Goal: Task Accomplishment & Management: Use online tool/utility

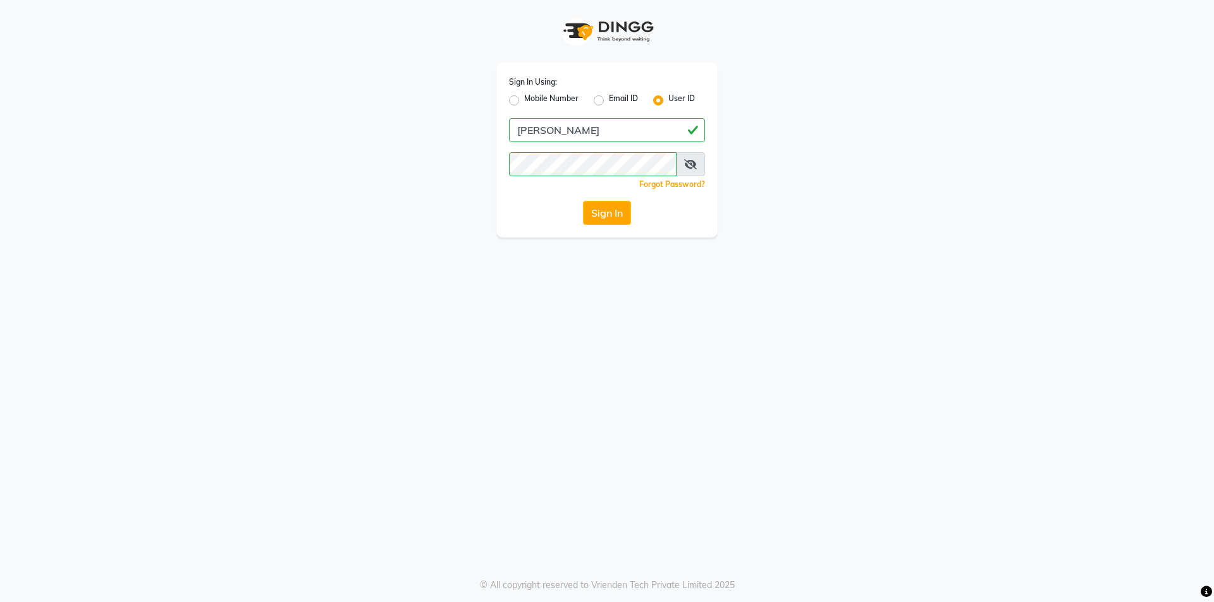
drag, startPoint x: 616, startPoint y: 212, endPoint x: 612, endPoint y: 221, distance: 9.3
click at [617, 214] on button "Sign In" at bounding box center [607, 213] width 48 height 24
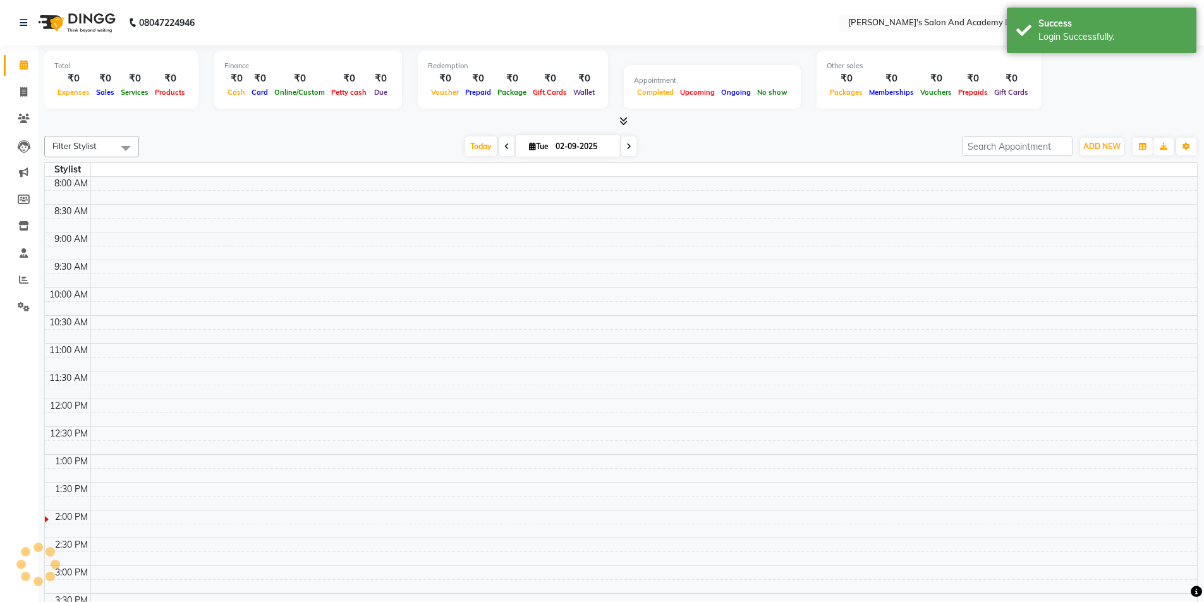
select select "en"
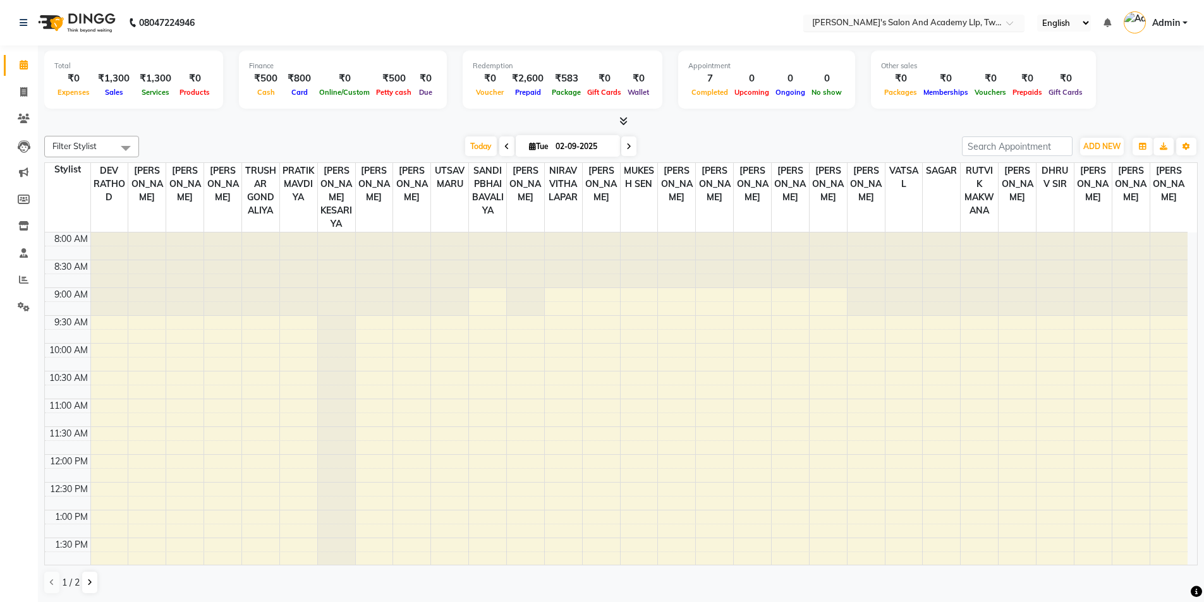
click at [961, 23] on input "text" at bounding box center [901, 24] width 183 height 13
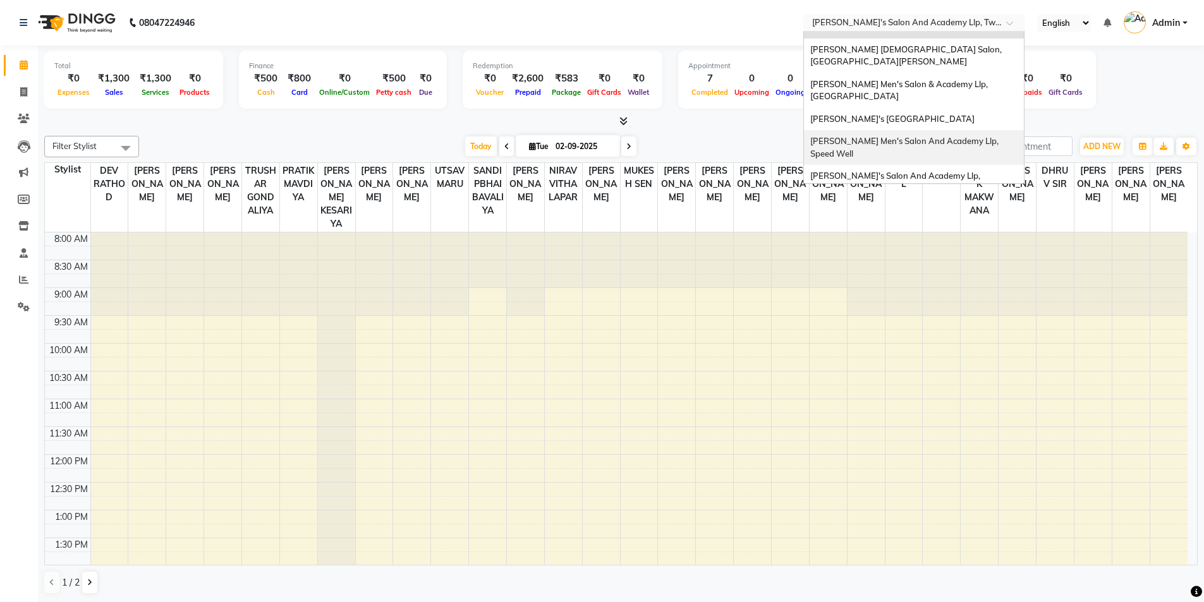
scroll to position [42, 0]
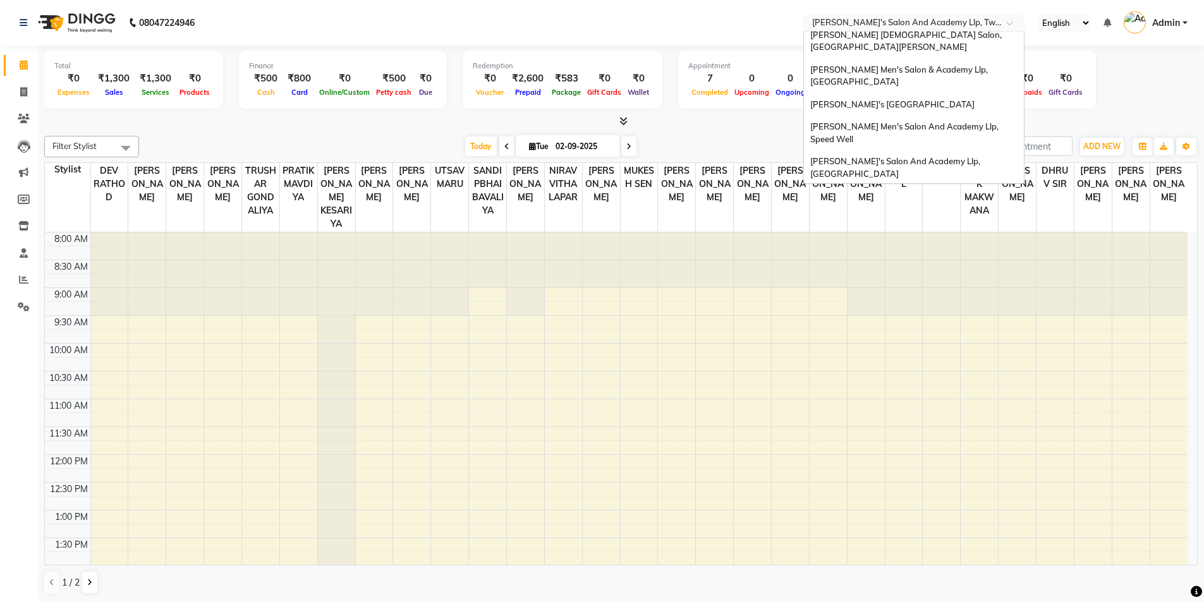
click at [933, 185] on div "[PERSON_NAME]'s Salon Head Office ( Ho ), [GEOGRAPHIC_DATA]" at bounding box center [914, 202] width 220 height 35
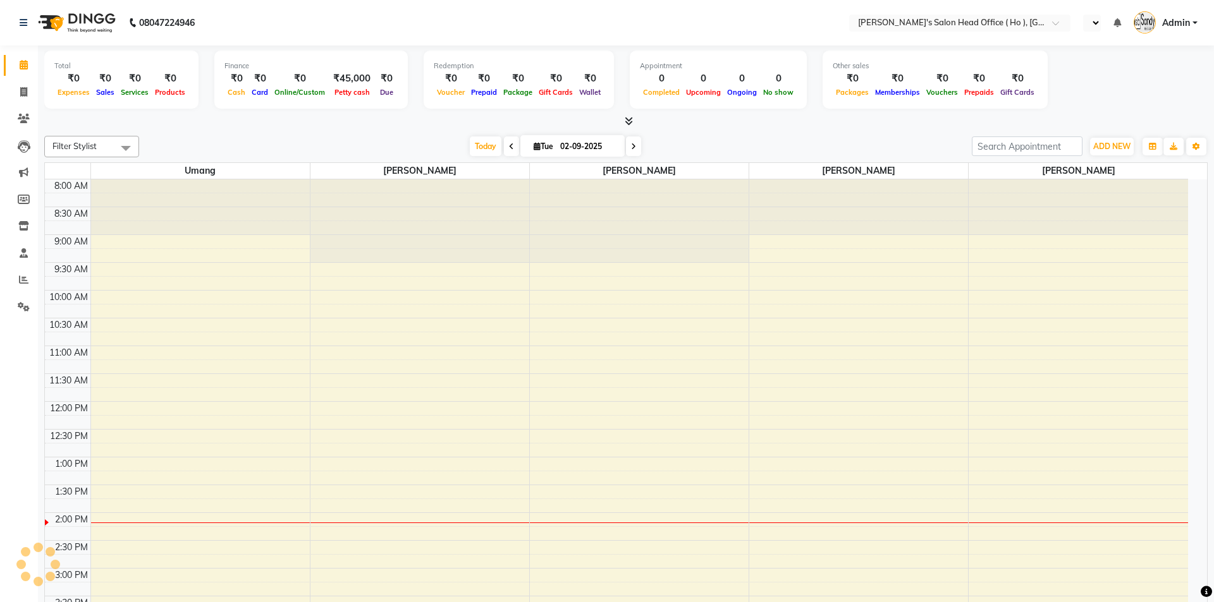
select select "en"
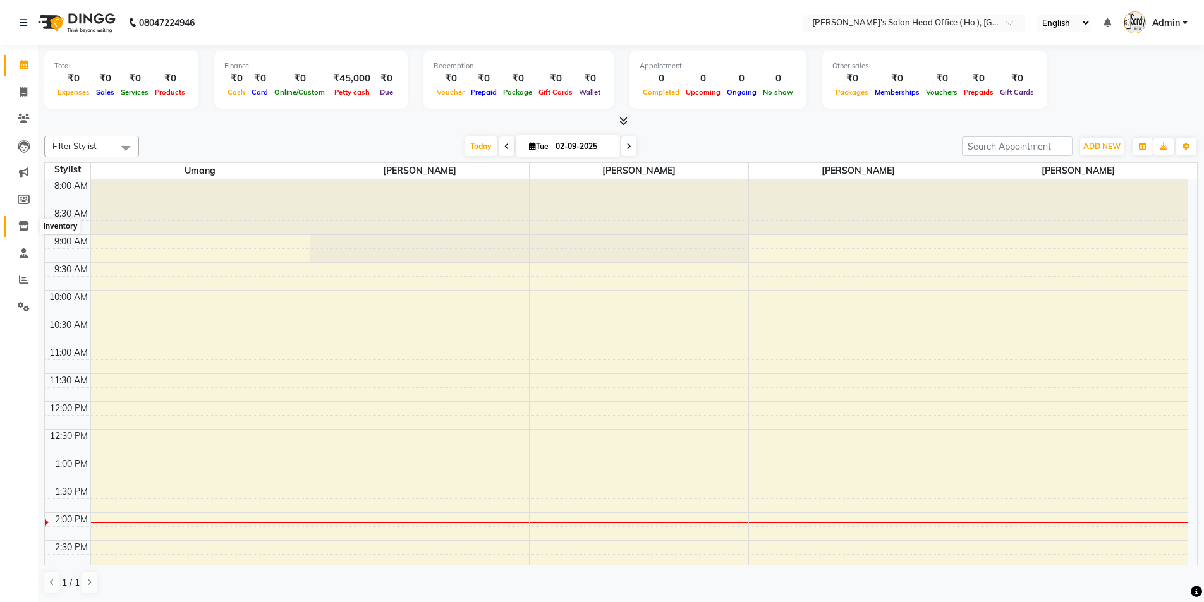
click at [27, 224] on icon at bounding box center [23, 225] width 11 height 9
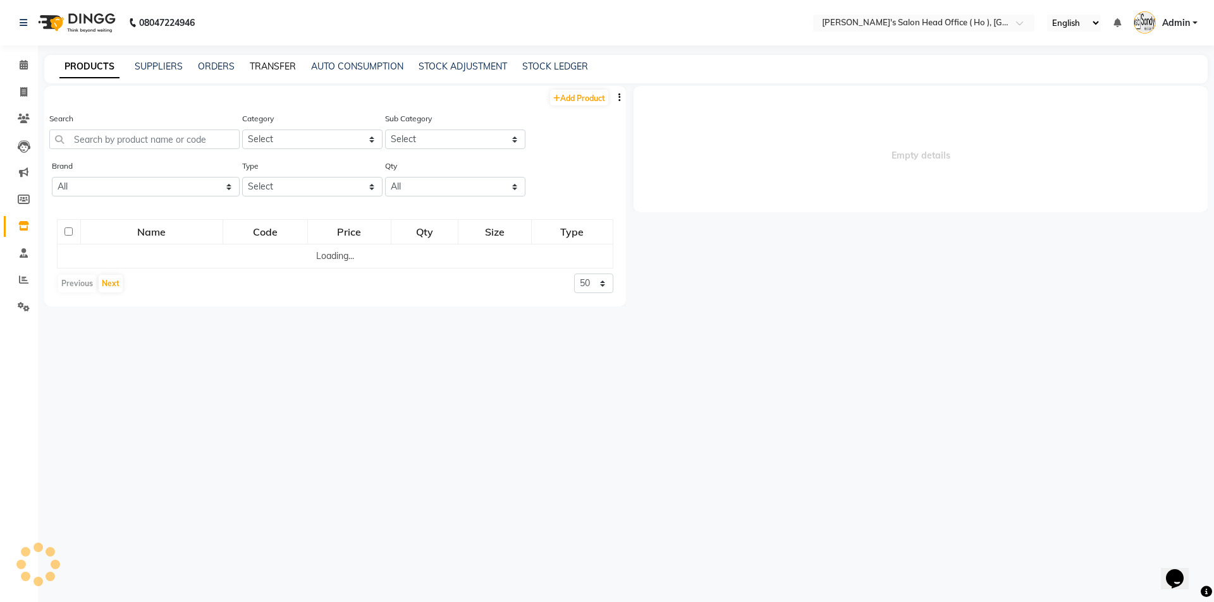
click at [278, 63] on link "TRANSFER" at bounding box center [273, 66] width 46 height 11
select select "sender"
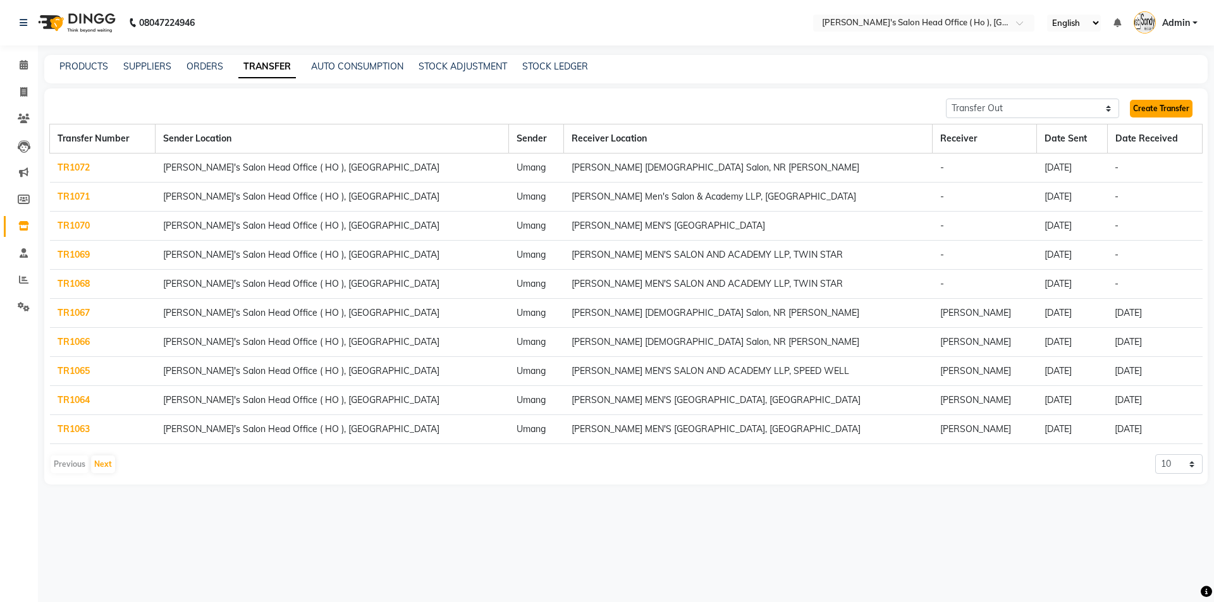
click at [1135, 107] on link "Create Transfer" at bounding box center [1161, 109] width 63 height 18
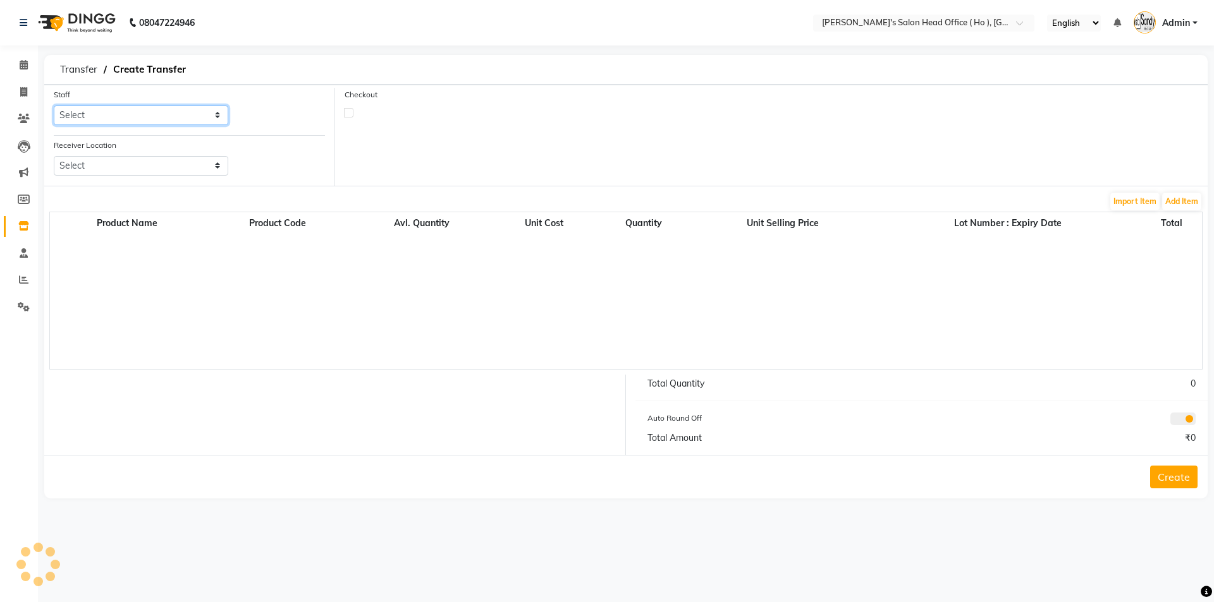
drag, startPoint x: 100, startPoint y: 109, endPoint x: 98, endPoint y: 124, distance: 14.7
click at [99, 111] on select "Select" at bounding box center [141, 116] width 174 height 20
select select "58746"
click at [54, 106] on select "Select ARYAN SEN Bhim Singh HIRALAL SEN MOHIT CHUDASHAMA SUNNY SEN Umang" at bounding box center [141, 116] width 174 height 20
click at [119, 167] on select "Select Sandy Men's Salon And Academy Llp, Twin Star Elaine Ladies Salon, Nr Bal…" at bounding box center [141, 166] width 174 height 20
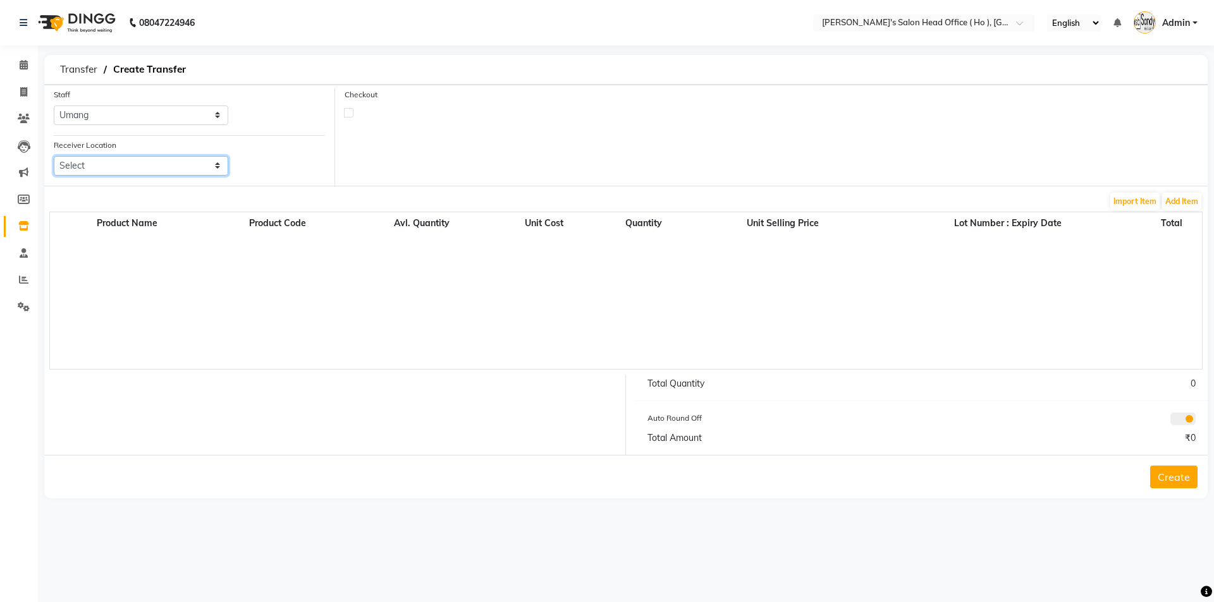
select select "3075"
click at [54, 156] on select "Select Sandy Men's Salon And Academy Llp, Twin Star Elaine Ladies Salon, Nr Bal…" at bounding box center [141, 166] width 174 height 20
click at [1197, 200] on button "Add Item" at bounding box center [1181, 202] width 39 height 18
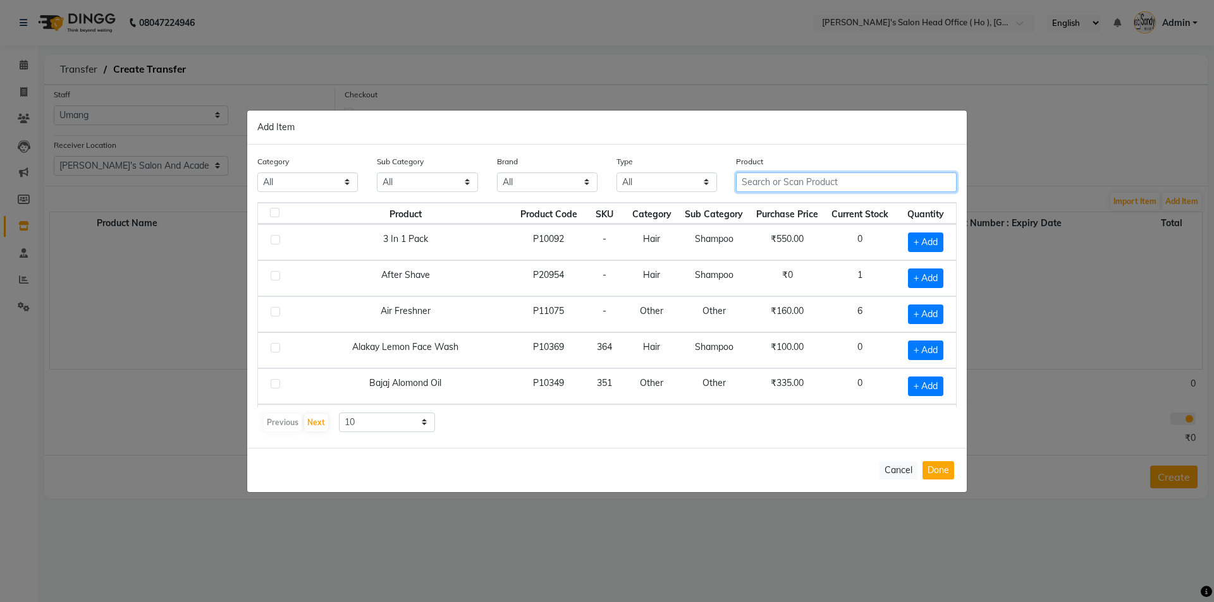
click at [783, 181] on input "text" at bounding box center [846, 183] width 221 height 20
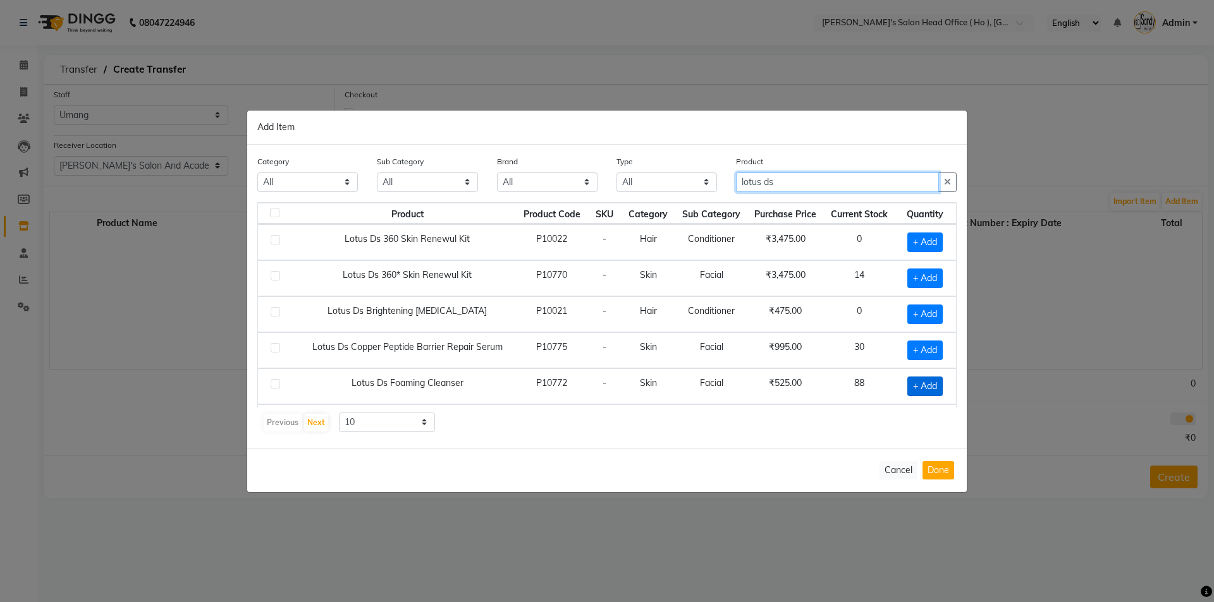
type input "lotus ds"
click at [907, 392] on span "+ Add" at bounding box center [924, 387] width 35 height 20
checkbox input "true"
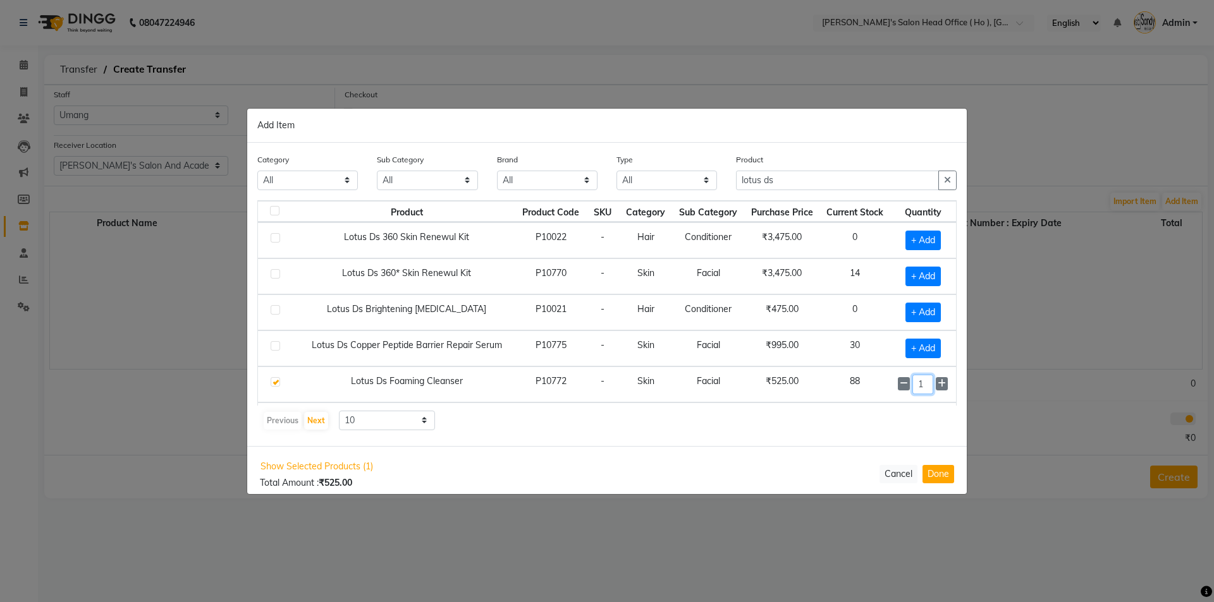
click at [921, 388] on input "1" at bounding box center [922, 385] width 21 height 20
click at [936, 386] on span at bounding box center [942, 383] width 12 height 13
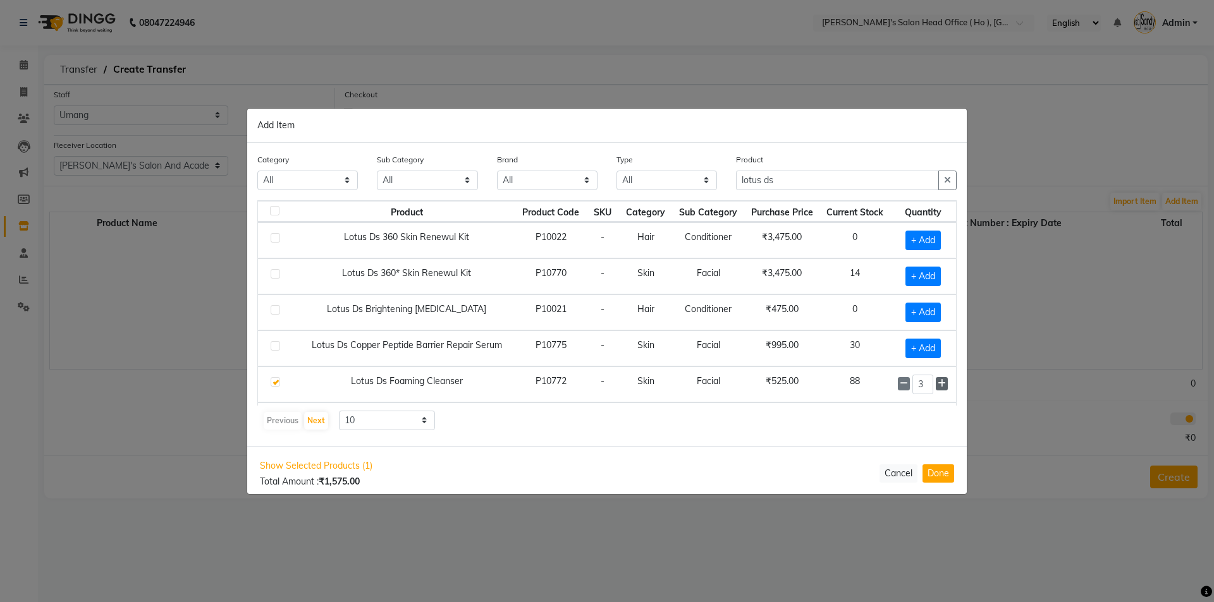
click at [936, 386] on span at bounding box center [942, 383] width 12 height 13
type input "4"
click at [942, 473] on button "Done" at bounding box center [938, 474] width 32 height 18
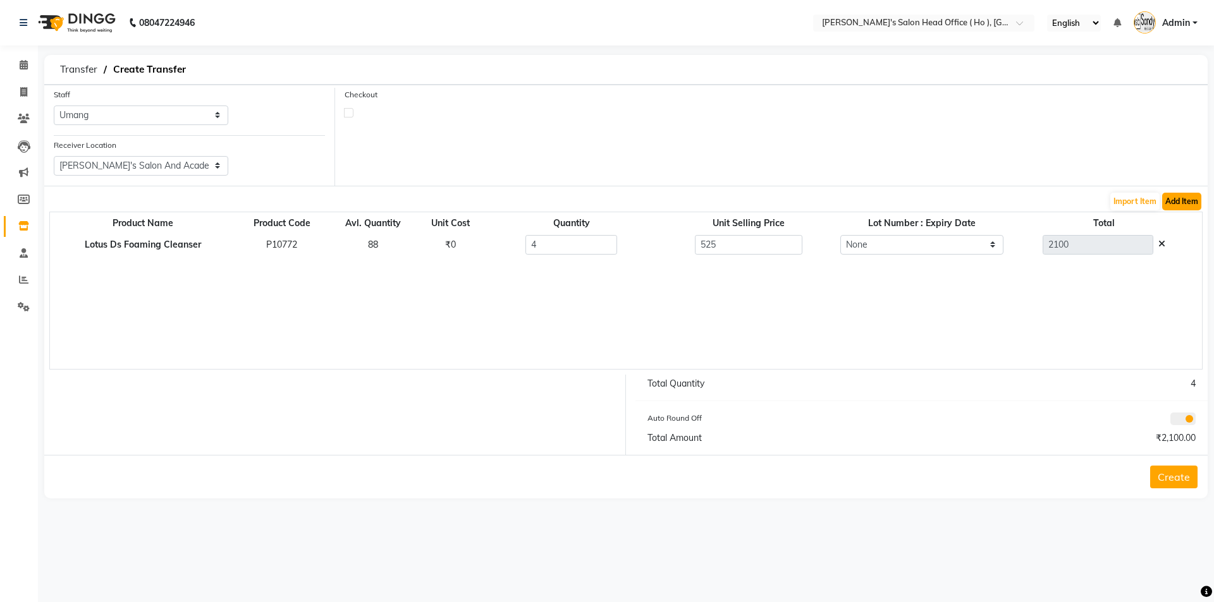
click at [1195, 201] on button "Add Item" at bounding box center [1181, 202] width 39 height 18
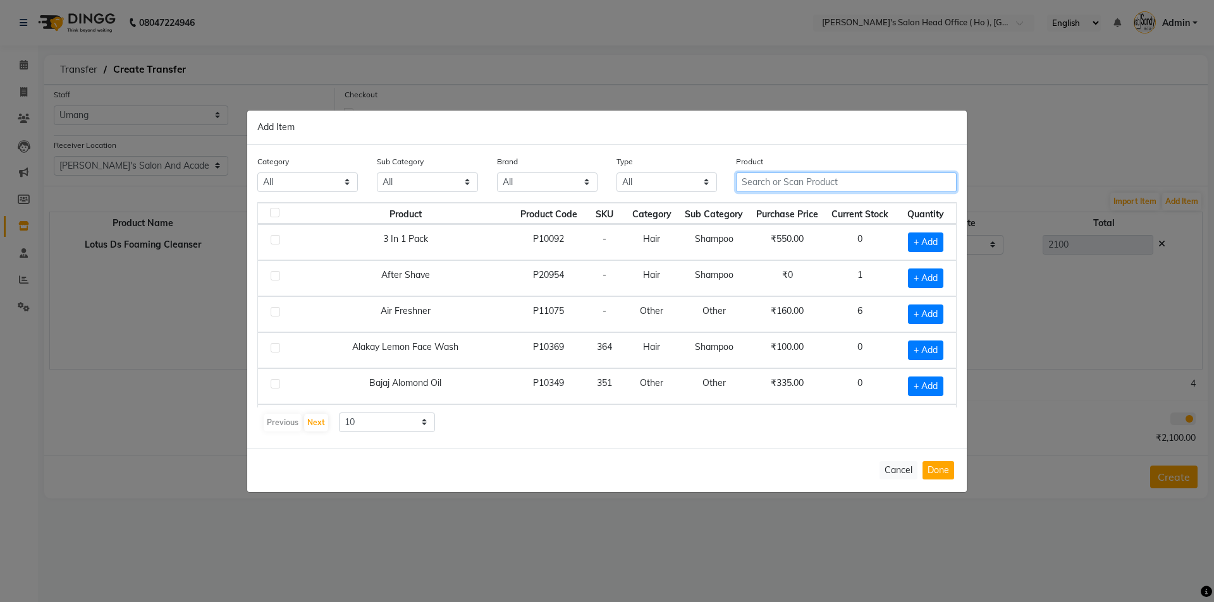
click at [826, 180] on input "text" at bounding box center [846, 183] width 221 height 20
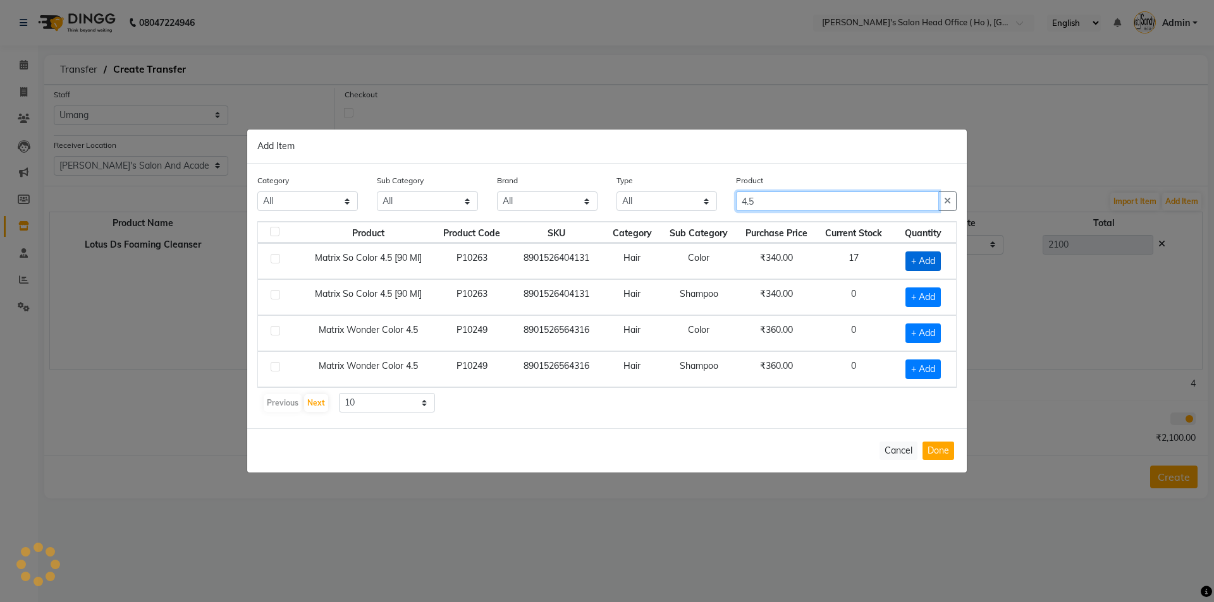
type input "4.5"
click at [931, 260] on span "+ Add" at bounding box center [922, 262] width 35 height 20
checkbox input "true"
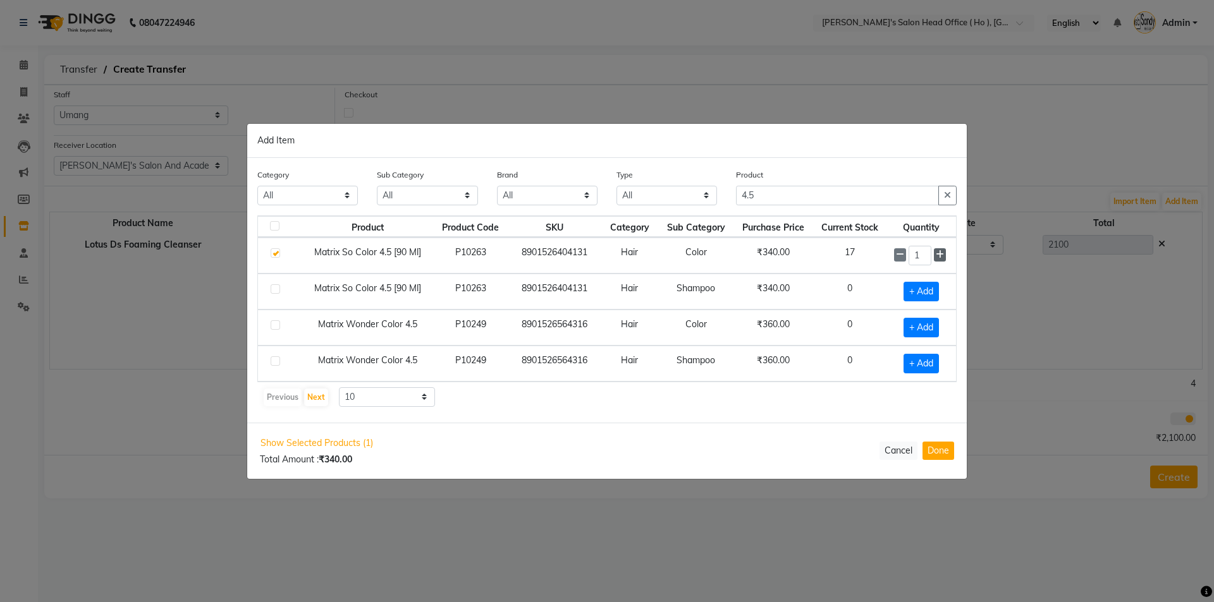
click at [939, 257] on icon at bounding box center [940, 254] width 8 height 9
type input "3"
click at [939, 448] on button "Done" at bounding box center [938, 451] width 32 height 18
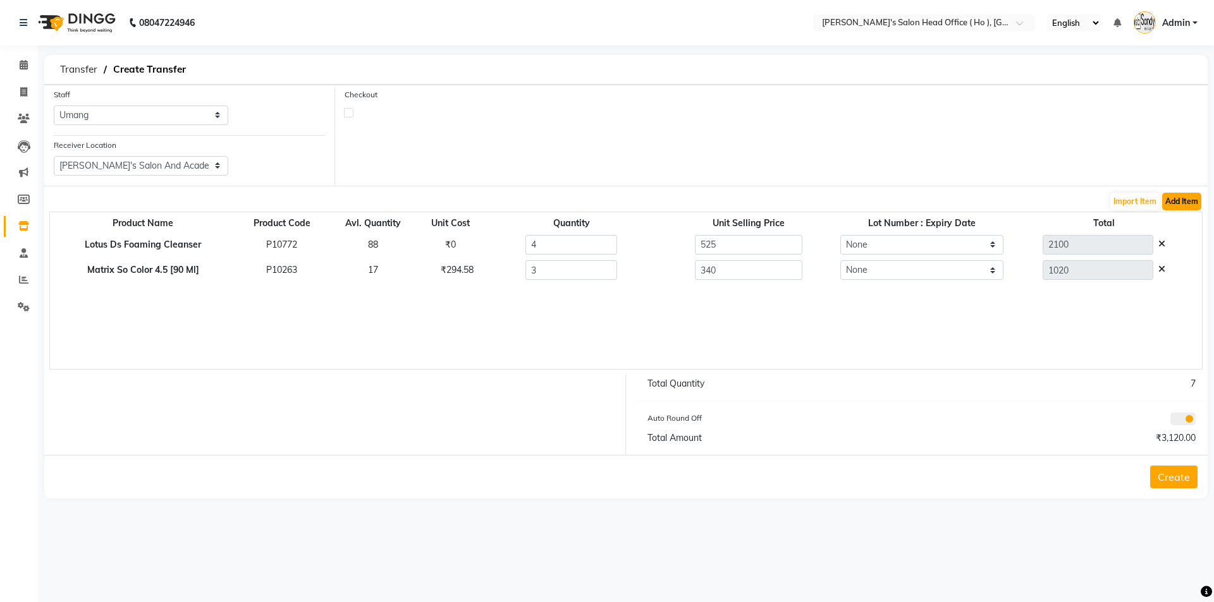
click at [1175, 206] on button "Add Item" at bounding box center [1181, 202] width 39 height 18
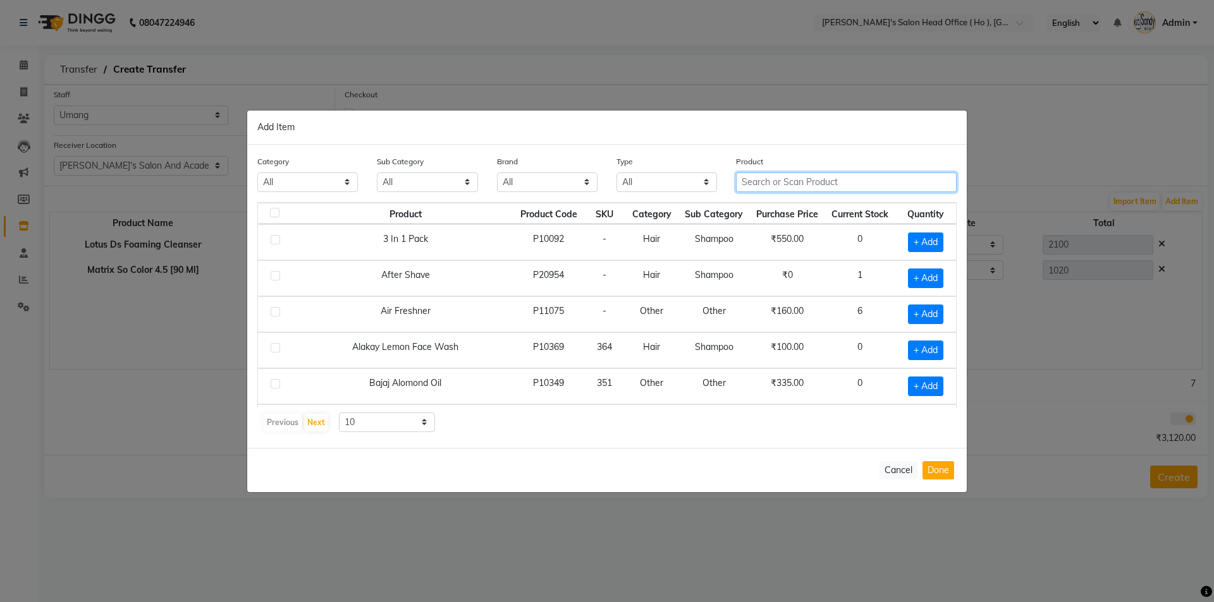
click at [796, 186] on input "text" at bounding box center [846, 183] width 221 height 20
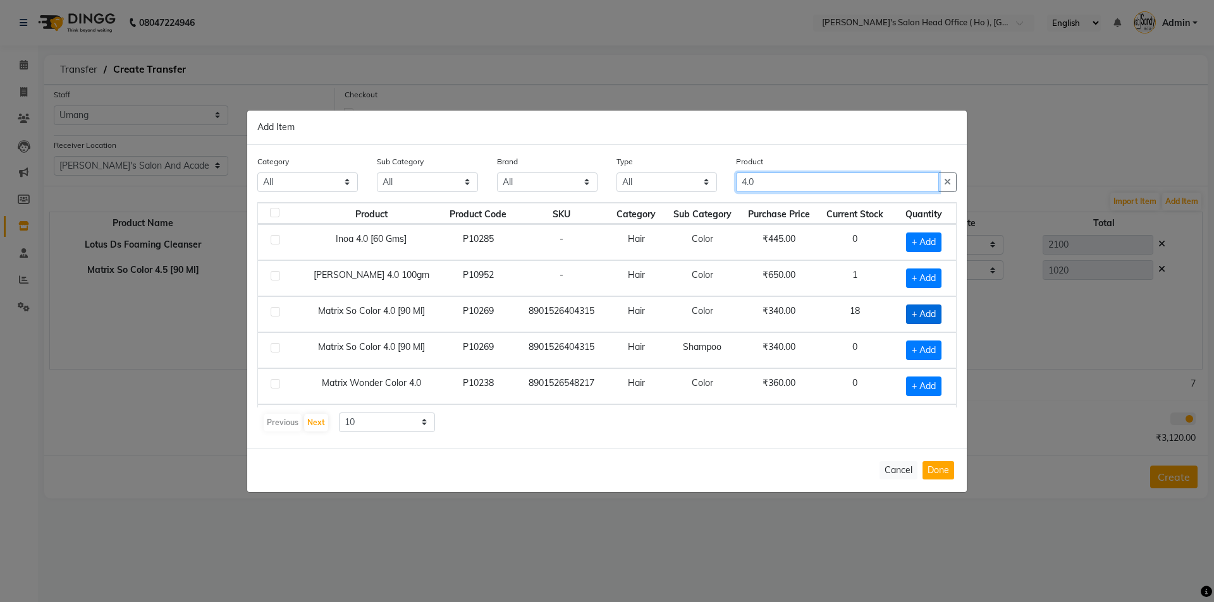
type input "4.0"
click at [906, 312] on span "+ Add" at bounding box center [923, 315] width 35 height 20
checkbox input "true"
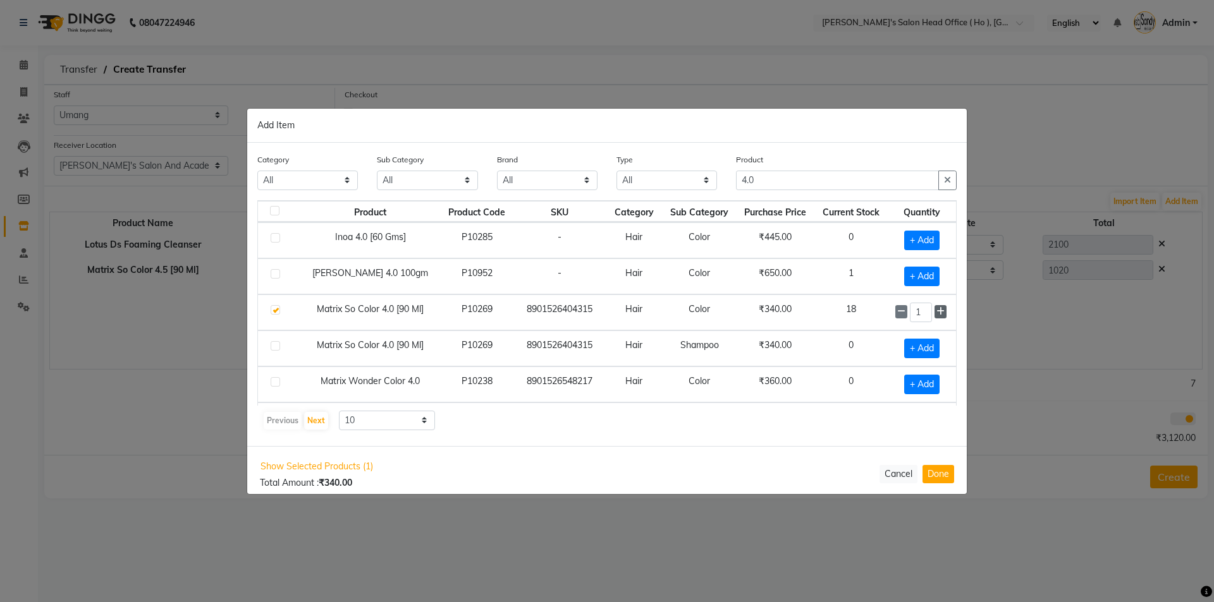
click at [936, 312] on icon at bounding box center [940, 311] width 8 height 9
type input "3"
click at [937, 474] on button "Done" at bounding box center [938, 474] width 32 height 18
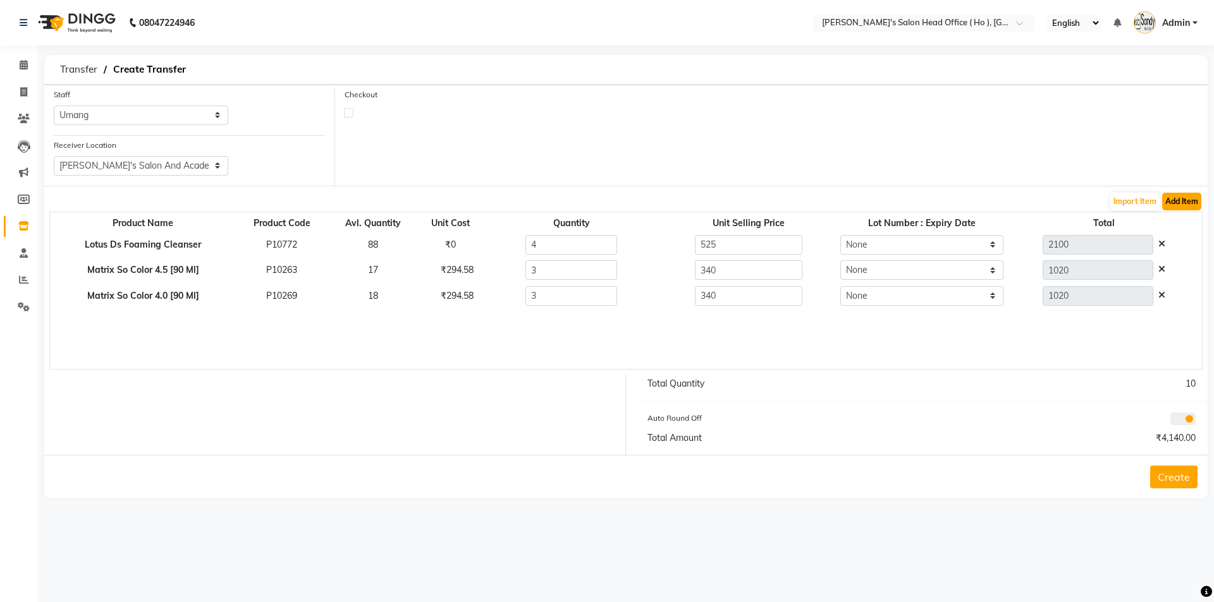
click at [1180, 199] on button "Add Item" at bounding box center [1181, 202] width 39 height 18
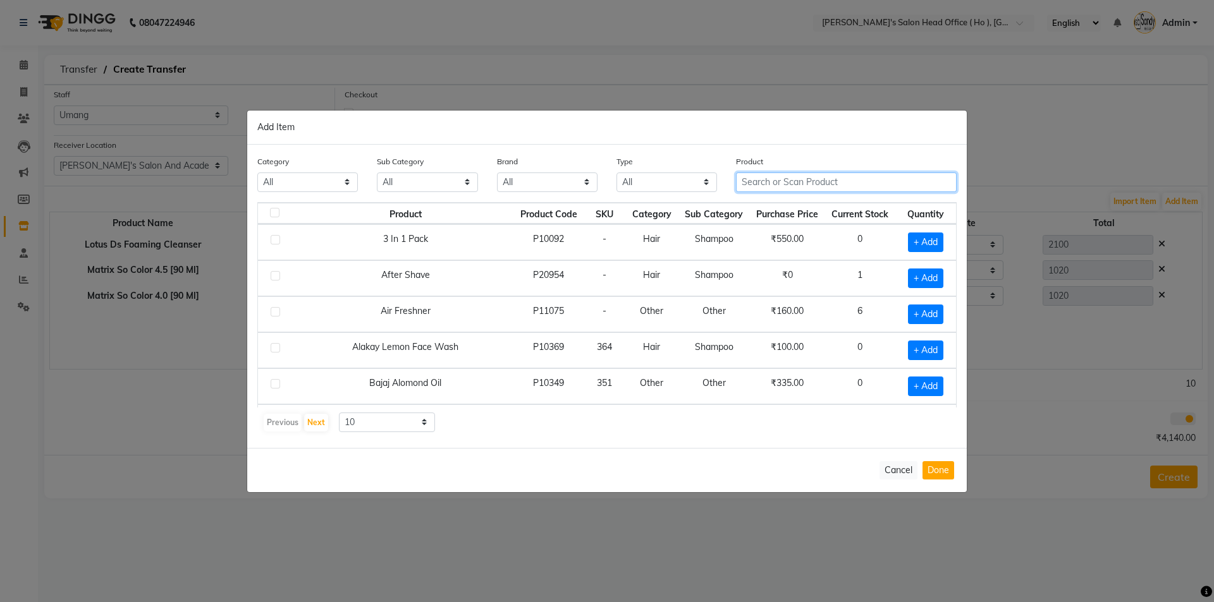
click at [807, 185] on input "text" at bounding box center [846, 183] width 221 height 20
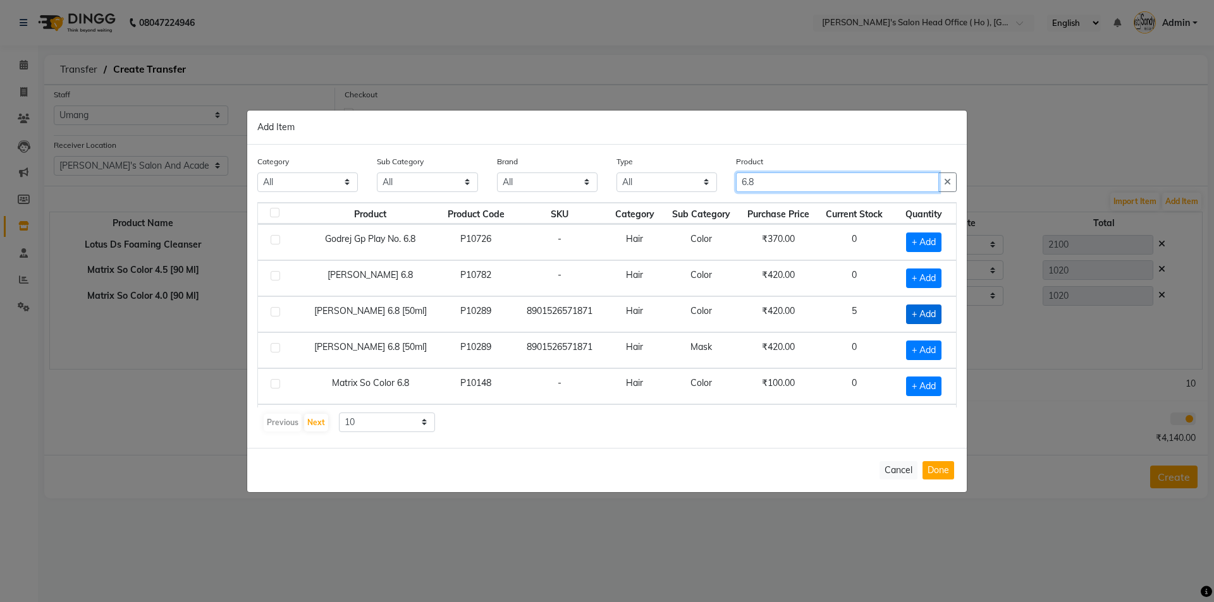
type input "6.8"
click at [917, 317] on span "+ Add" at bounding box center [923, 315] width 35 height 20
checkbox input "true"
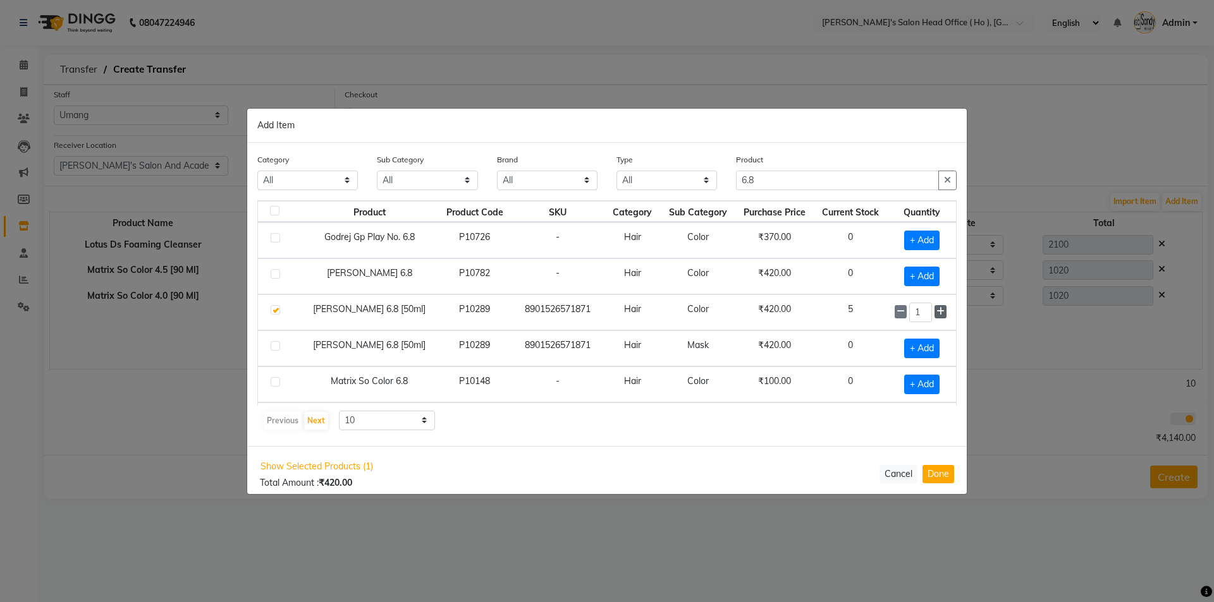
click at [936, 315] on icon at bounding box center [940, 311] width 8 height 9
type input "3"
click at [931, 478] on button "Done" at bounding box center [938, 474] width 32 height 18
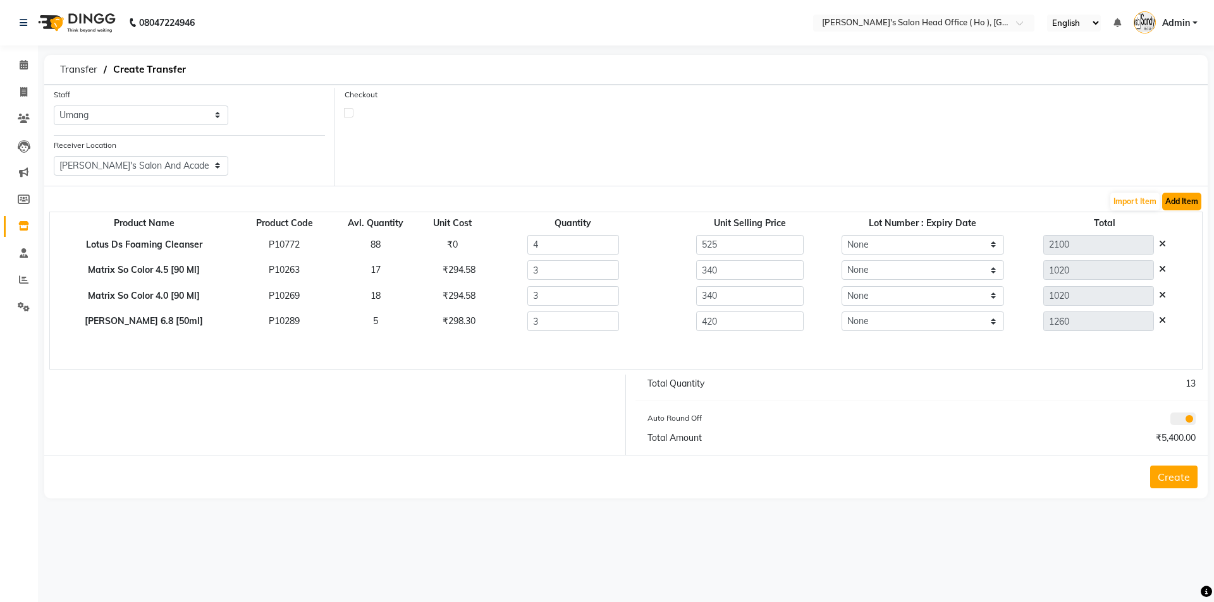
click at [1187, 197] on button "Add Item" at bounding box center [1181, 202] width 39 height 18
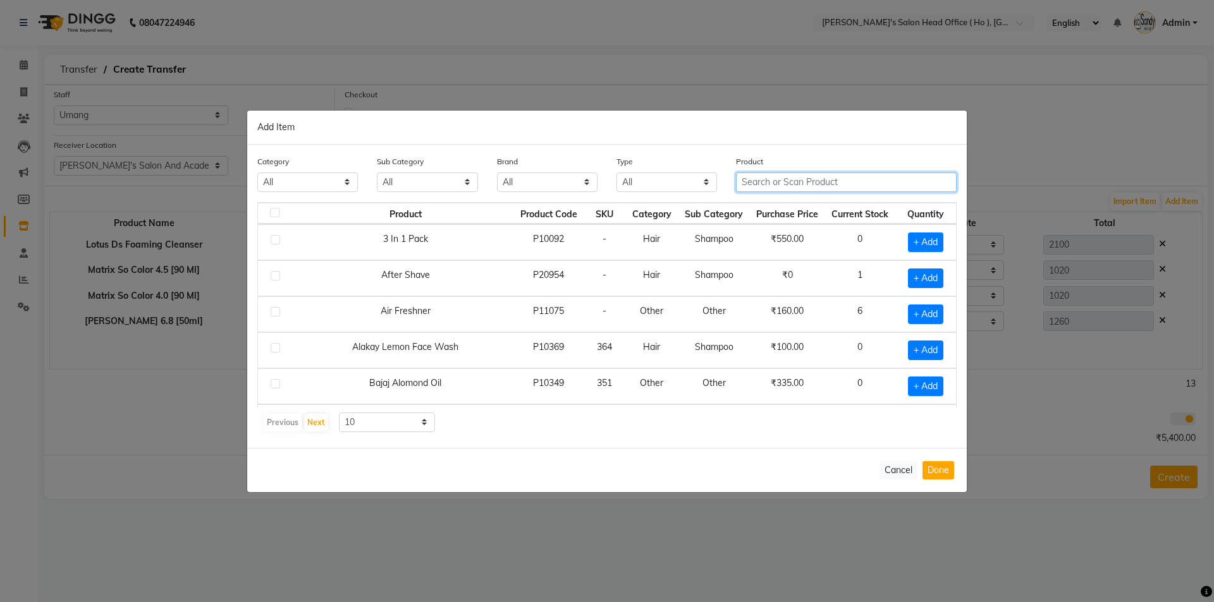
click at [789, 186] on input "text" at bounding box center [846, 183] width 221 height 20
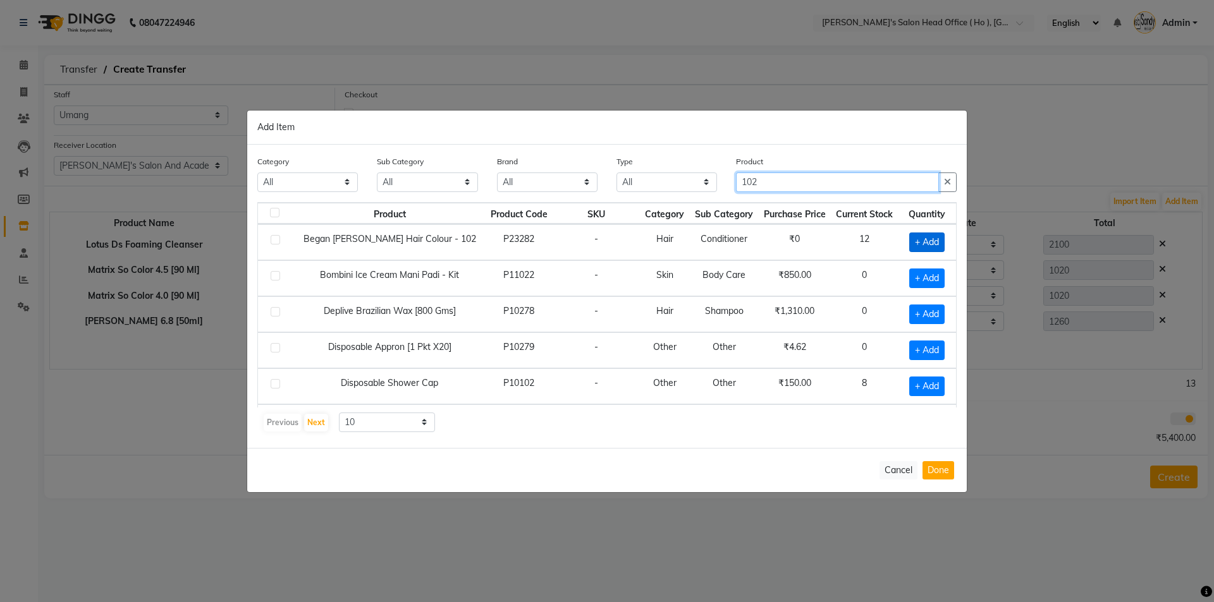
type input "102"
click at [920, 241] on span "+ Add" at bounding box center [926, 243] width 35 height 20
checkbox input "true"
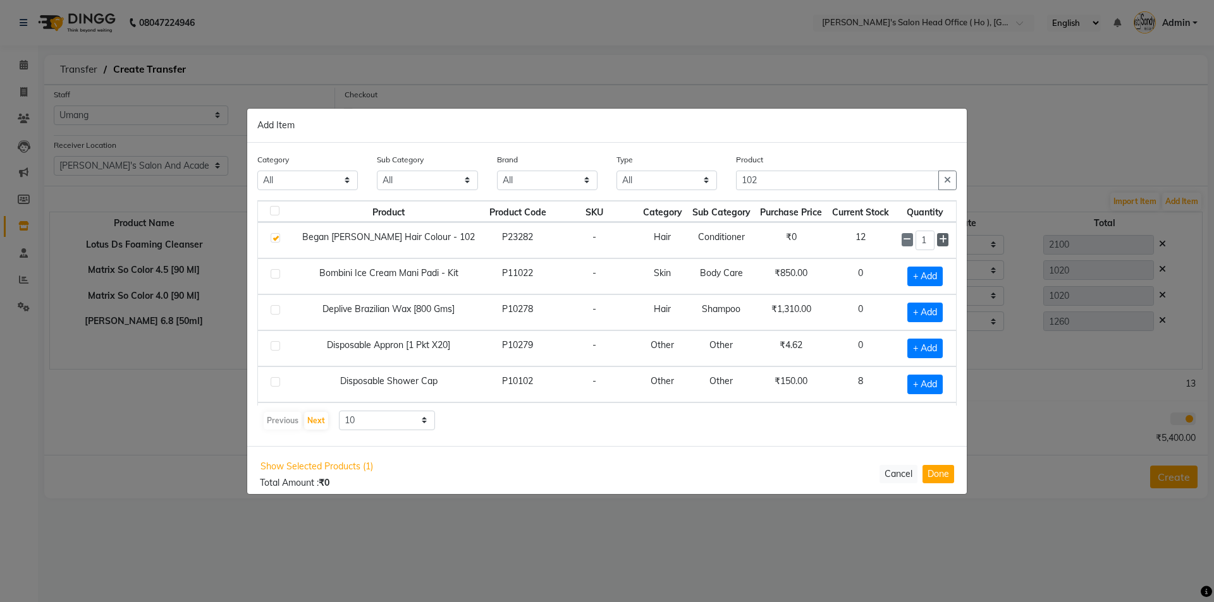
click at [939, 240] on icon at bounding box center [943, 239] width 8 height 9
type input "2"
drag, startPoint x: 786, startPoint y: 183, endPoint x: 671, endPoint y: 179, distance: 115.1
click at [680, 181] on div "Category All Hair Skin Waxing Disposable Threading Hands and Feet Beauty Planet…" at bounding box center [607, 176] width 718 height 47
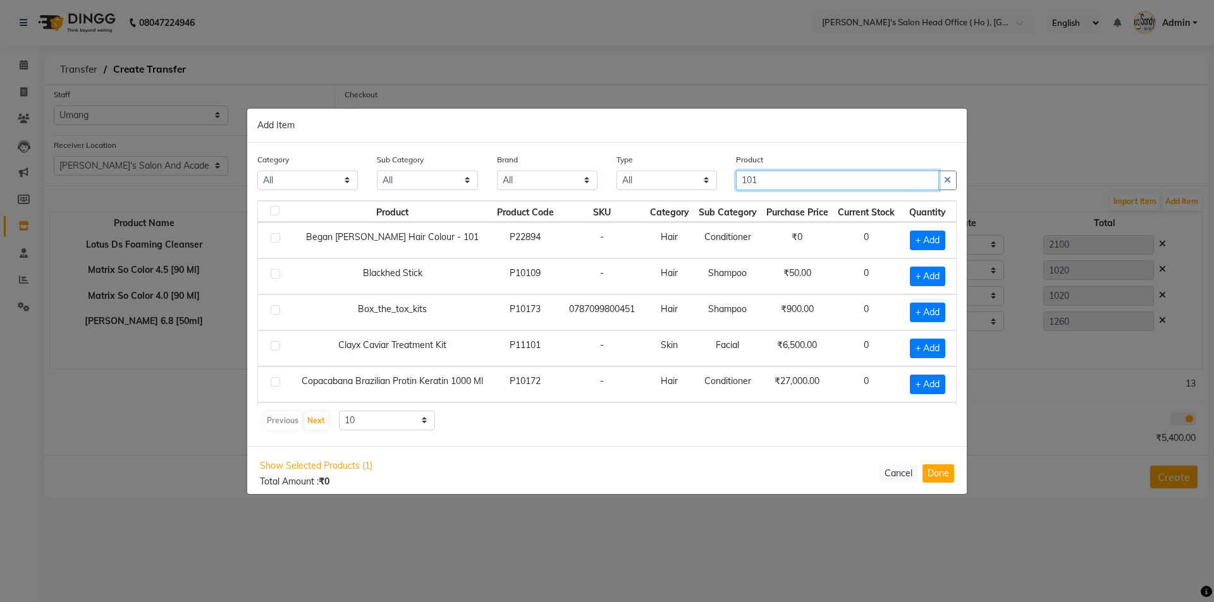
drag, startPoint x: 767, startPoint y: 180, endPoint x: 678, endPoint y: 171, distance: 90.1
click at [678, 171] on div "Category All Hair Skin Waxing Disposable Threading Hands and Feet Beauty Planet…" at bounding box center [607, 176] width 718 height 47
type input "101"
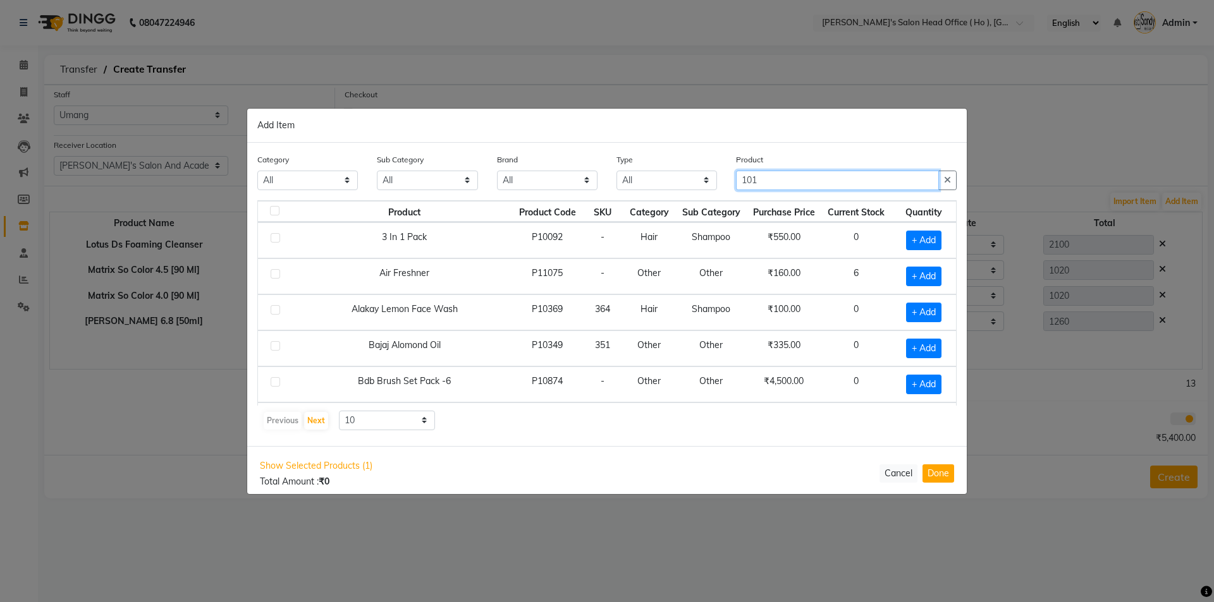
drag, startPoint x: 759, startPoint y: 171, endPoint x: 696, endPoint y: 171, distance: 62.6
click at [696, 171] on div "Category All Hair Skin Waxing Disposable Threading Hands and Feet Beauty Planet…" at bounding box center [607, 176] width 718 height 47
click at [802, 184] on input "text" at bounding box center [846, 181] width 221 height 20
type input "101"
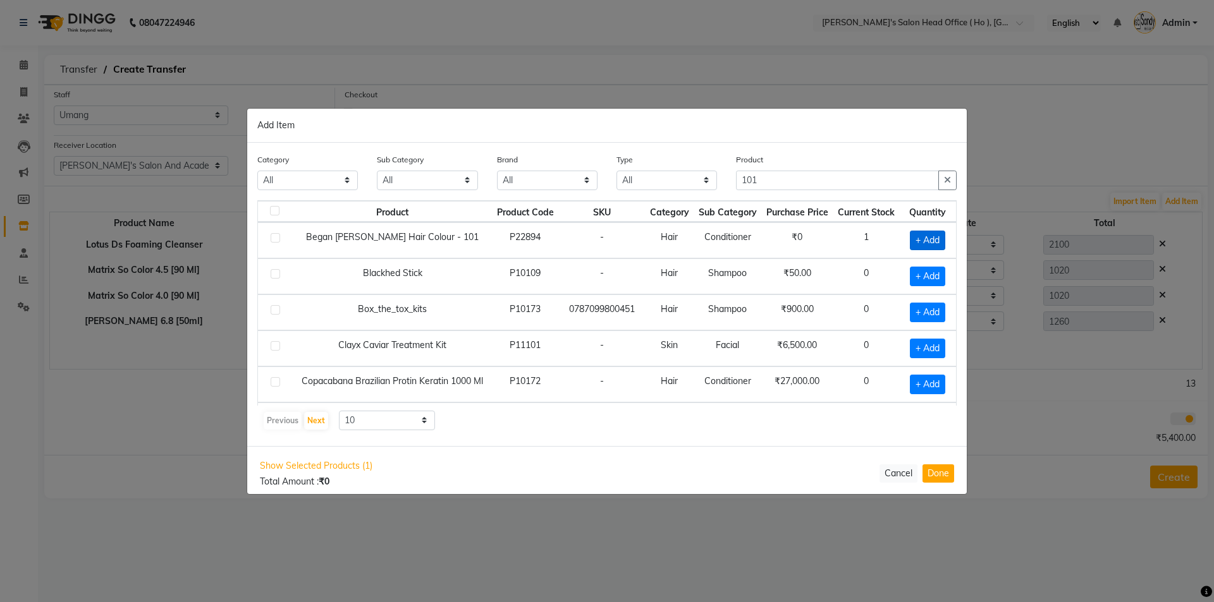
click at [919, 245] on span "+ Add" at bounding box center [927, 241] width 35 height 20
checkbox input "true"
click at [942, 477] on button "Done" at bounding box center [938, 474] width 32 height 18
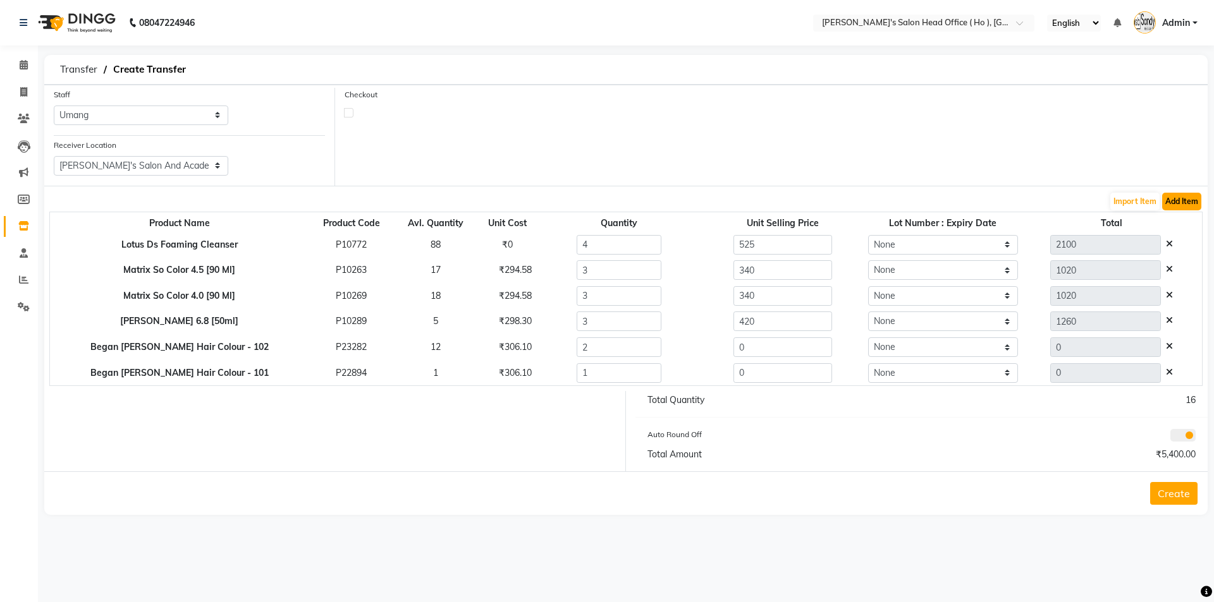
click at [1166, 204] on button "Add Item" at bounding box center [1181, 202] width 39 height 18
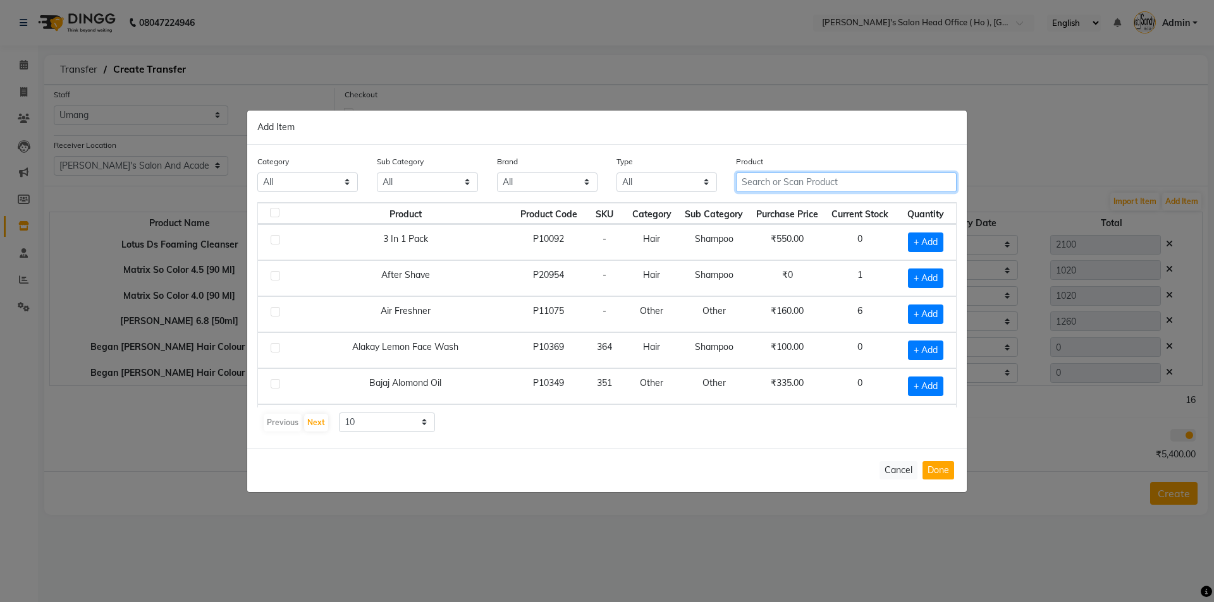
click at [764, 186] on input "text" at bounding box center [846, 183] width 221 height 20
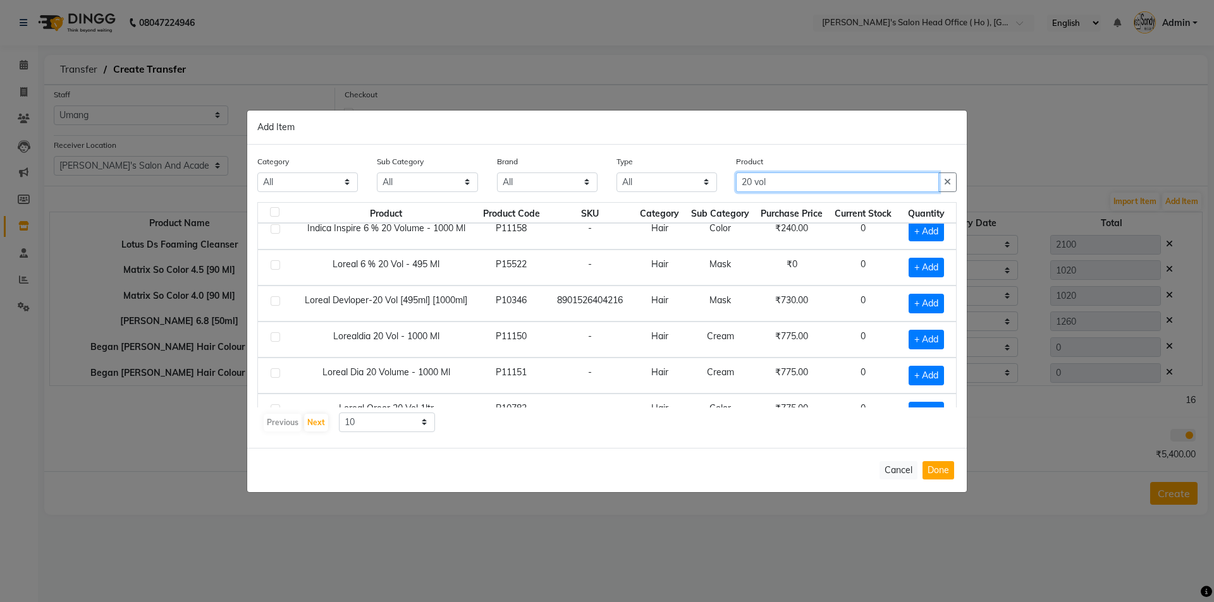
scroll to position [178, 0]
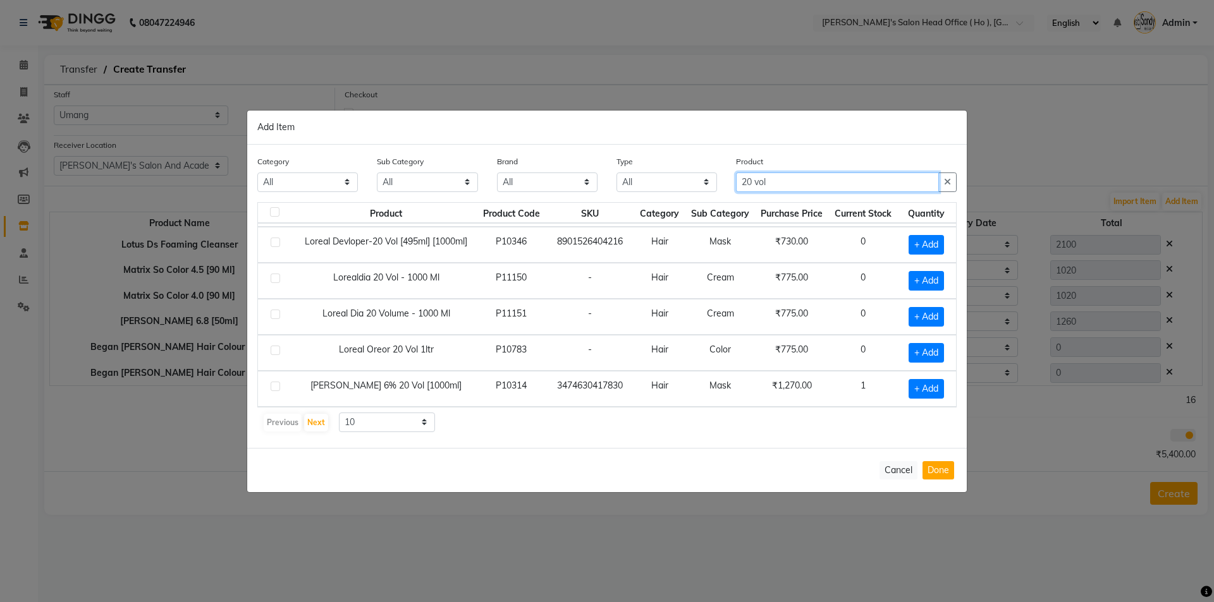
type input "20 vol"
drag, startPoint x: 381, startPoint y: 418, endPoint x: 379, endPoint y: 430, distance: 12.2
click at [381, 418] on select "10 50 100" at bounding box center [387, 423] width 96 height 20
select select "100"
click at [339, 413] on select "10 50 100" at bounding box center [387, 423] width 96 height 20
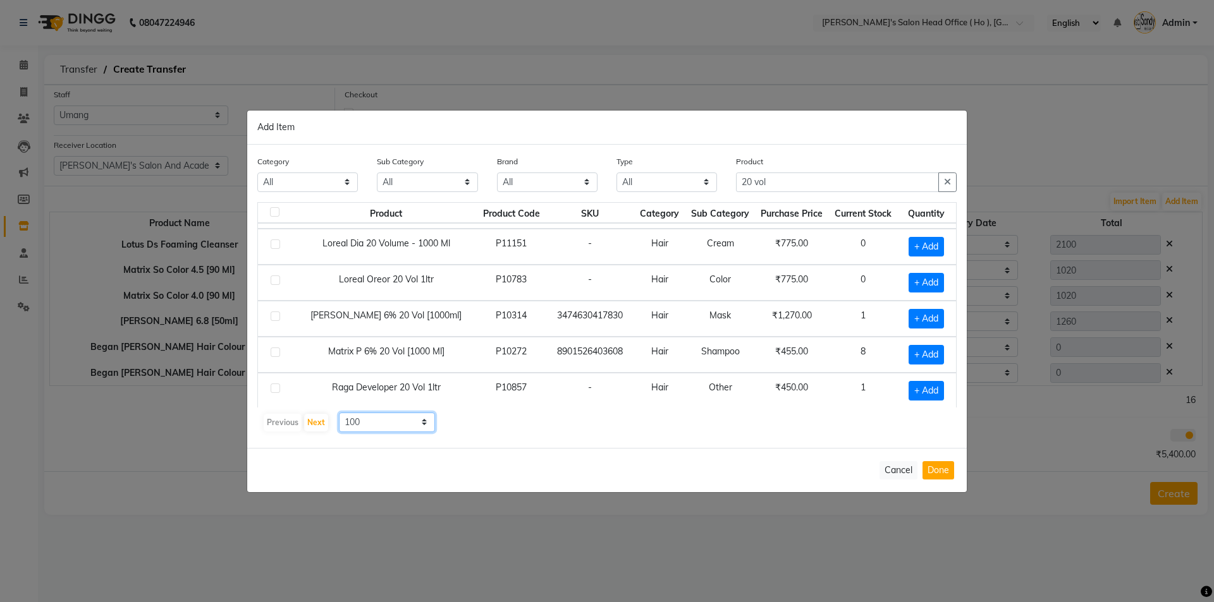
scroll to position [250, 0]
click at [909, 347] on span "+ Add" at bounding box center [925, 353] width 35 height 20
checkbox input "true"
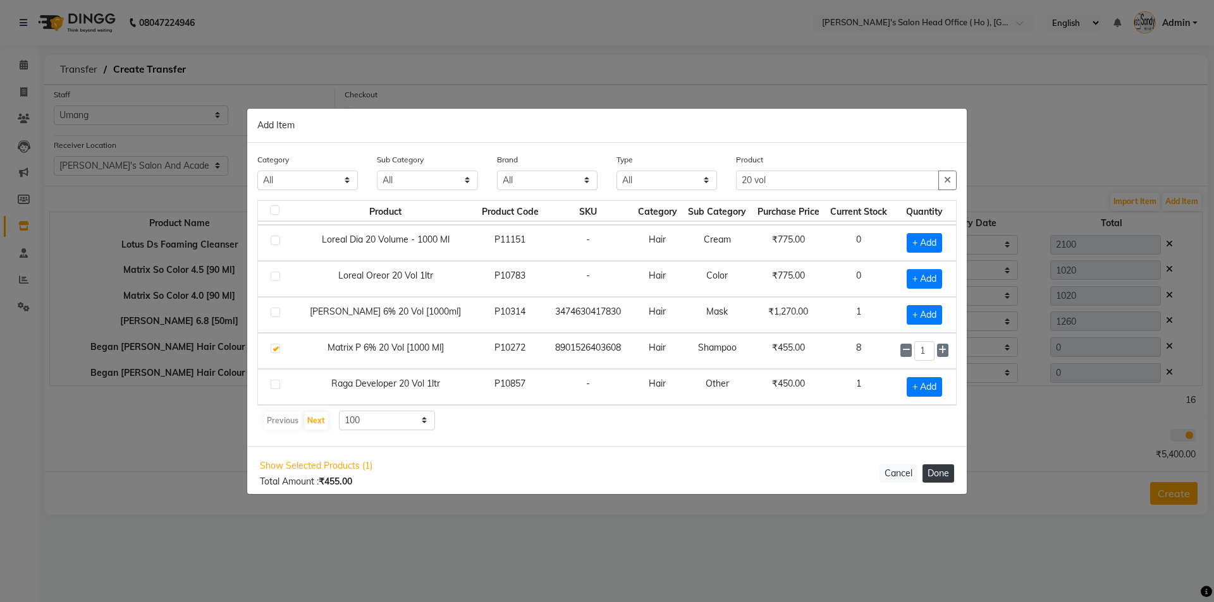
click at [950, 472] on button "Done" at bounding box center [938, 474] width 32 height 18
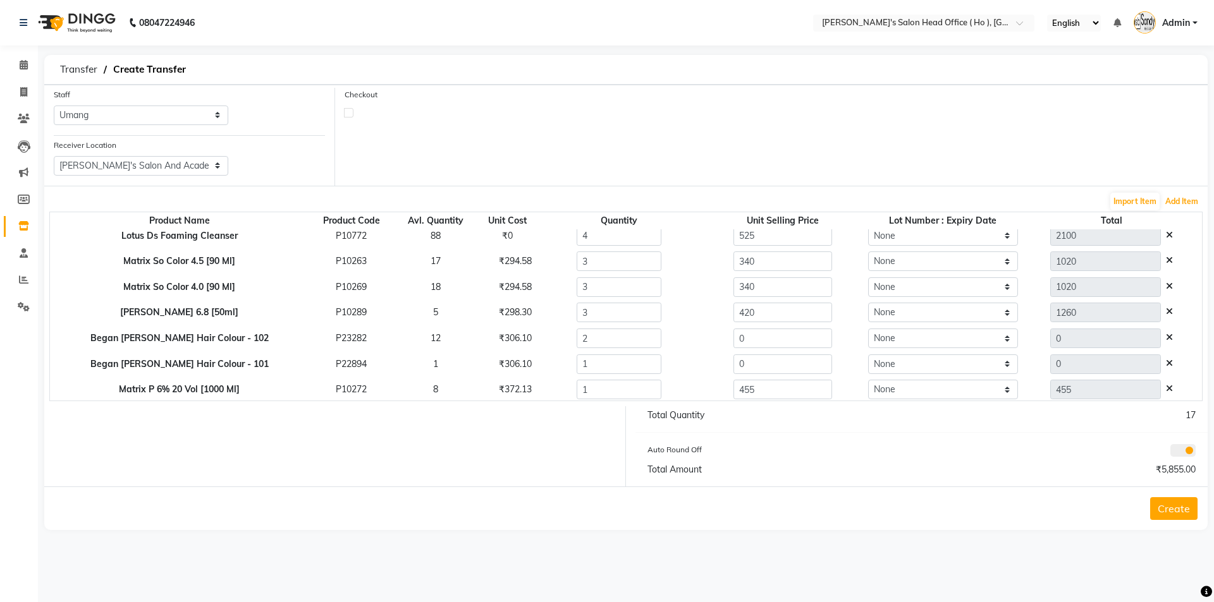
scroll to position [11, 0]
click at [1180, 200] on button "Add Item" at bounding box center [1181, 202] width 39 height 18
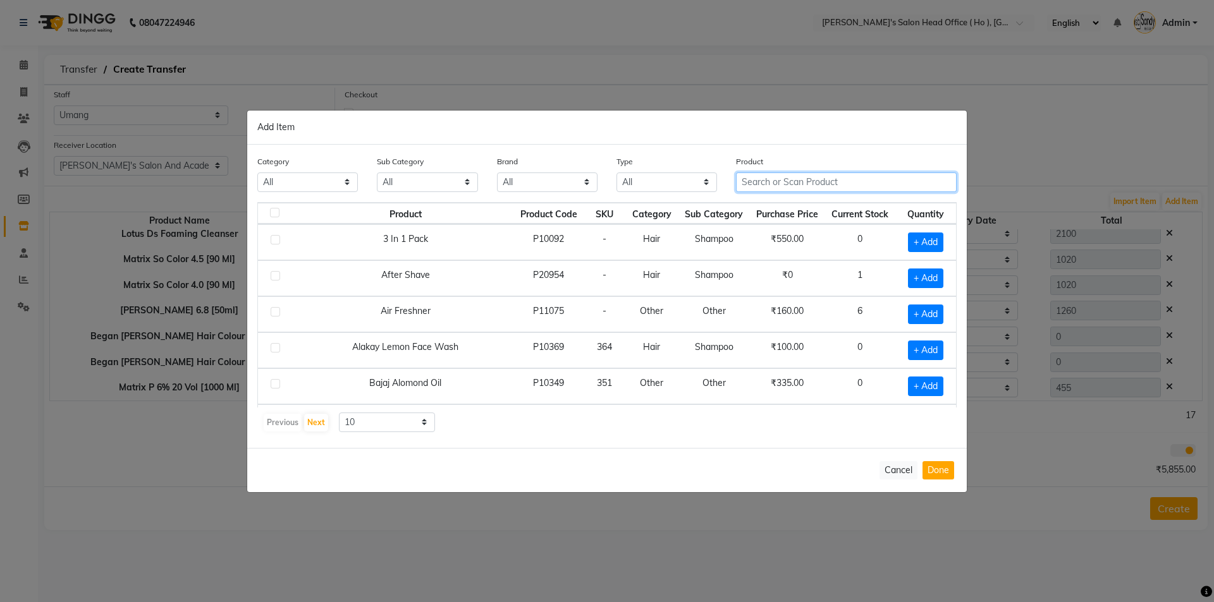
click at [759, 183] on input "text" at bounding box center [846, 183] width 221 height 20
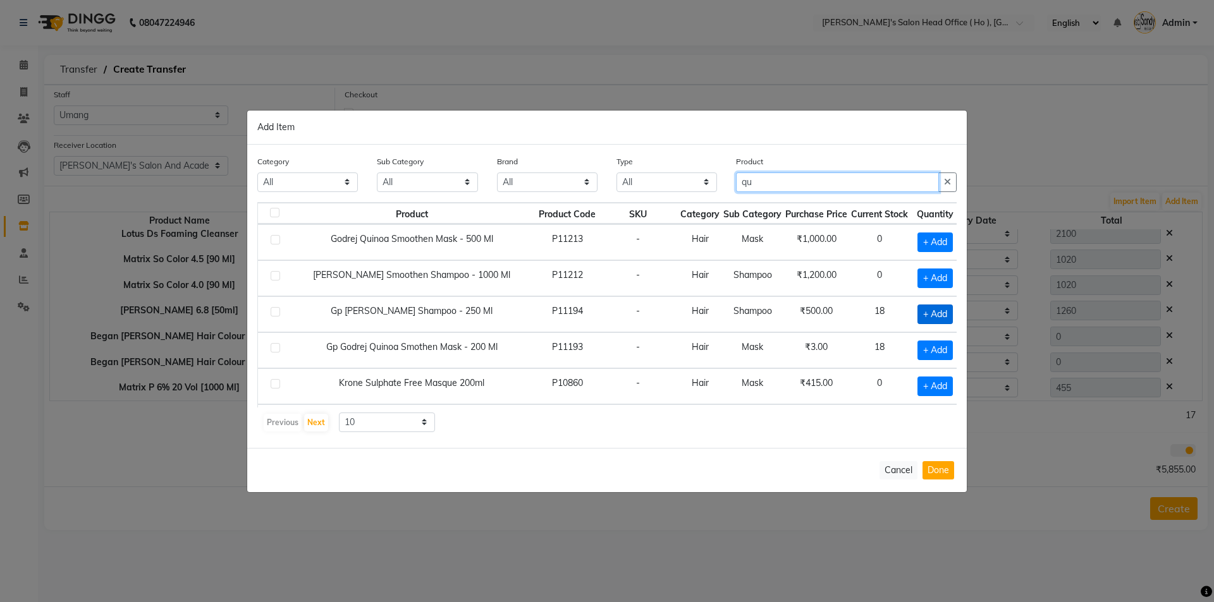
type input "qu"
click at [917, 312] on span "+ Add" at bounding box center [934, 315] width 35 height 20
checkbox input "true"
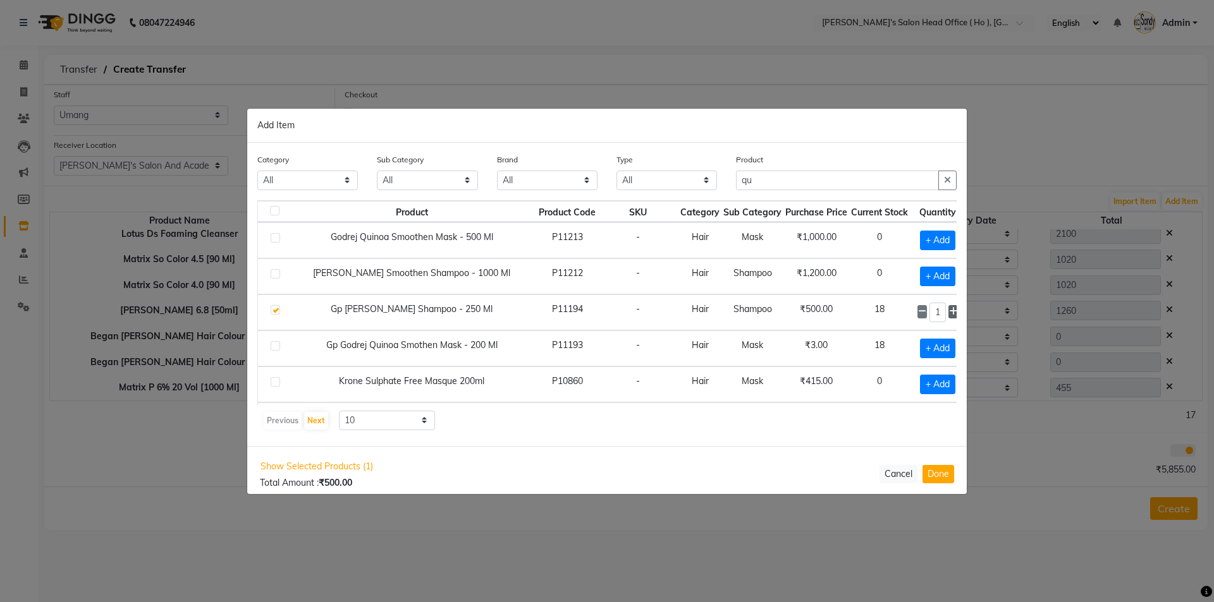
click at [949, 308] on icon at bounding box center [953, 311] width 8 height 9
type input "2"
click at [920, 344] on span "+ Add" at bounding box center [937, 349] width 35 height 20
checkbox input "true"
click at [949, 346] on icon at bounding box center [953, 347] width 8 height 9
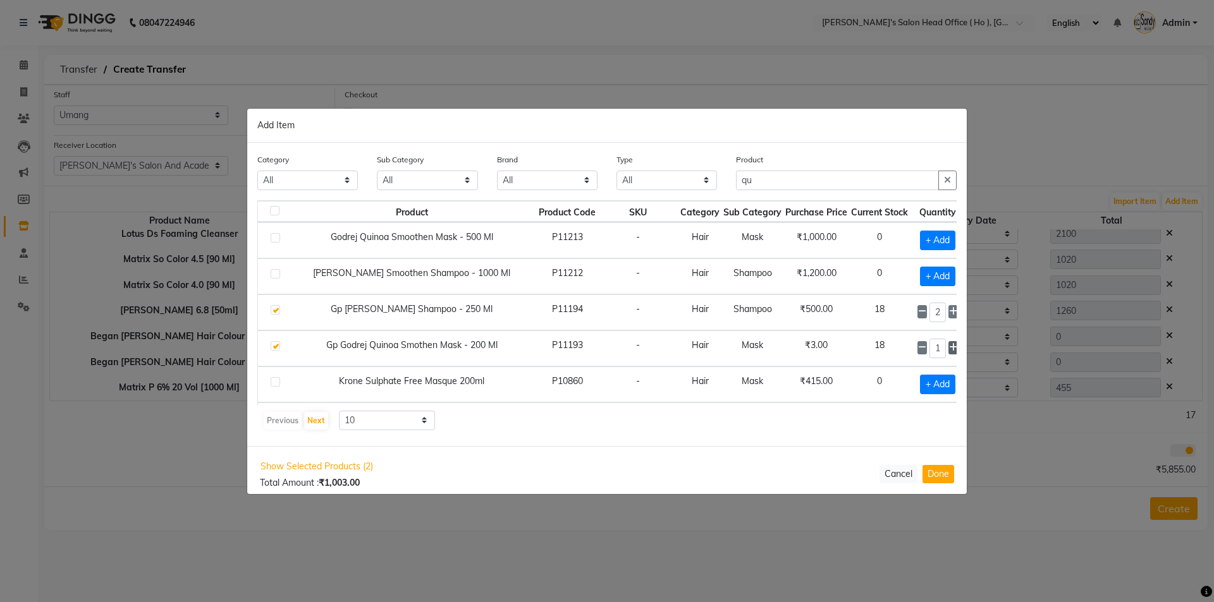
type input "2"
click at [933, 477] on button "Done" at bounding box center [938, 474] width 32 height 18
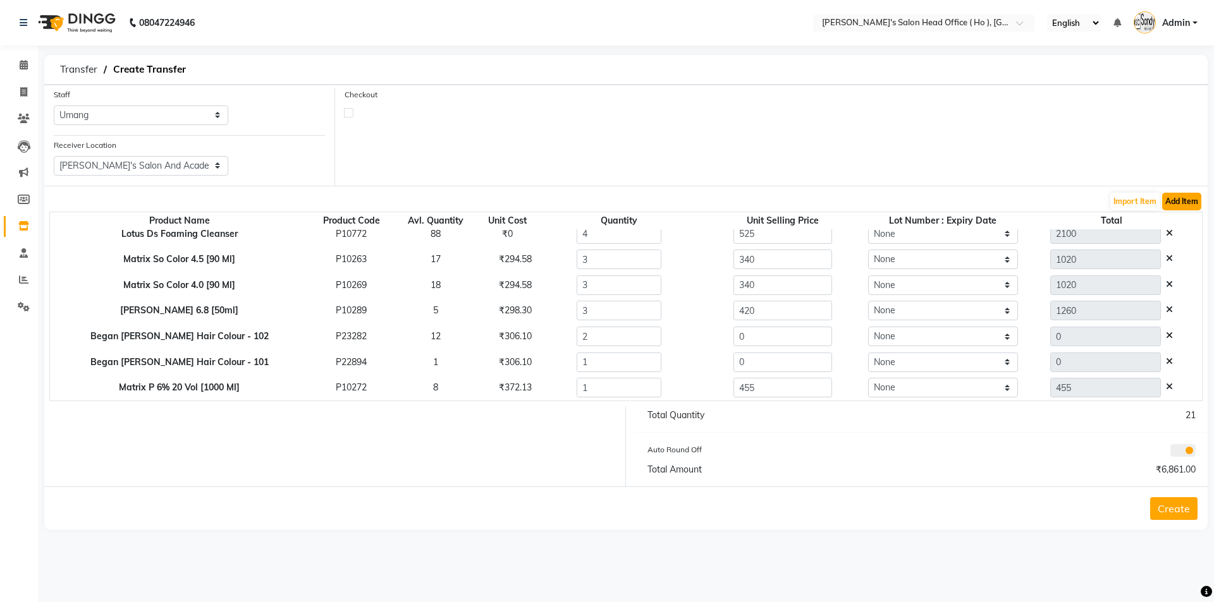
click at [1173, 202] on button "Add Item" at bounding box center [1181, 202] width 39 height 18
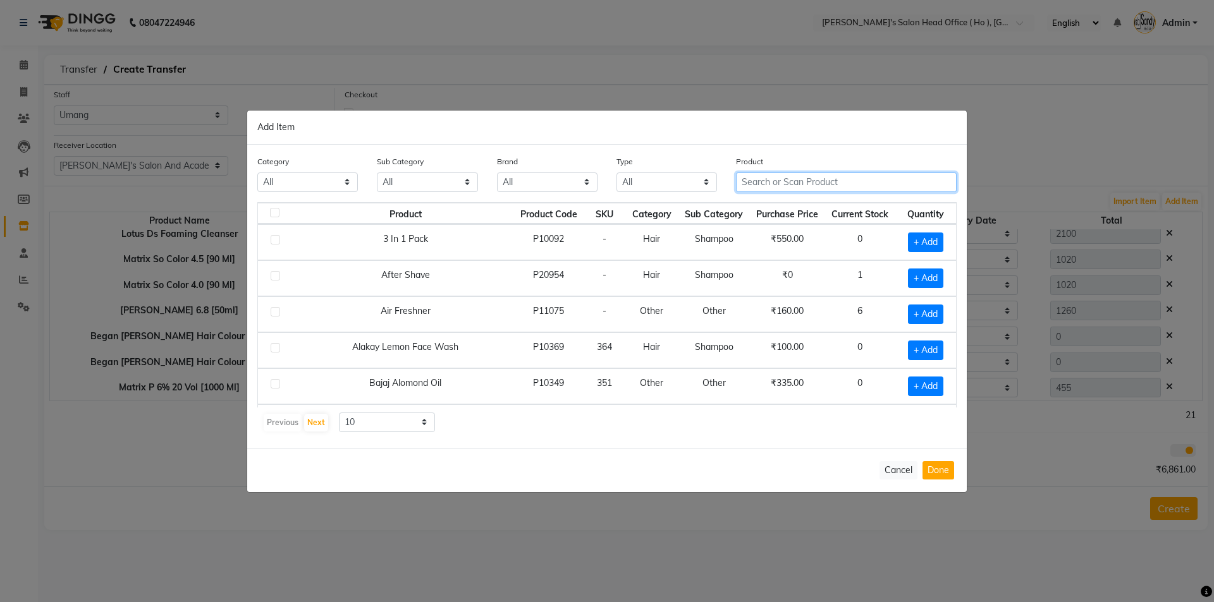
click at [762, 180] on input "text" at bounding box center [846, 183] width 221 height 20
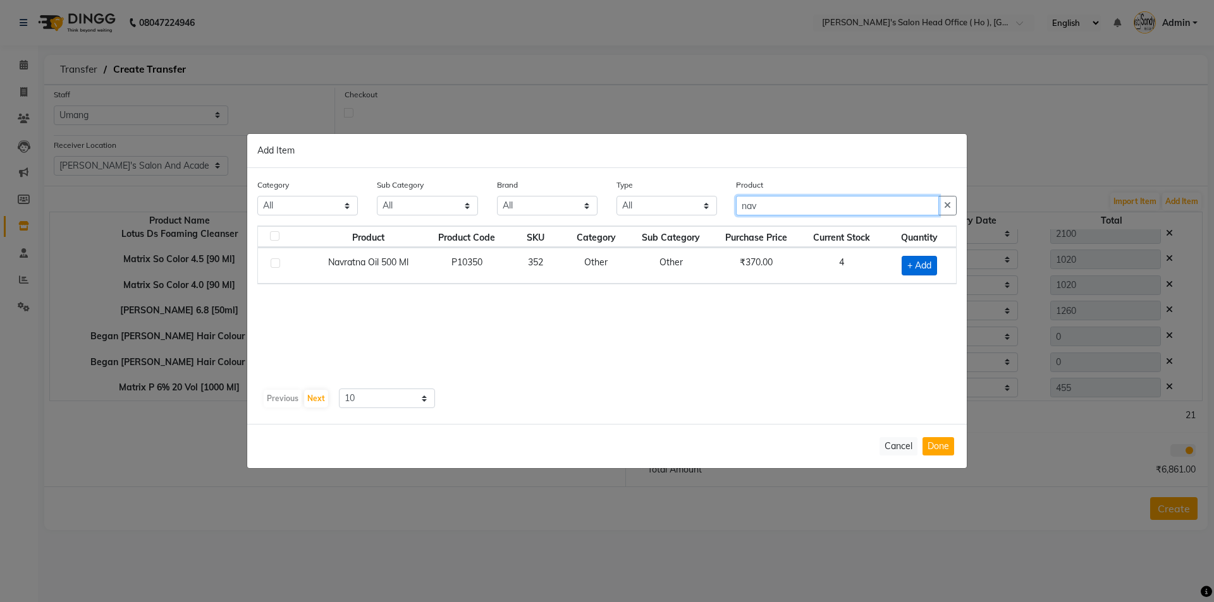
type input "nav"
click at [915, 258] on span "+ Add" at bounding box center [918, 266] width 35 height 20
checkbox input "true"
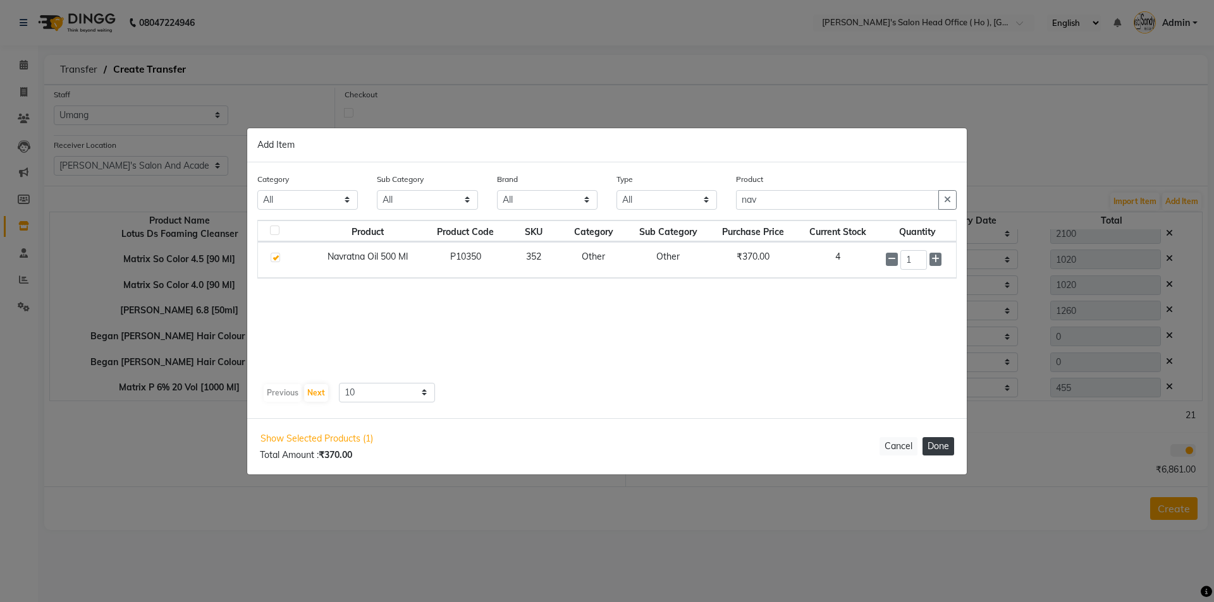
click at [938, 446] on button "Done" at bounding box center [938, 446] width 32 height 18
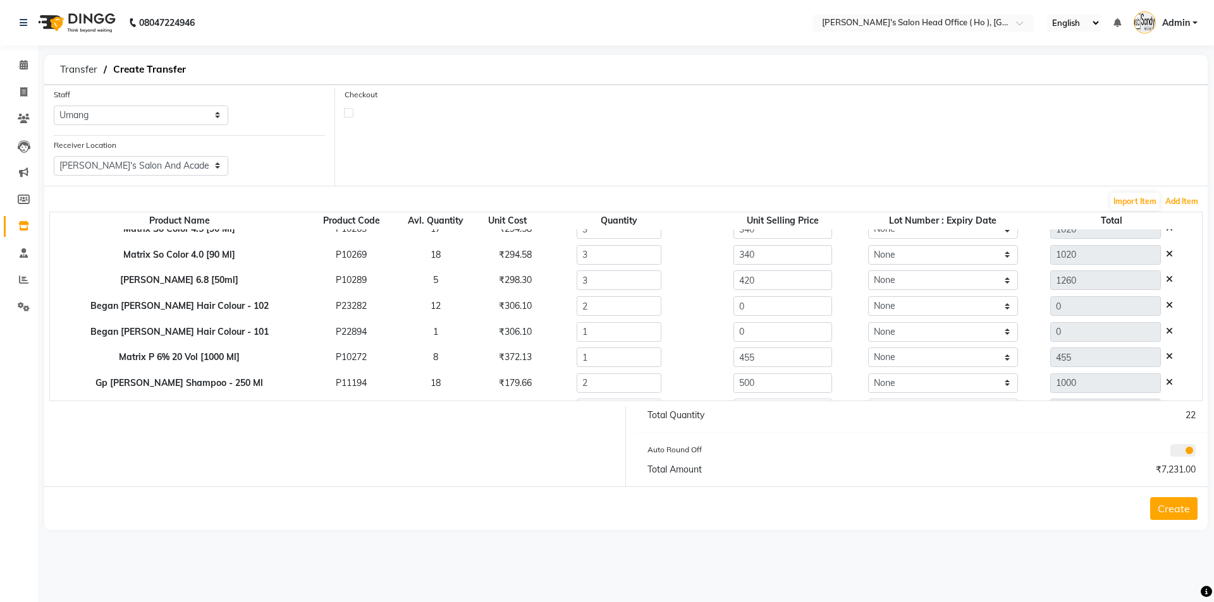
scroll to position [88, 0]
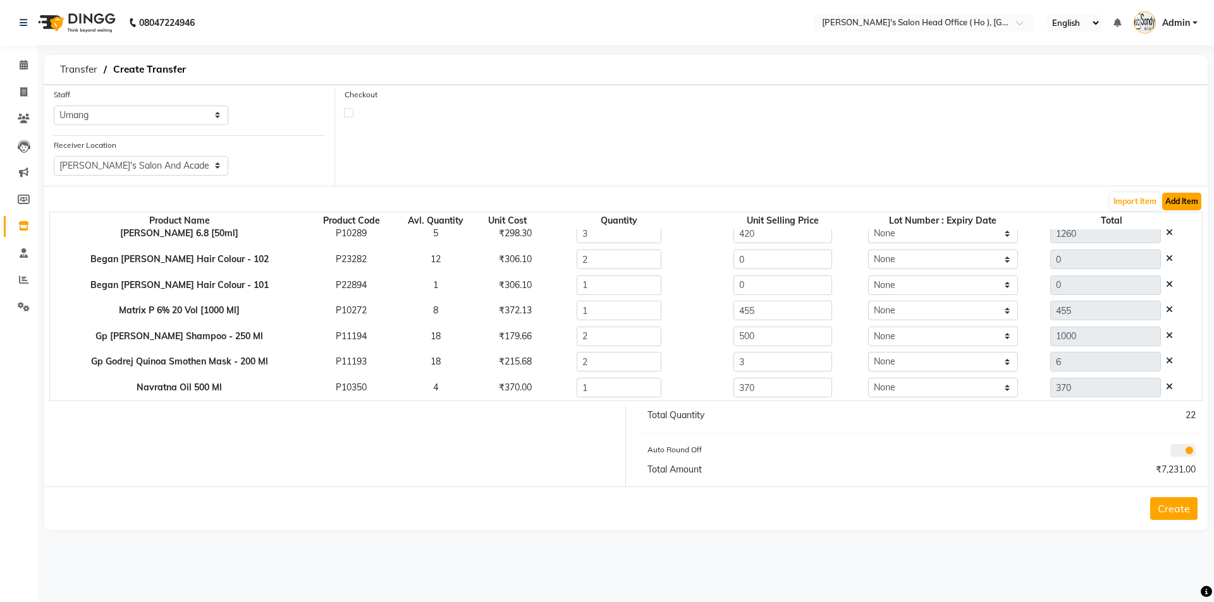
click at [1176, 200] on button "Add Item" at bounding box center [1181, 202] width 39 height 18
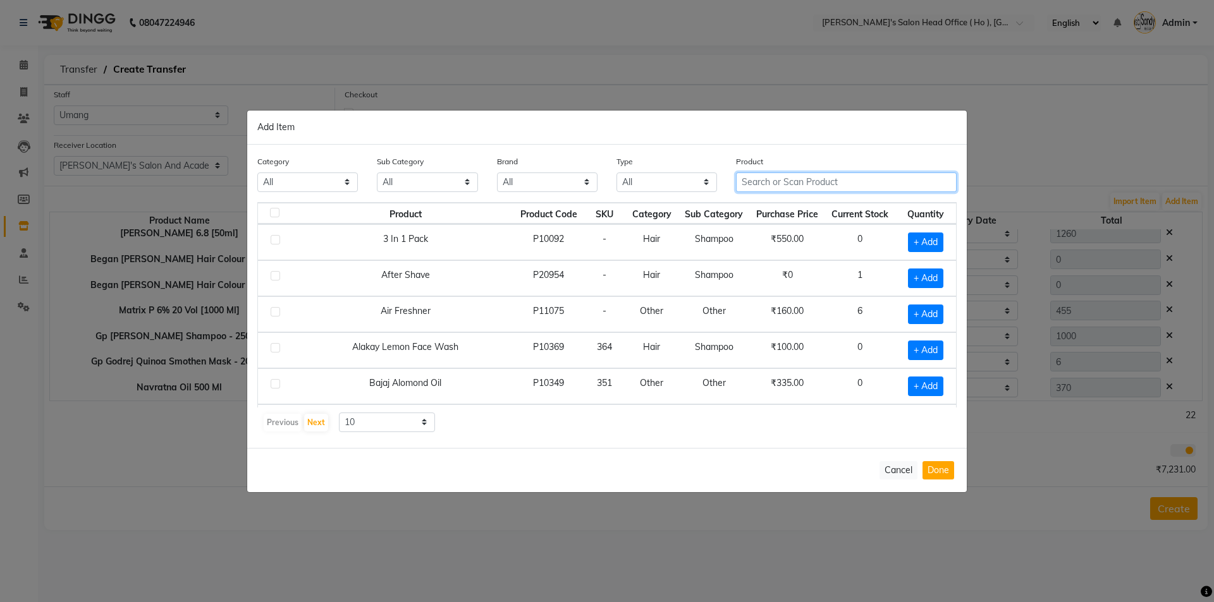
click at [802, 185] on input "text" at bounding box center [846, 183] width 221 height 20
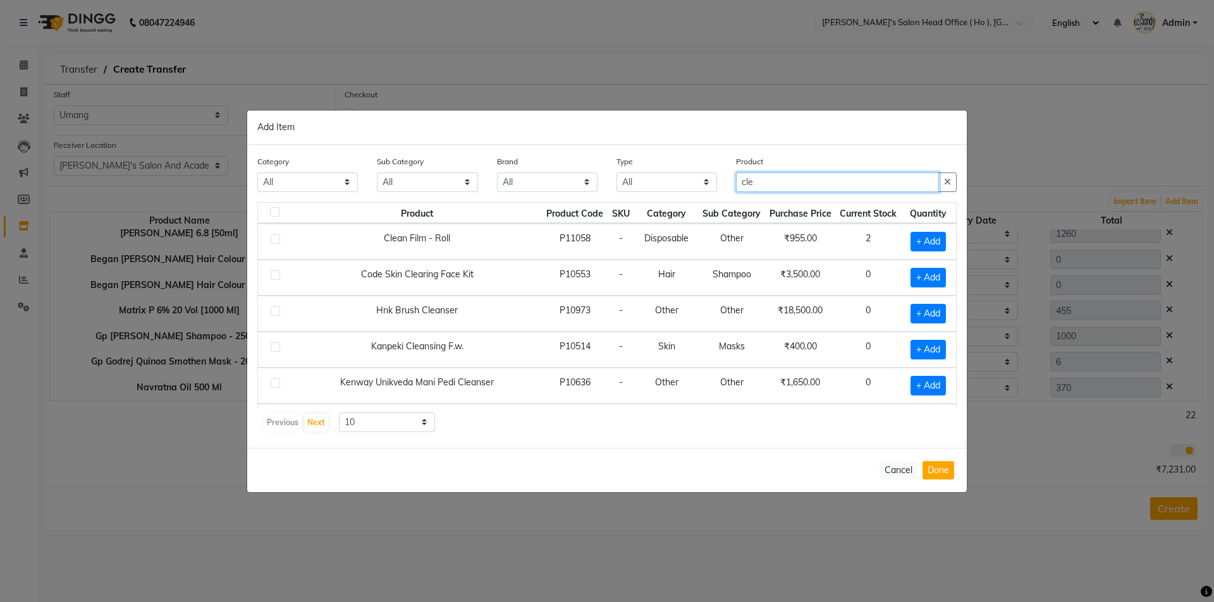
scroll to position [0, 0]
click at [771, 174] on input "cle" at bounding box center [837, 183] width 203 height 20
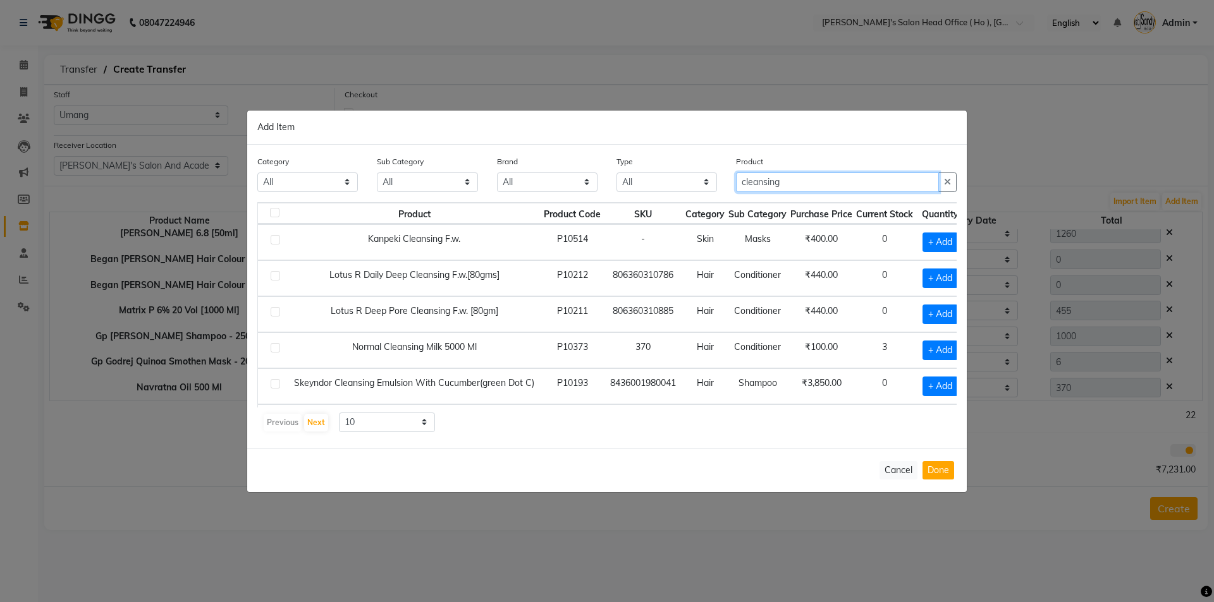
drag, startPoint x: 814, startPoint y: 176, endPoint x: 469, endPoint y: 164, distance: 345.4
click at [725, 183] on div "Category All Hair Skin Waxing Disposable Threading Hands and Feet Beauty Planet…" at bounding box center [607, 178] width 718 height 47
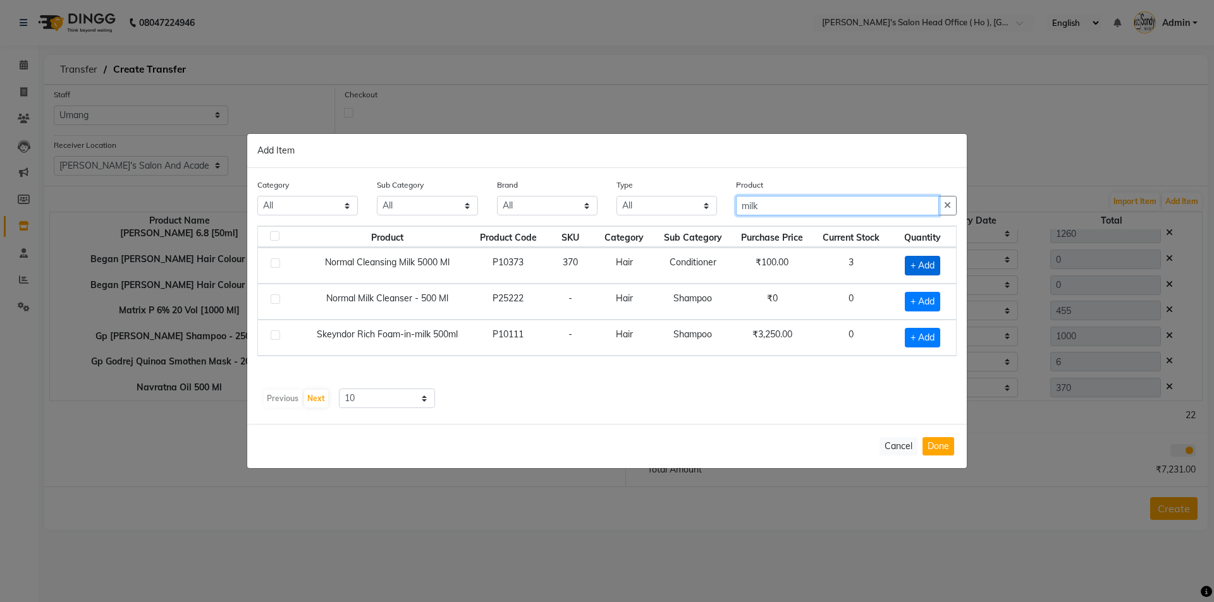
type input "milk"
click at [938, 262] on span "+ Add" at bounding box center [922, 266] width 35 height 20
checkbox input "true"
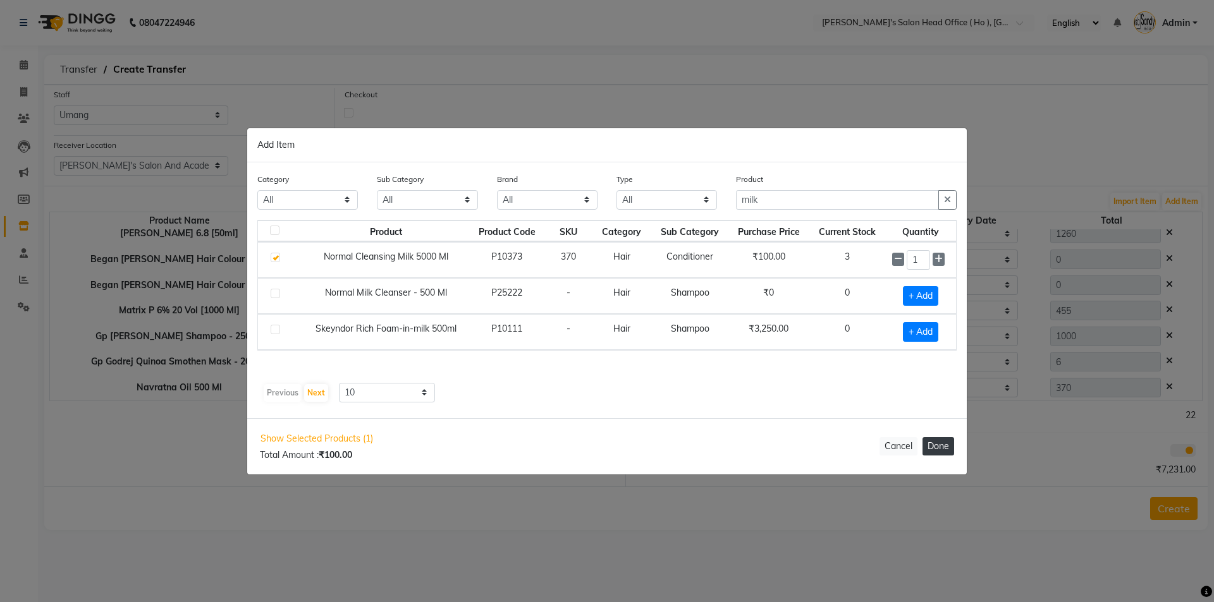
click at [937, 446] on button "Done" at bounding box center [938, 446] width 32 height 18
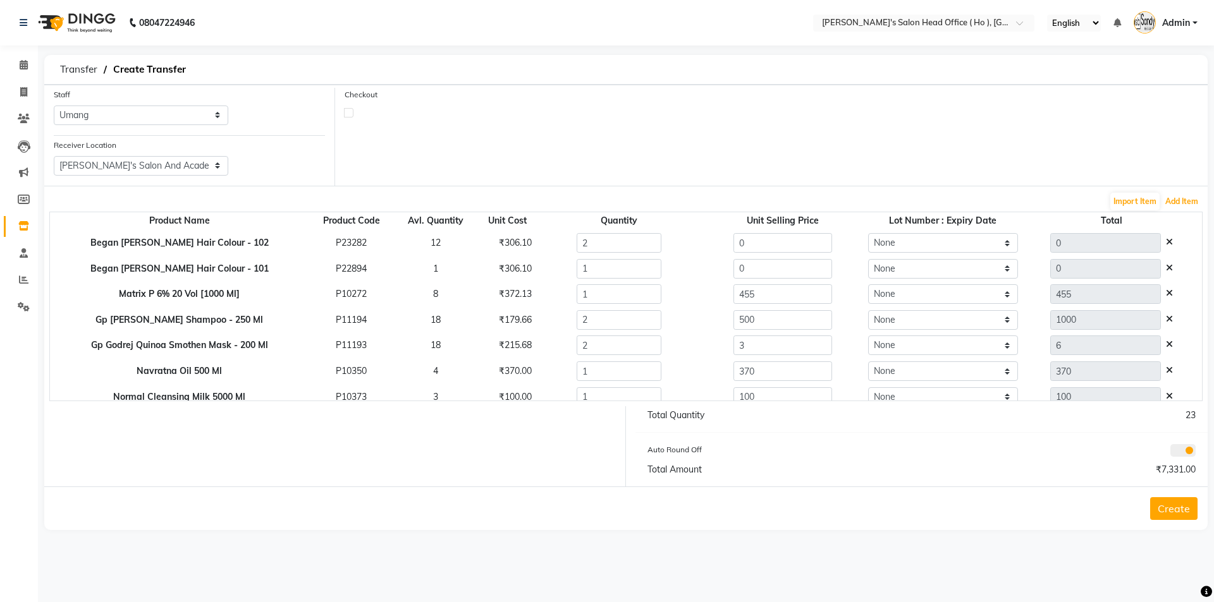
scroll to position [113, 0]
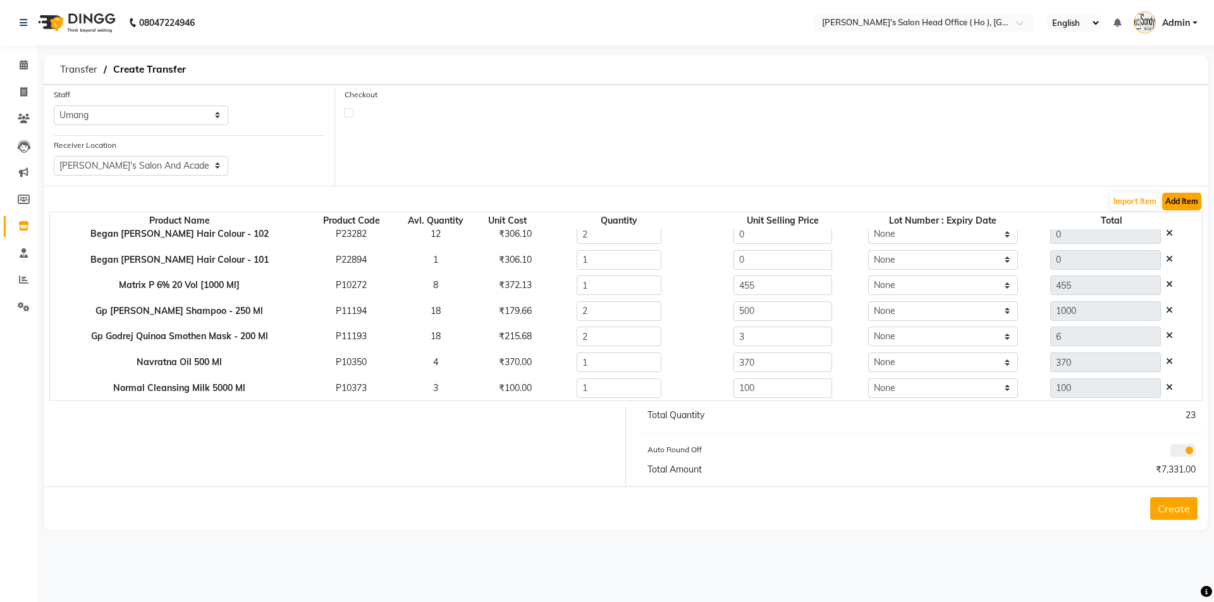
click at [1170, 193] on button "Add Item" at bounding box center [1181, 202] width 39 height 18
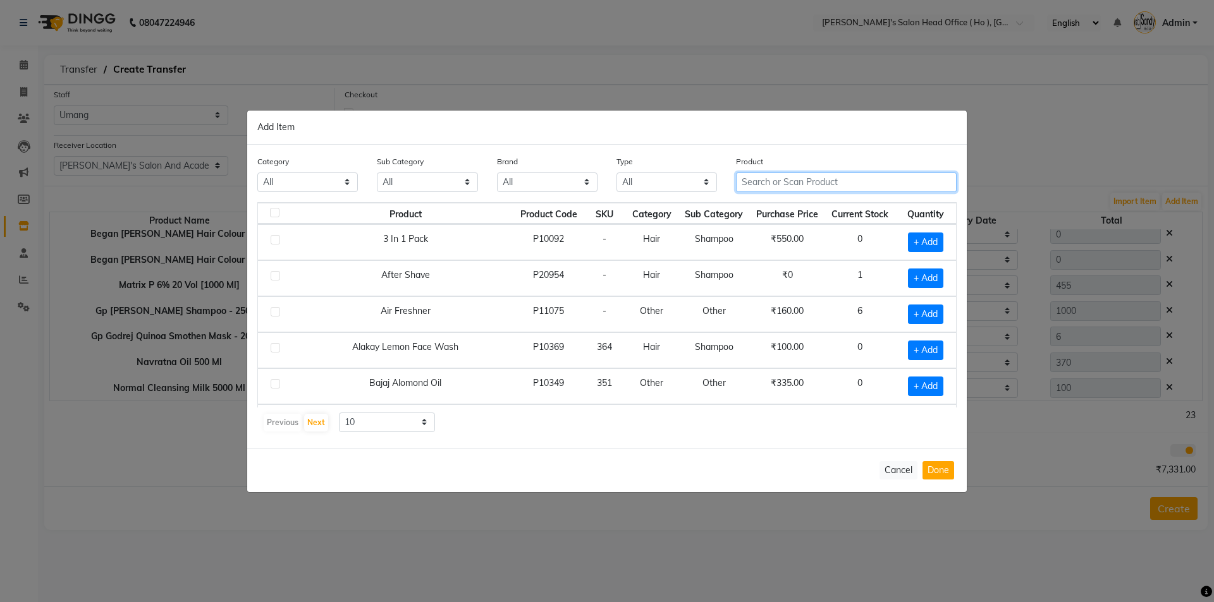
click at [764, 181] on input "text" at bounding box center [846, 183] width 221 height 20
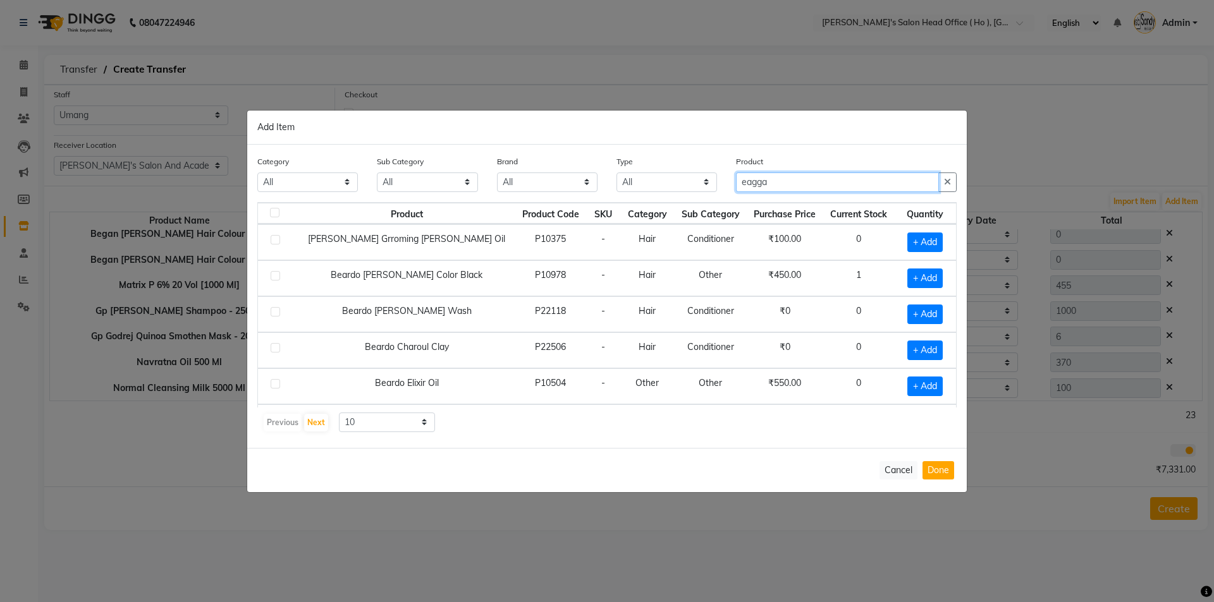
click at [638, 183] on div "Category All Hair Skin Waxing Disposable Threading Hands and Feet Beauty Planet…" at bounding box center [607, 178] width 718 height 47
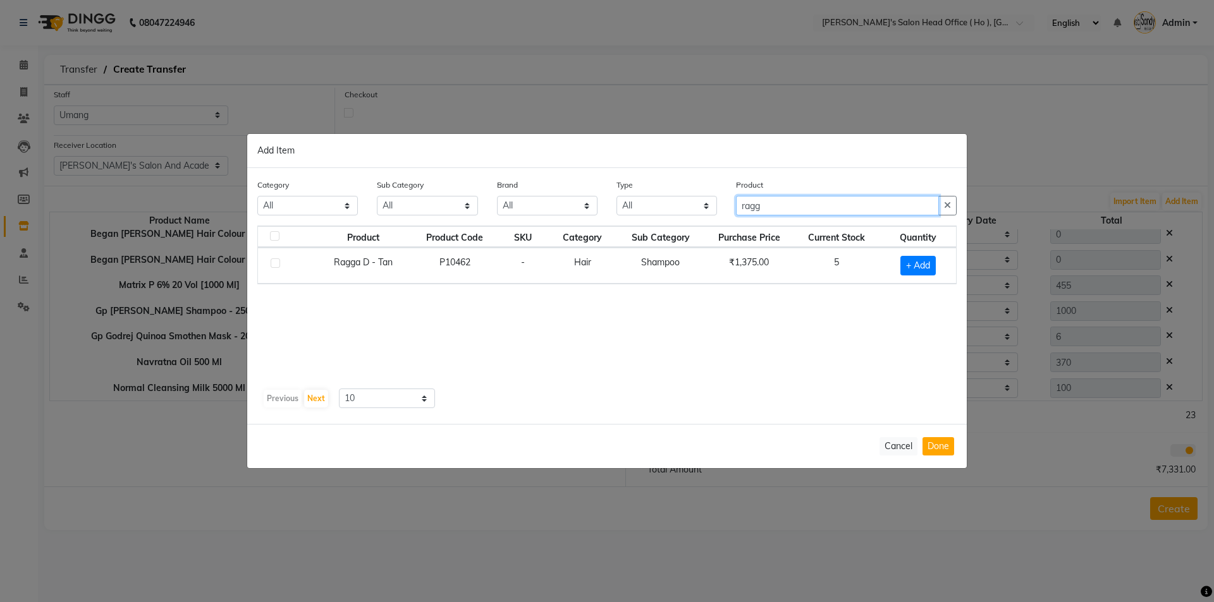
type input "ragg"
click at [946, 272] on div "+ Add" at bounding box center [917, 266] width 61 height 20
click at [920, 268] on span "+ Add" at bounding box center [917, 266] width 35 height 20
checkbox input "true"
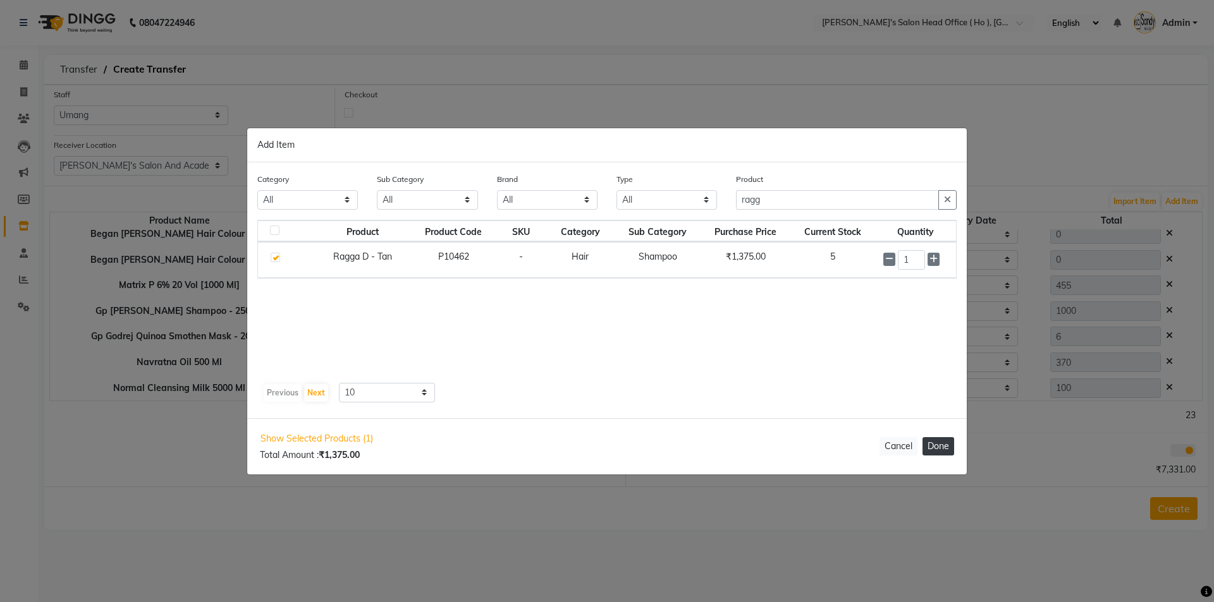
click at [934, 447] on button "Done" at bounding box center [938, 446] width 32 height 18
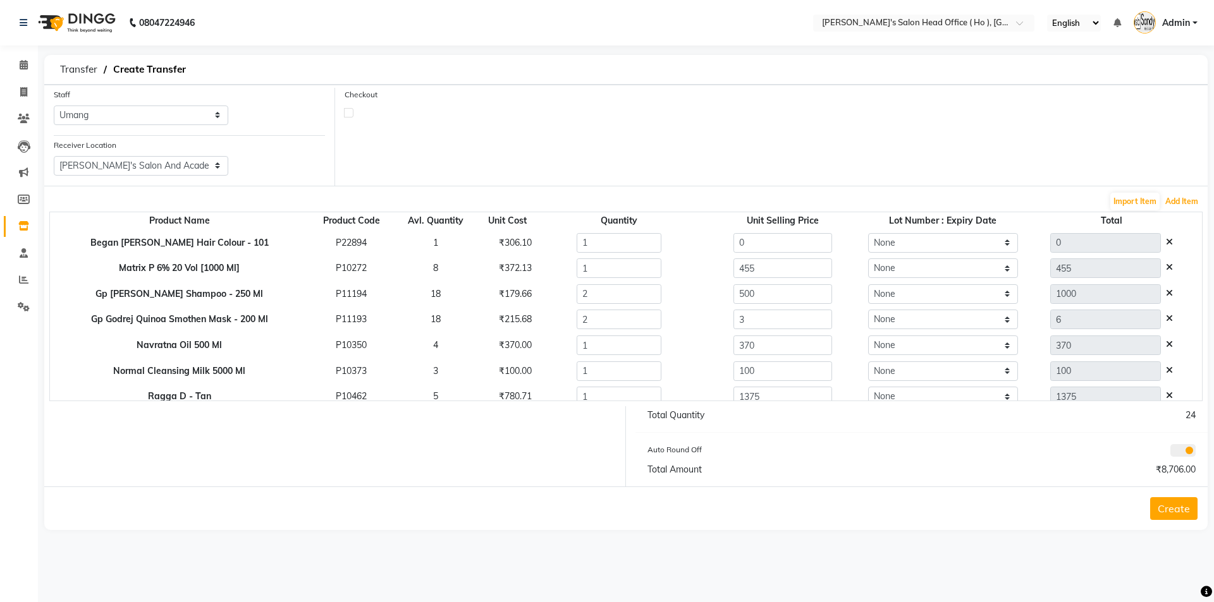
scroll to position [139, 0]
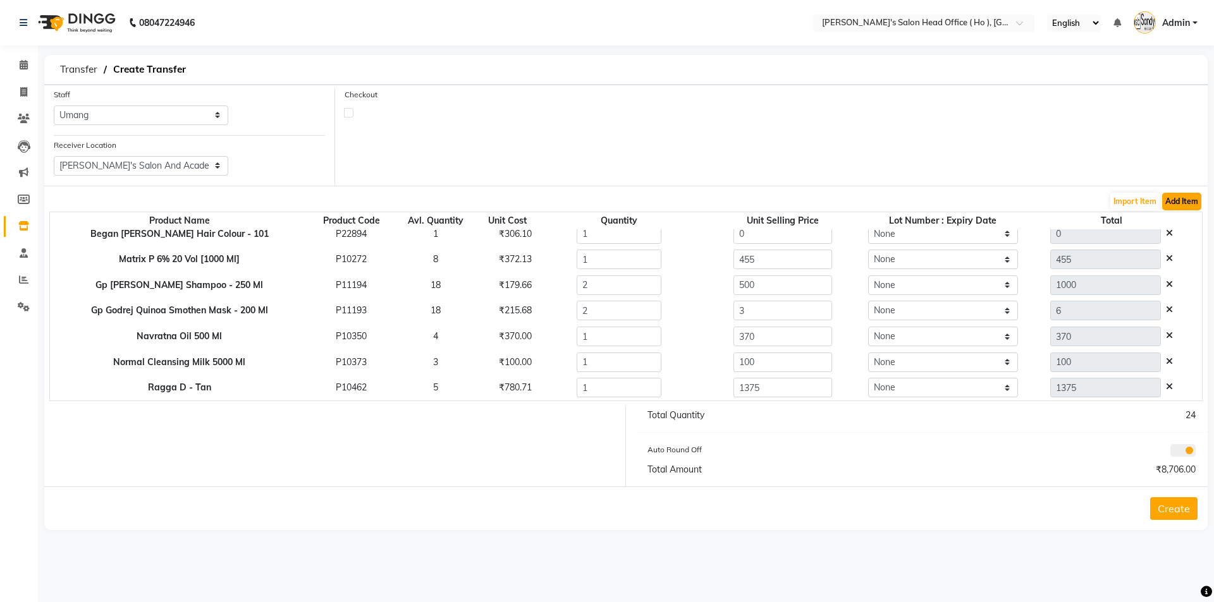
click at [1187, 198] on button "Add Item" at bounding box center [1181, 202] width 39 height 18
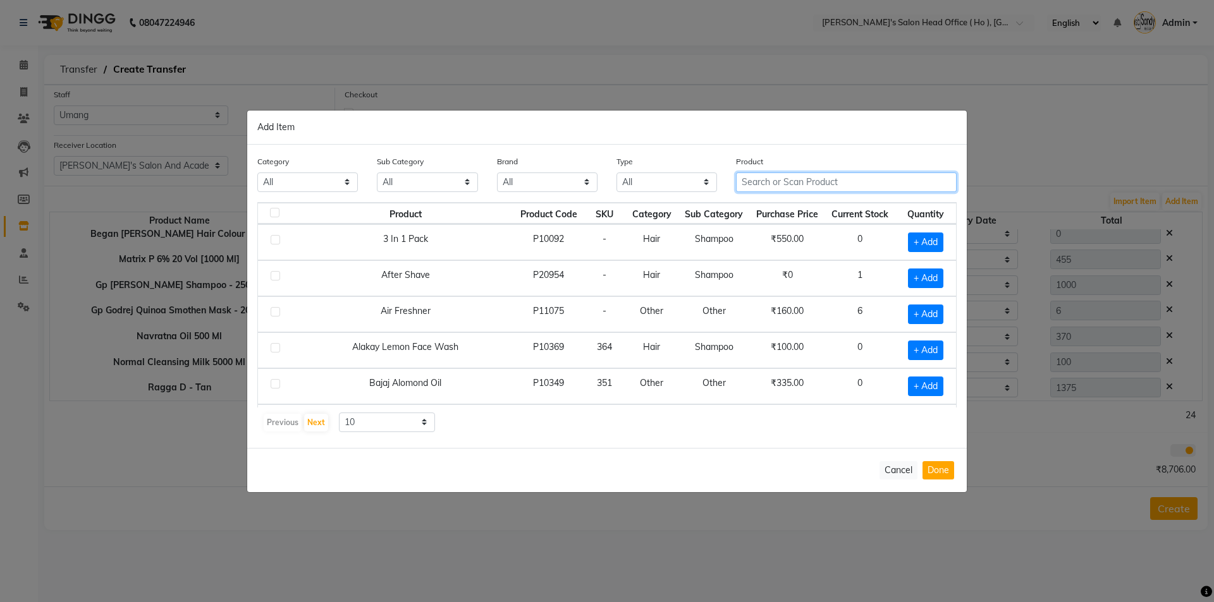
click at [764, 188] on input "text" at bounding box center [846, 183] width 221 height 20
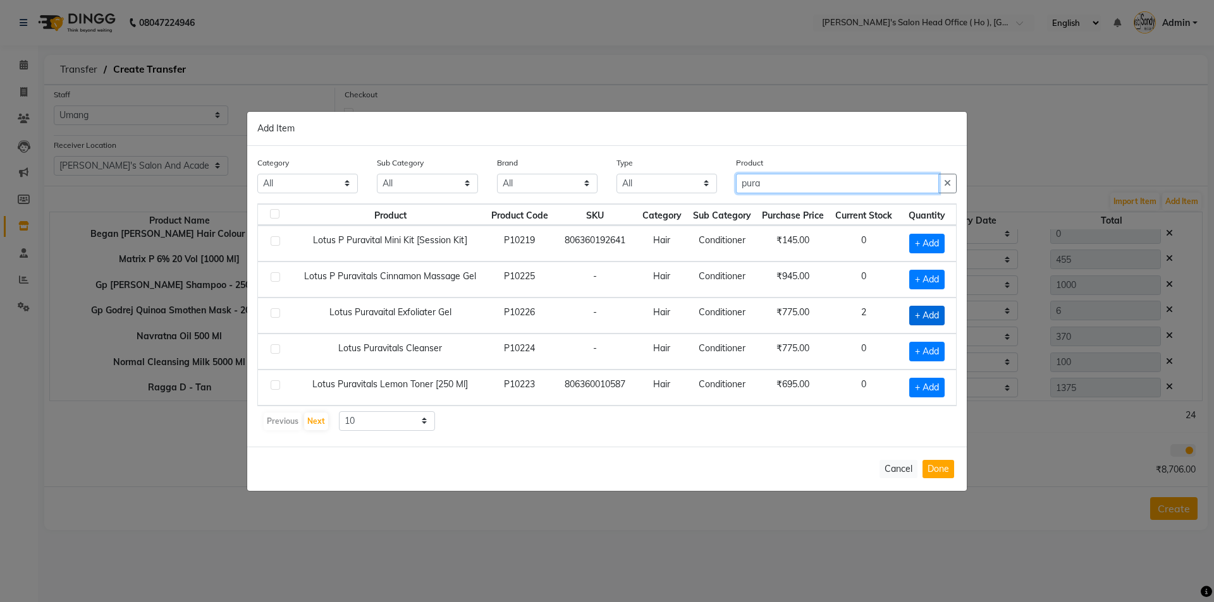
type input "pura"
click at [932, 317] on span "+ Add" at bounding box center [926, 316] width 35 height 20
checkbox input "true"
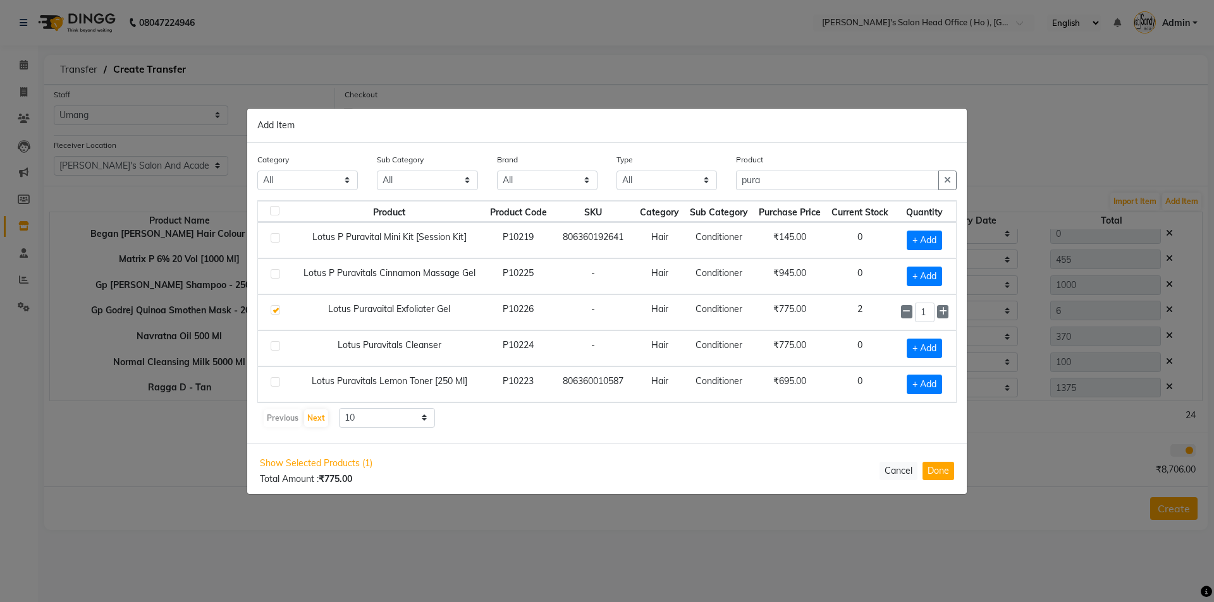
drag, startPoint x: 336, startPoint y: 343, endPoint x: 449, endPoint y: 349, distance: 113.3
click at [449, 349] on td "Lotus Puravitals Cleanser" at bounding box center [389, 349] width 190 height 36
copy td "Lotus Puravitals Cleanser"
drag, startPoint x: 774, startPoint y: 176, endPoint x: 606, endPoint y: 169, distance: 167.7
click at [607, 169] on div "Category All Hair Skin Waxing Disposable Threading Hands and Feet Beauty Planet…" at bounding box center [607, 176] width 718 height 47
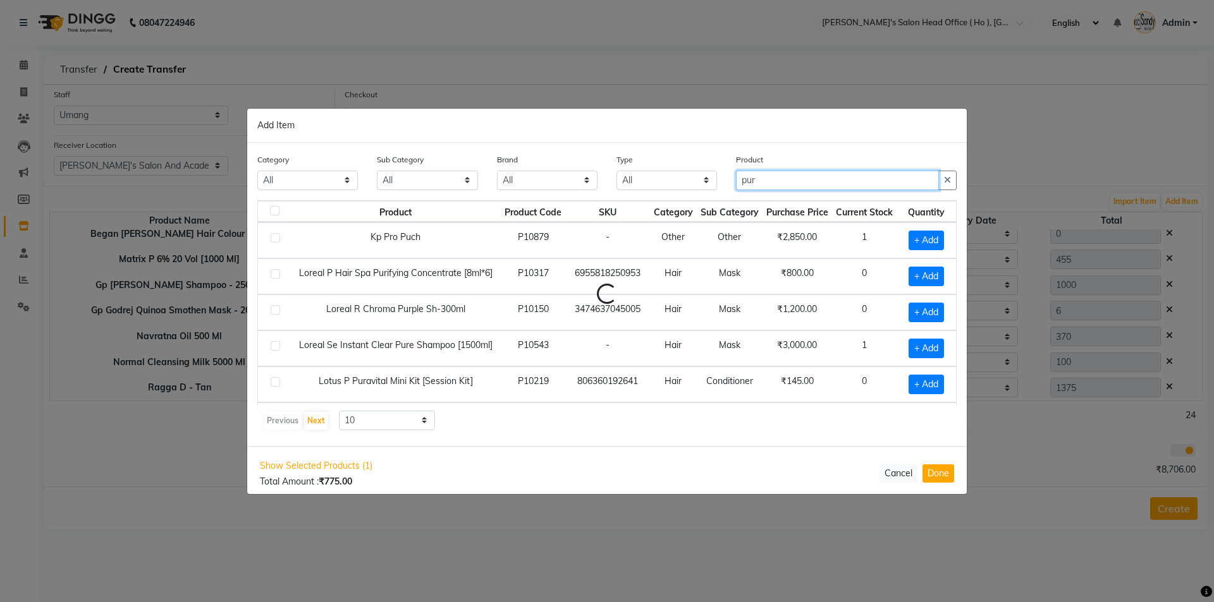
type input "pura"
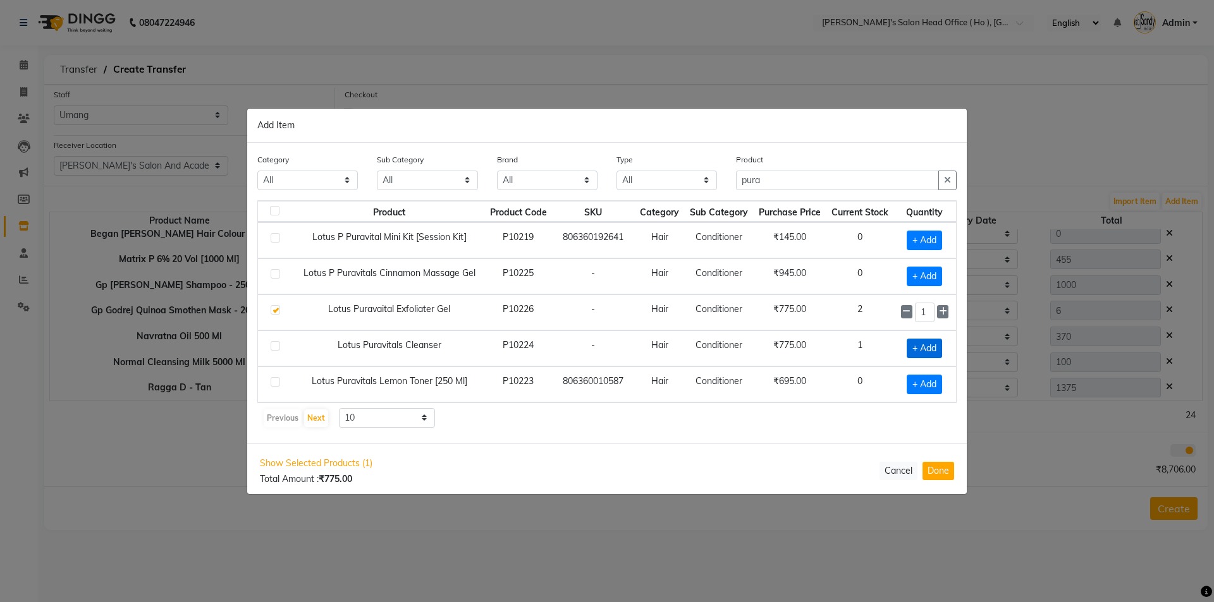
click at [934, 351] on span "+ Add" at bounding box center [923, 349] width 35 height 20
checkbox input "true"
click at [937, 480] on button "Done" at bounding box center [938, 472] width 32 height 18
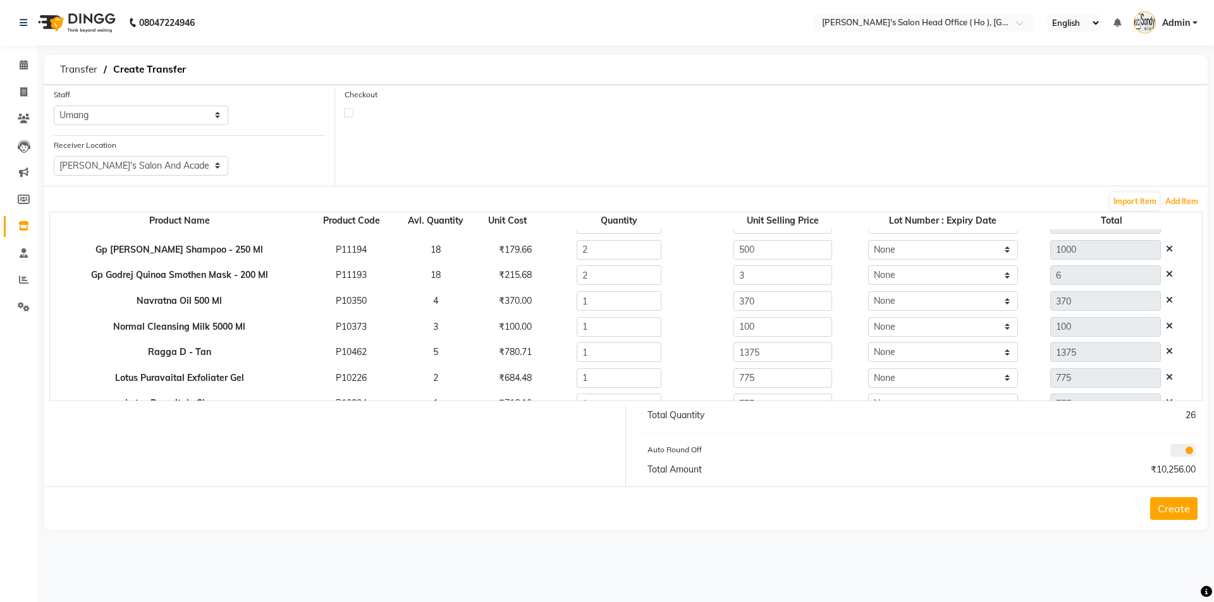
scroll to position [190, 0]
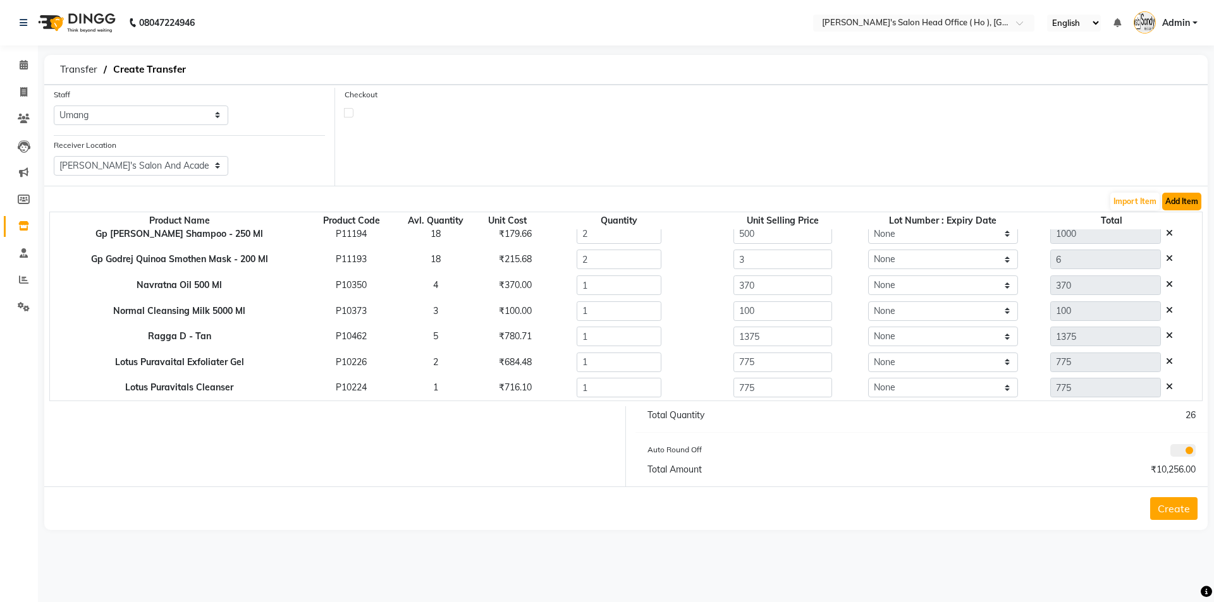
click at [1183, 202] on button "Add Item" at bounding box center [1181, 202] width 39 height 18
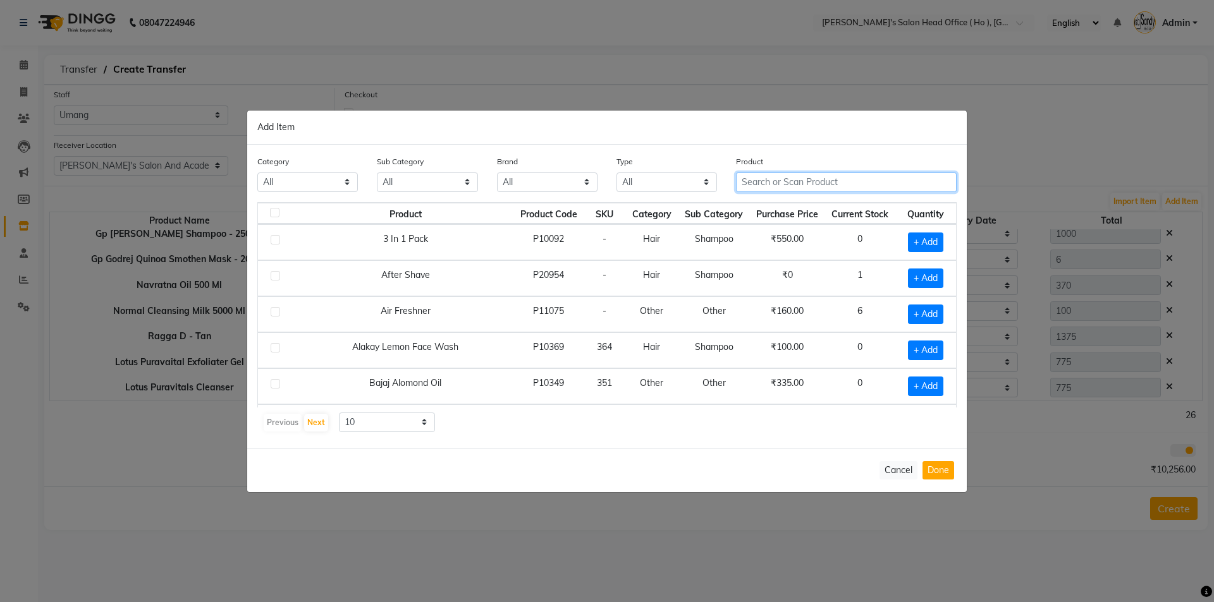
click at [783, 183] on input "text" at bounding box center [846, 183] width 221 height 20
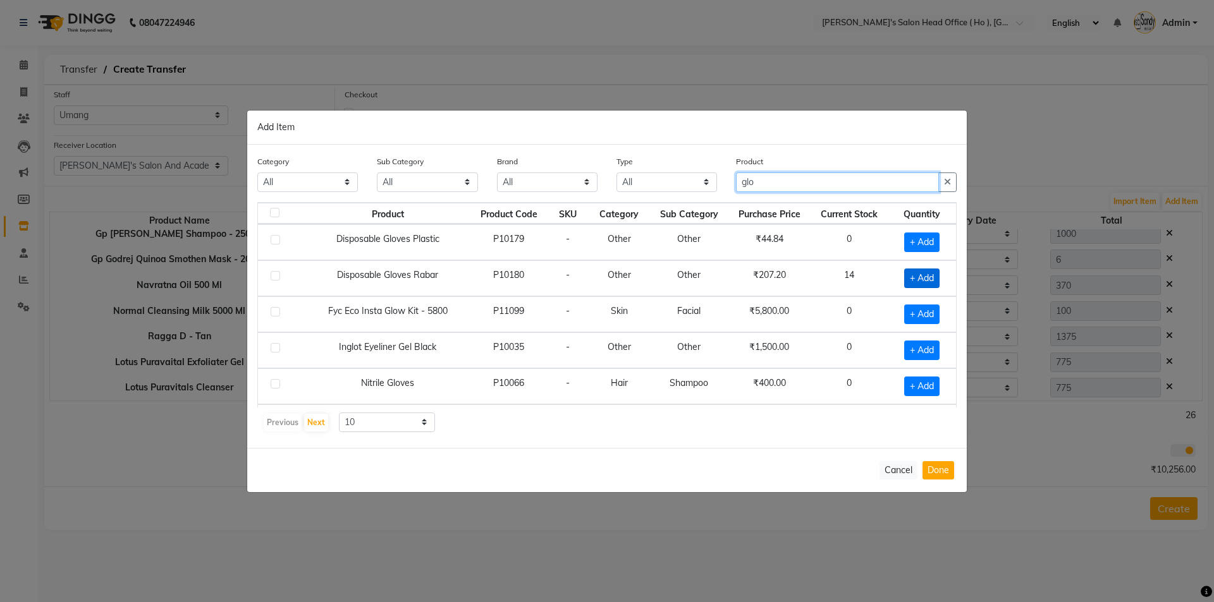
type input "glo"
click at [931, 278] on span "+ Add" at bounding box center [921, 279] width 35 height 20
checkbox input "true"
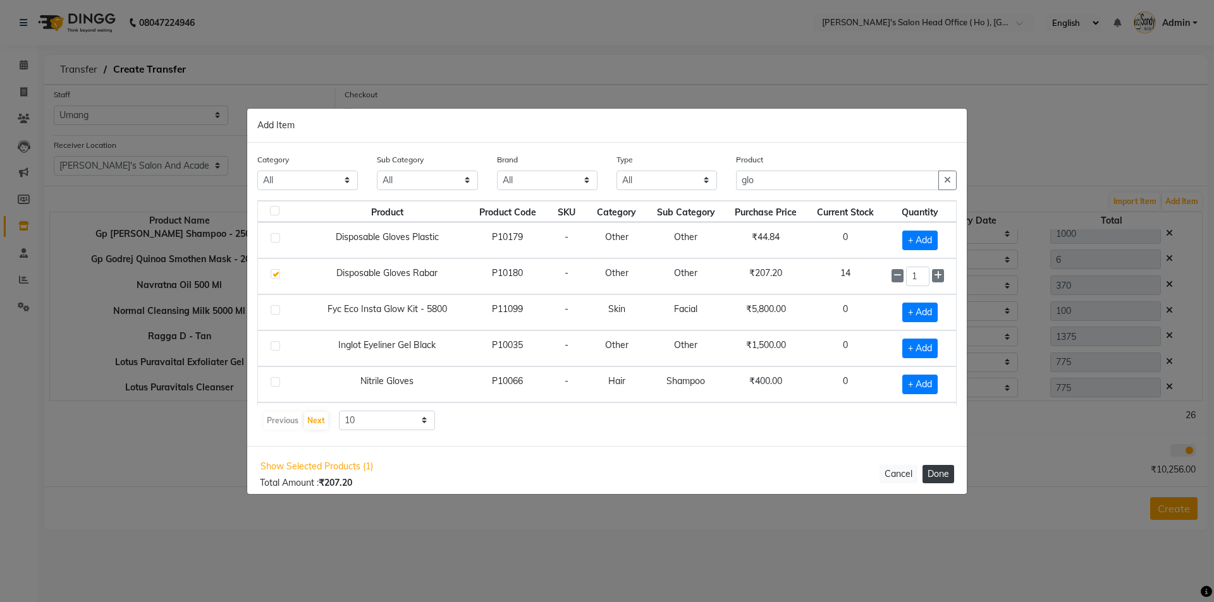
click at [937, 477] on button "Done" at bounding box center [938, 474] width 32 height 18
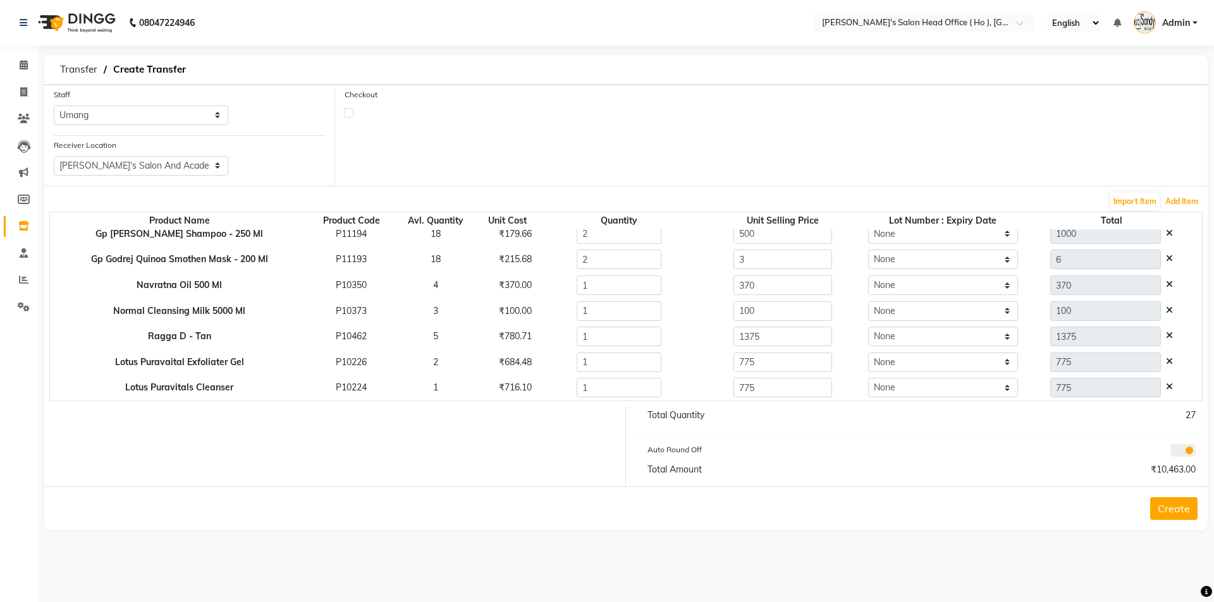
scroll to position [216, 0]
click at [1189, 204] on button "Add Item" at bounding box center [1181, 202] width 39 height 18
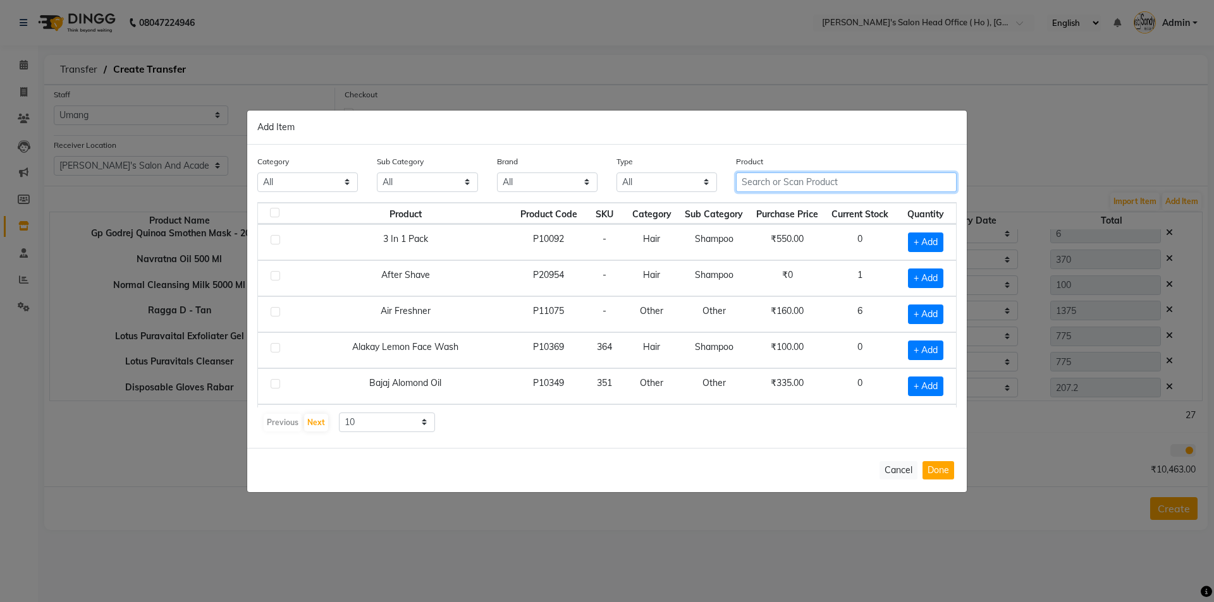
click at [779, 180] on input "text" at bounding box center [846, 183] width 221 height 20
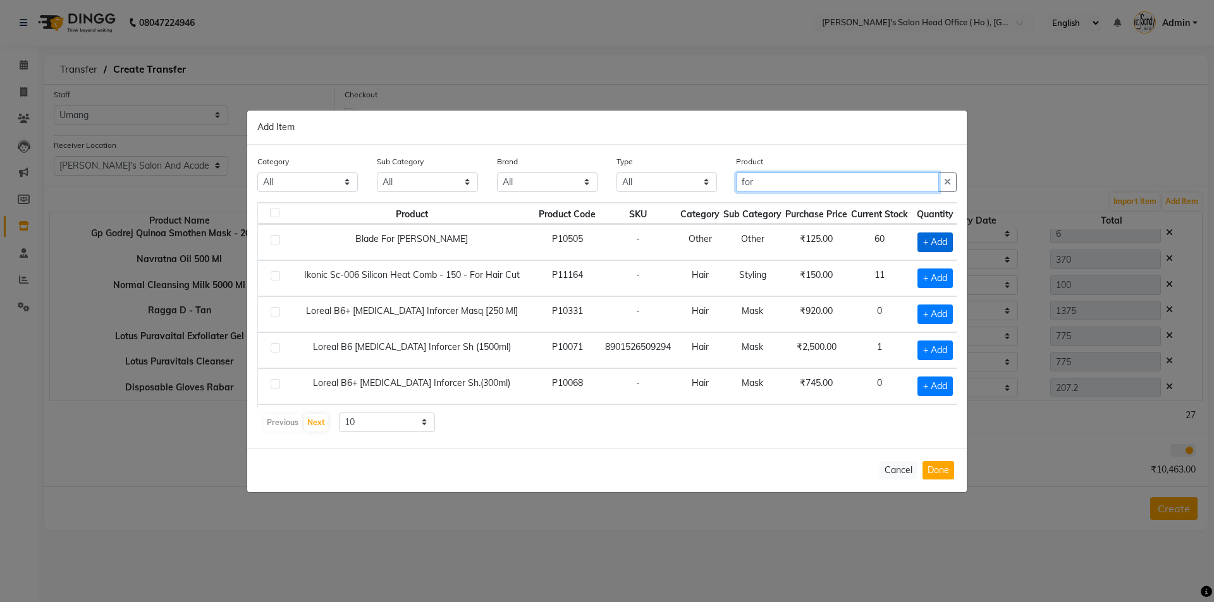
type input "for"
click at [917, 245] on span "+ Add" at bounding box center [934, 243] width 35 height 20
checkbox input "true"
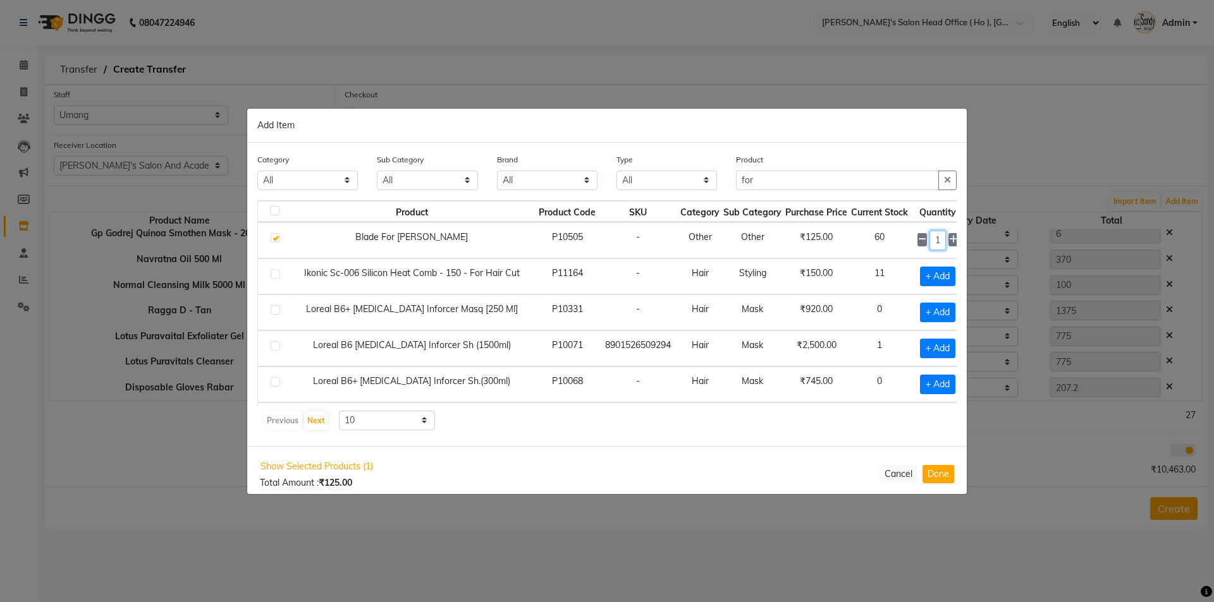
drag, startPoint x: 925, startPoint y: 238, endPoint x: 896, endPoint y: 238, distance: 28.5
click at [910, 238] on td "1" at bounding box center [938, 241] width 56 height 36
type input "77"
click at [938, 477] on button "Done" at bounding box center [938, 474] width 32 height 18
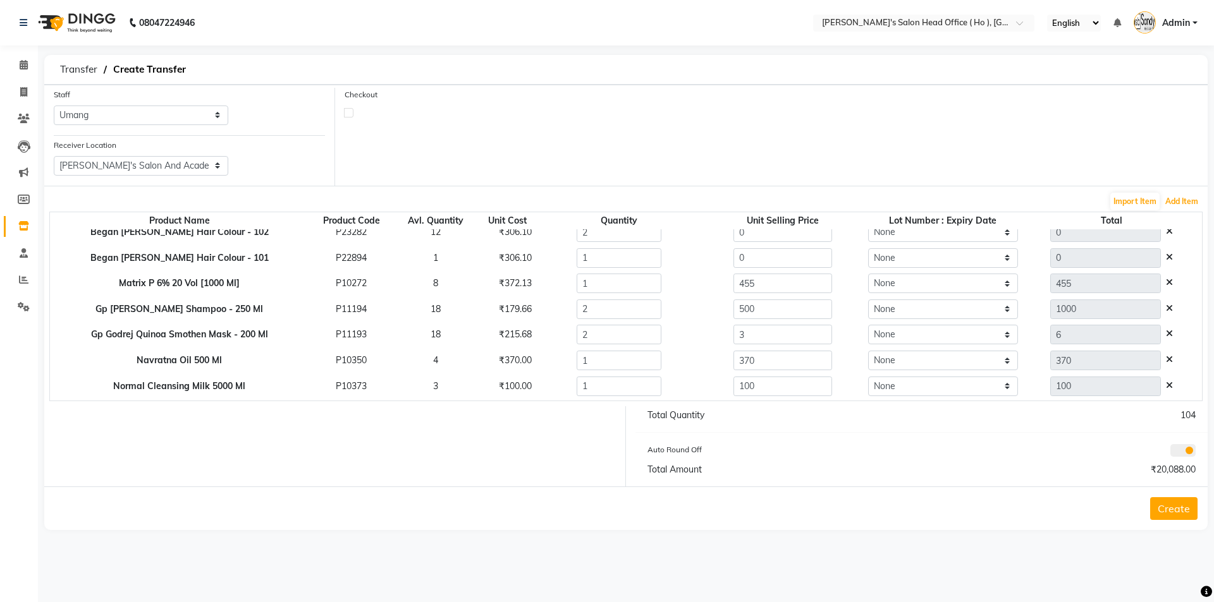
scroll to position [241, 0]
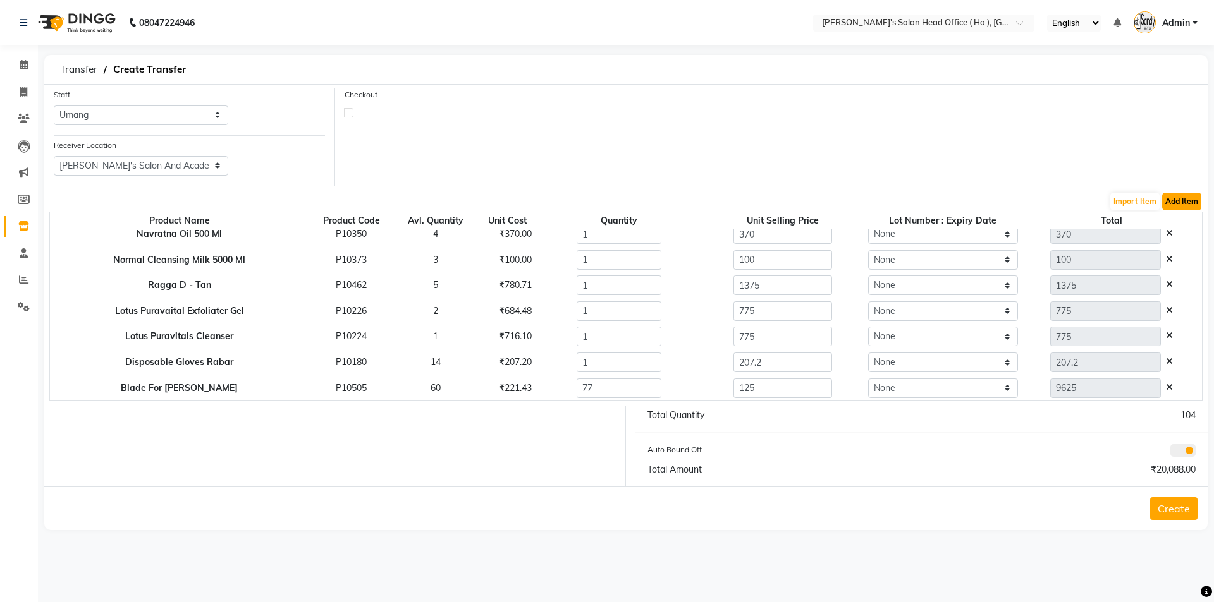
click at [1177, 198] on button "Add Item" at bounding box center [1181, 202] width 39 height 18
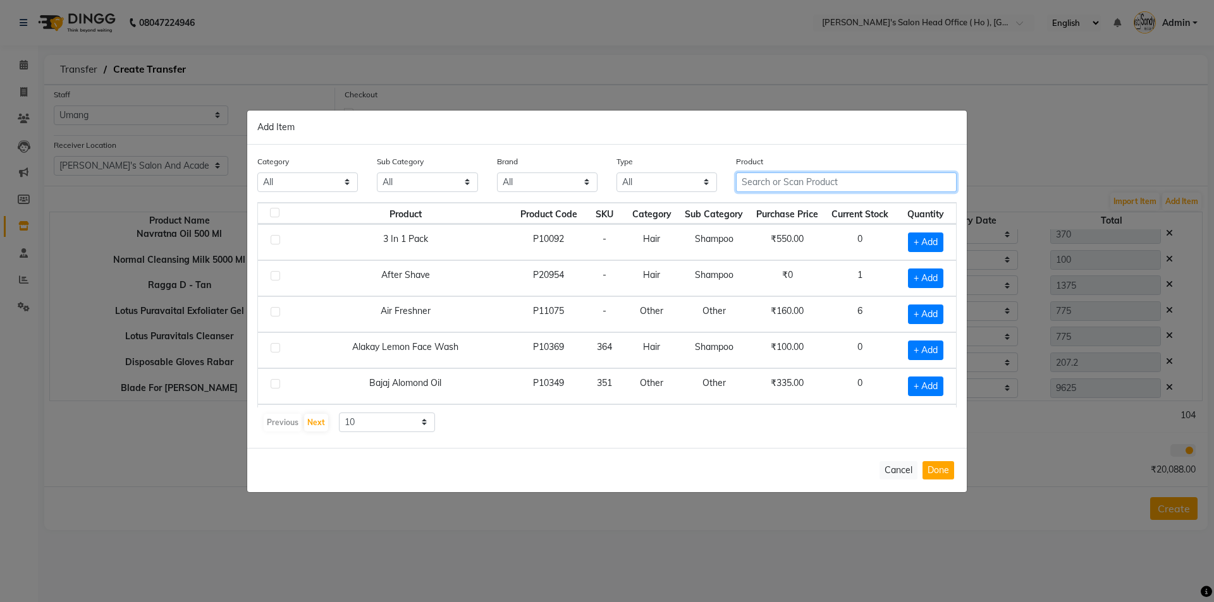
click at [786, 183] on input "text" at bounding box center [846, 183] width 221 height 20
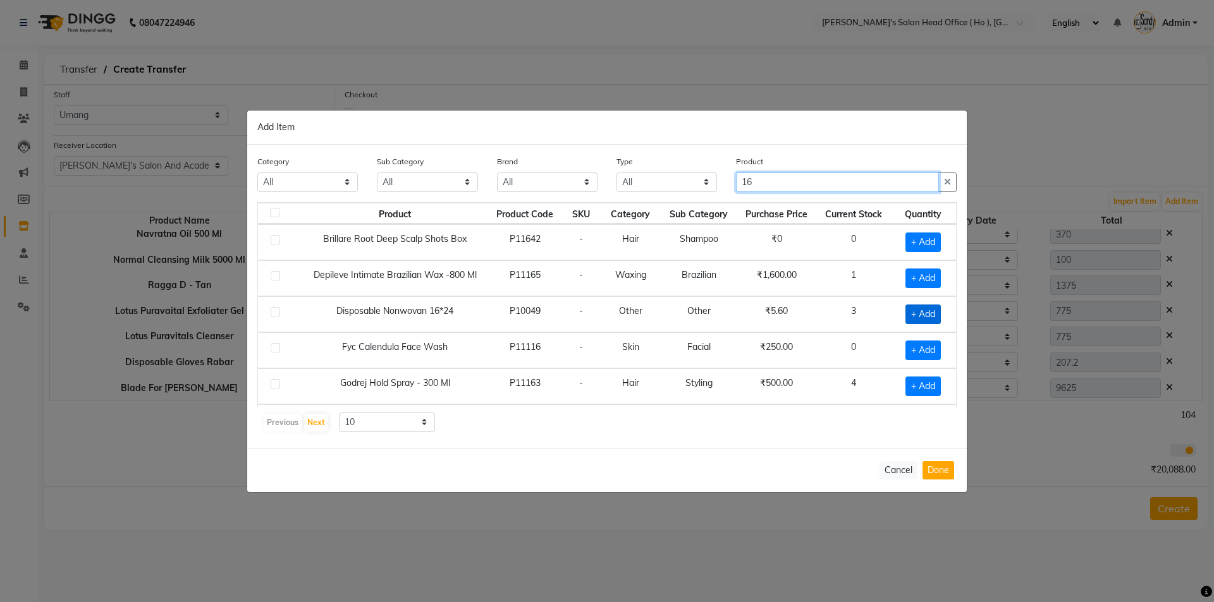
type input "16"
click at [913, 313] on span "+ Add" at bounding box center [922, 315] width 35 height 20
checkbox input "true"
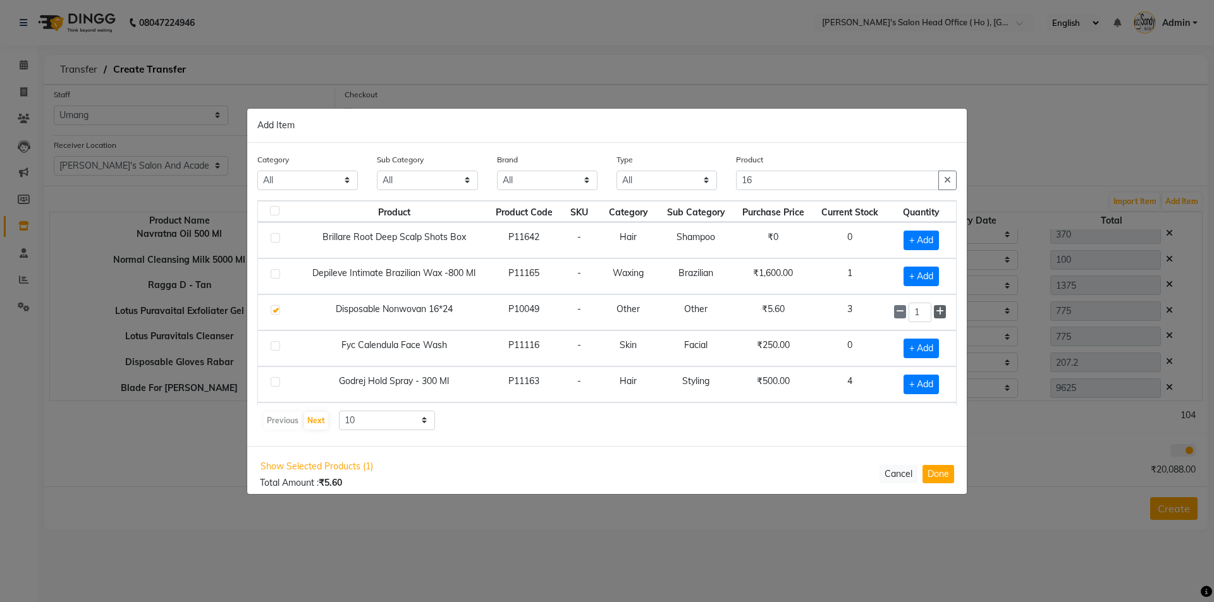
click at [936, 315] on icon at bounding box center [940, 311] width 8 height 9
click at [936, 314] on icon at bounding box center [940, 311] width 8 height 9
type input "3"
click at [929, 472] on button "Done" at bounding box center [938, 474] width 32 height 18
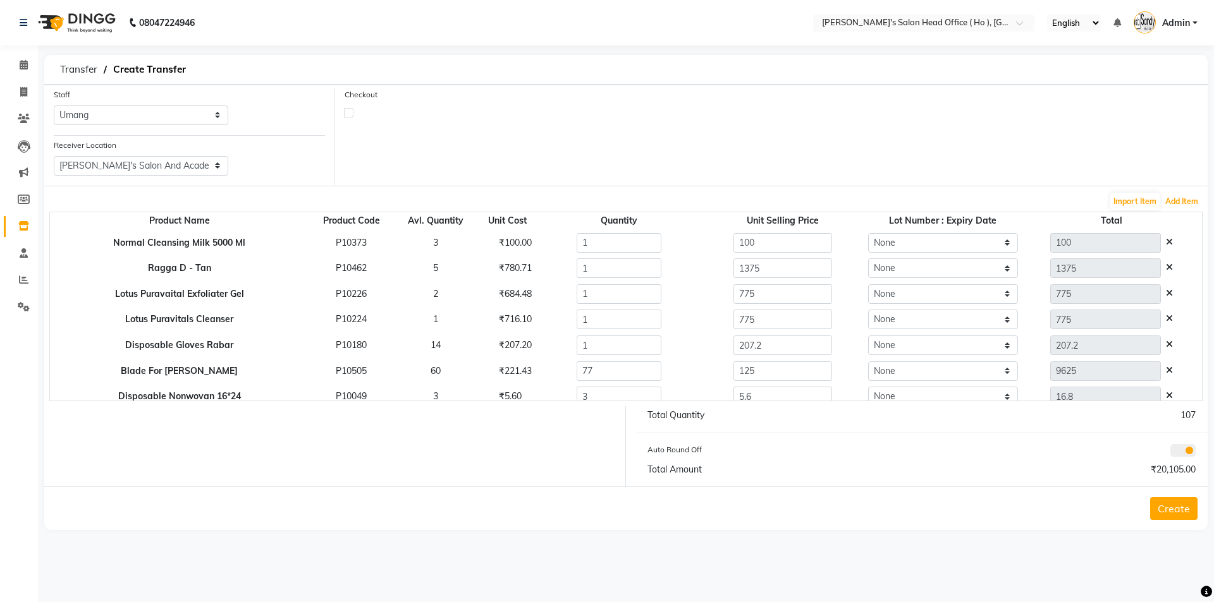
scroll to position [267, 0]
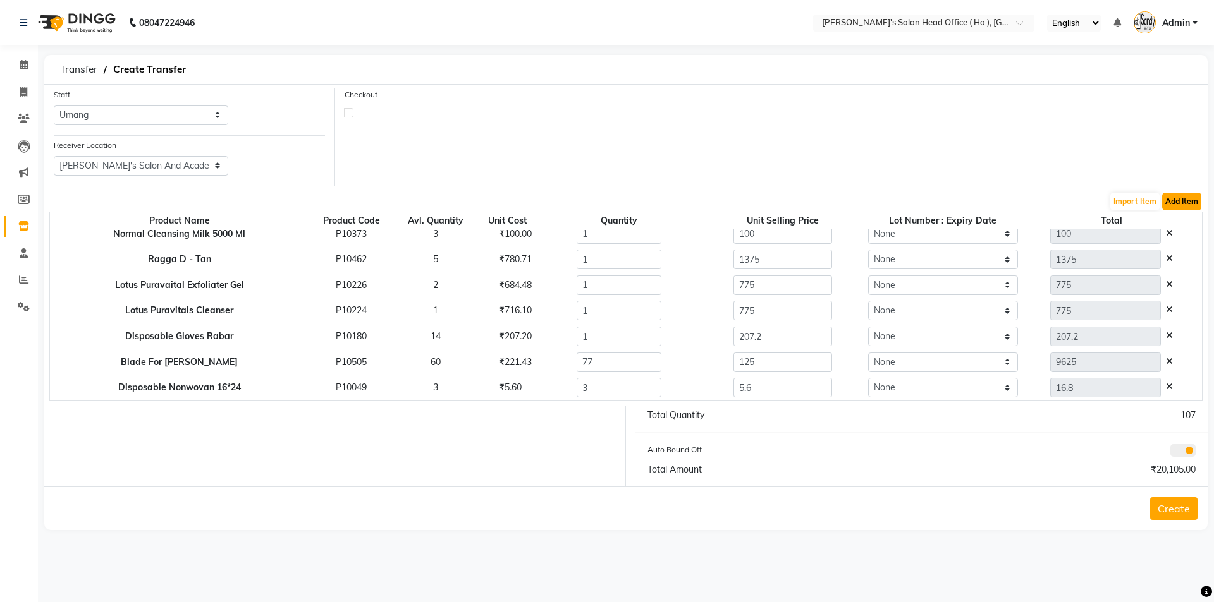
click at [1178, 194] on button "Add Item" at bounding box center [1181, 202] width 39 height 18
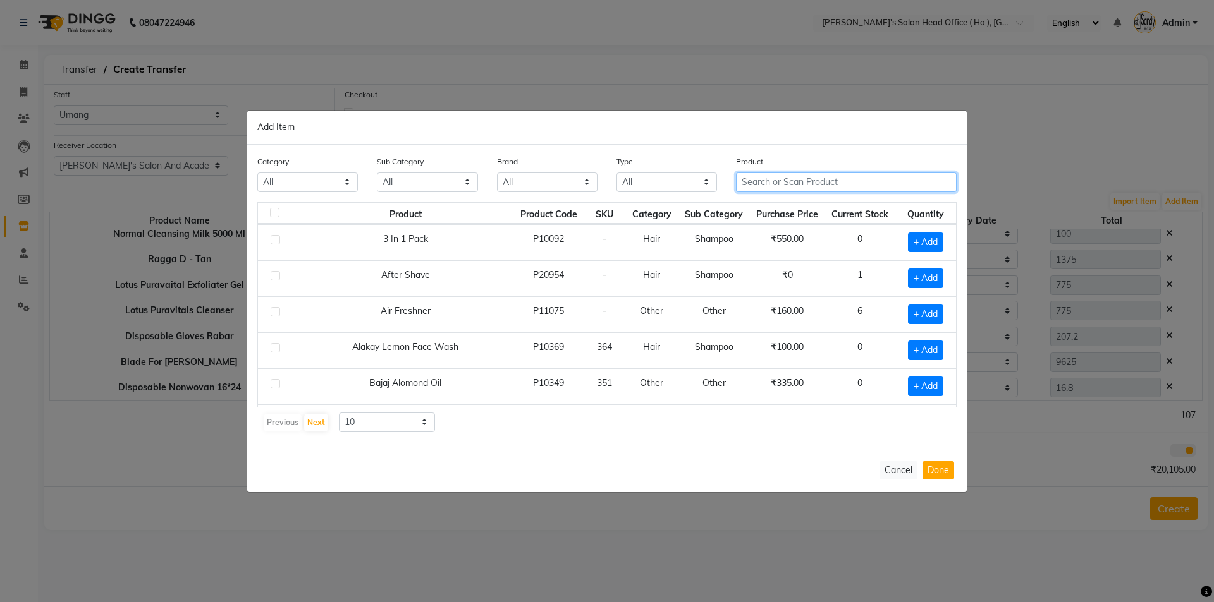
click at [778, 178] on input "text" at bounding box center [846, 183] width 221 height 20
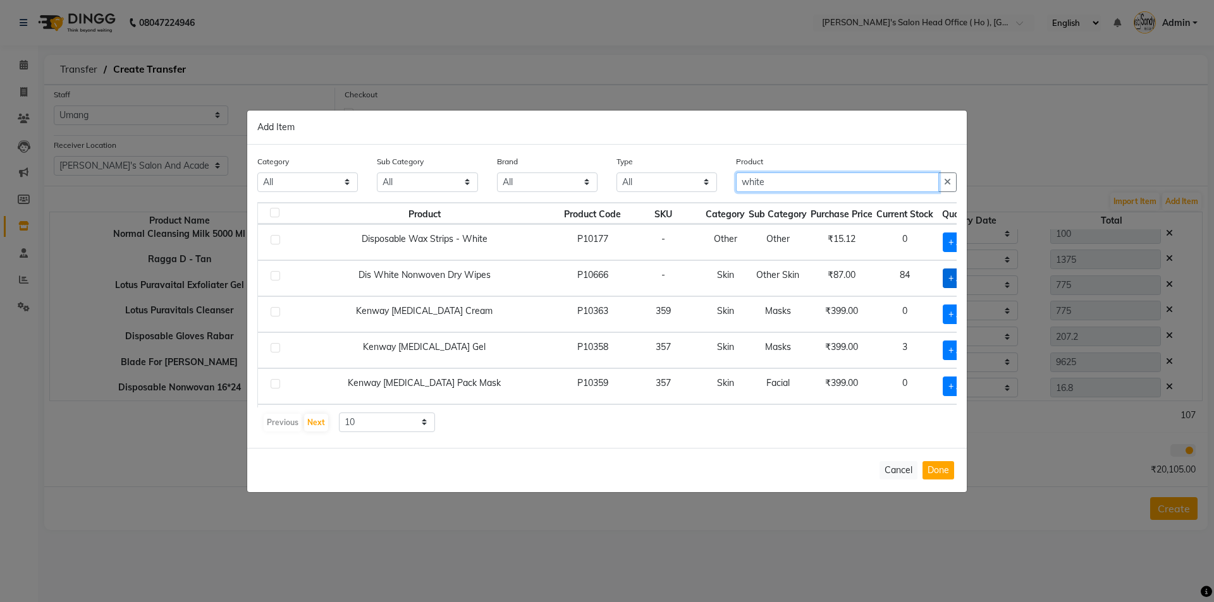
type input "white"
click at [943, 276] on span "+ Add" at bounding box center [960, 279] width 35 height 20
checkbox input "true"
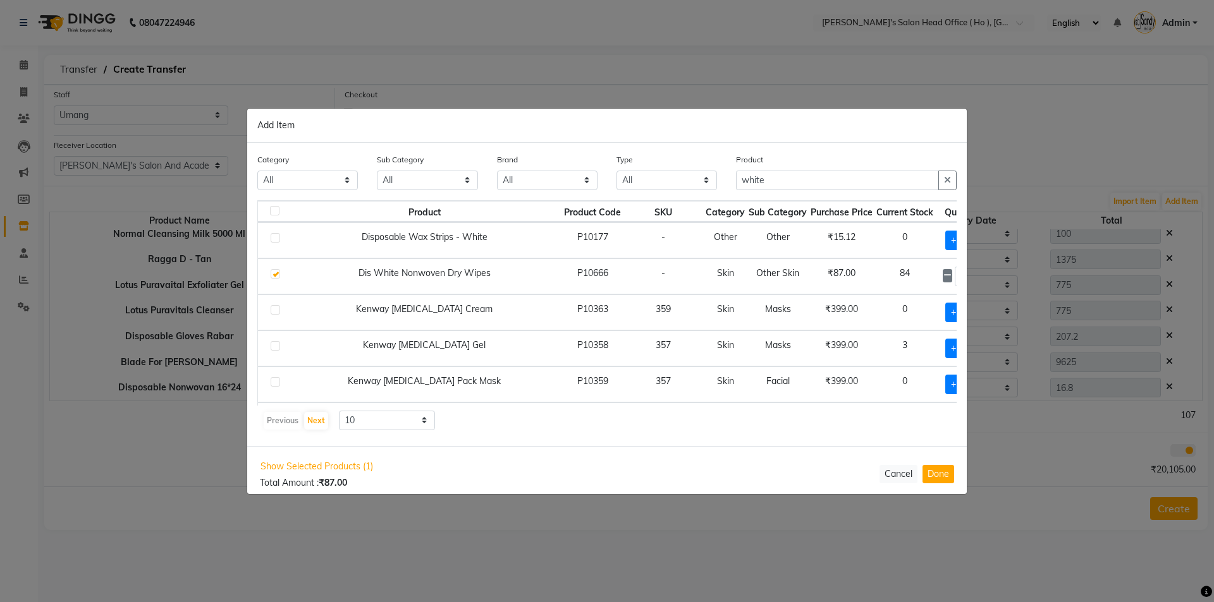
click at [974, 279] on icon at bounding box center [978, 275] width 8 height 9
type input "3"
click at [937, 479] on button "Done" at bounding box center [938, 474] width 32 height 18
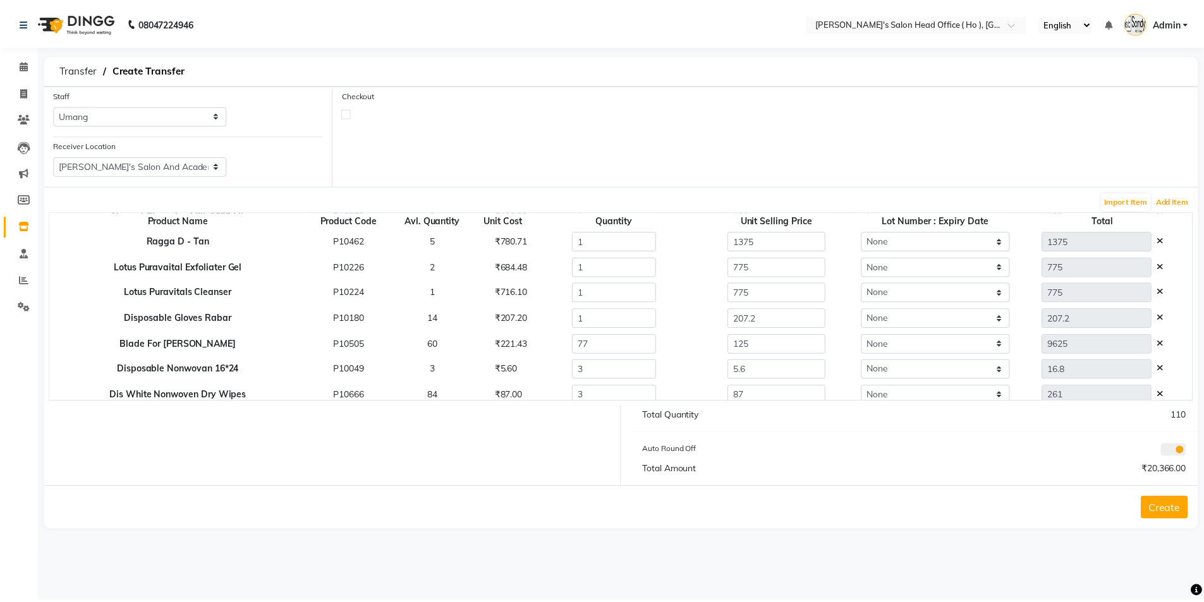
scroll to position [293, 0]
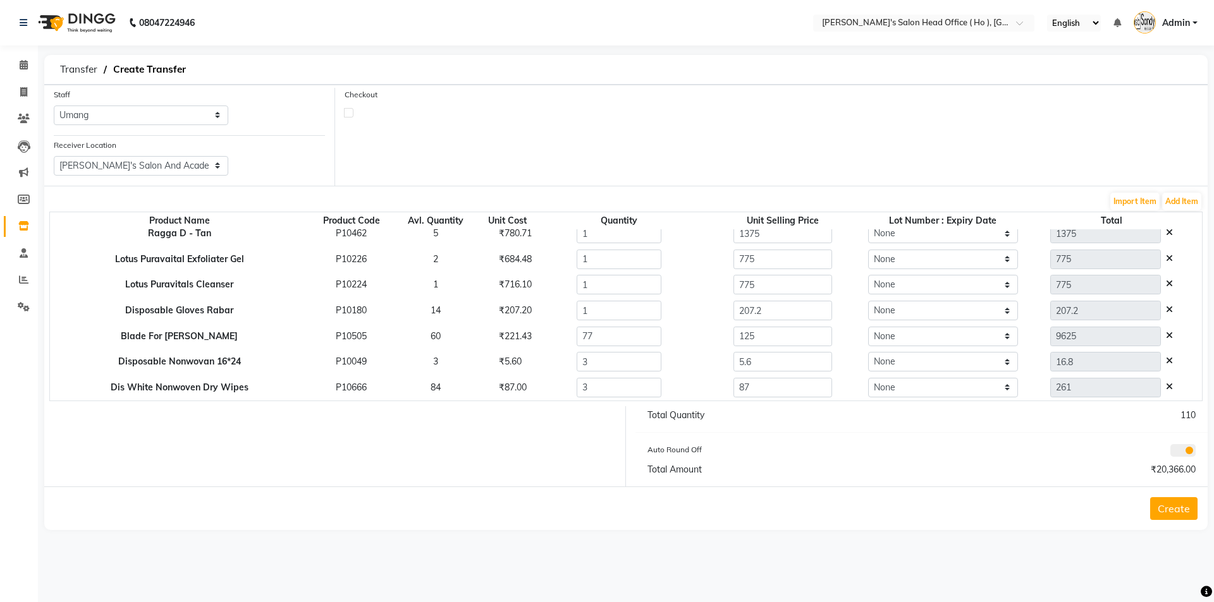
click at [1183, 509] on button "Create" at bounding box center [1173, 508] width 47 height 23
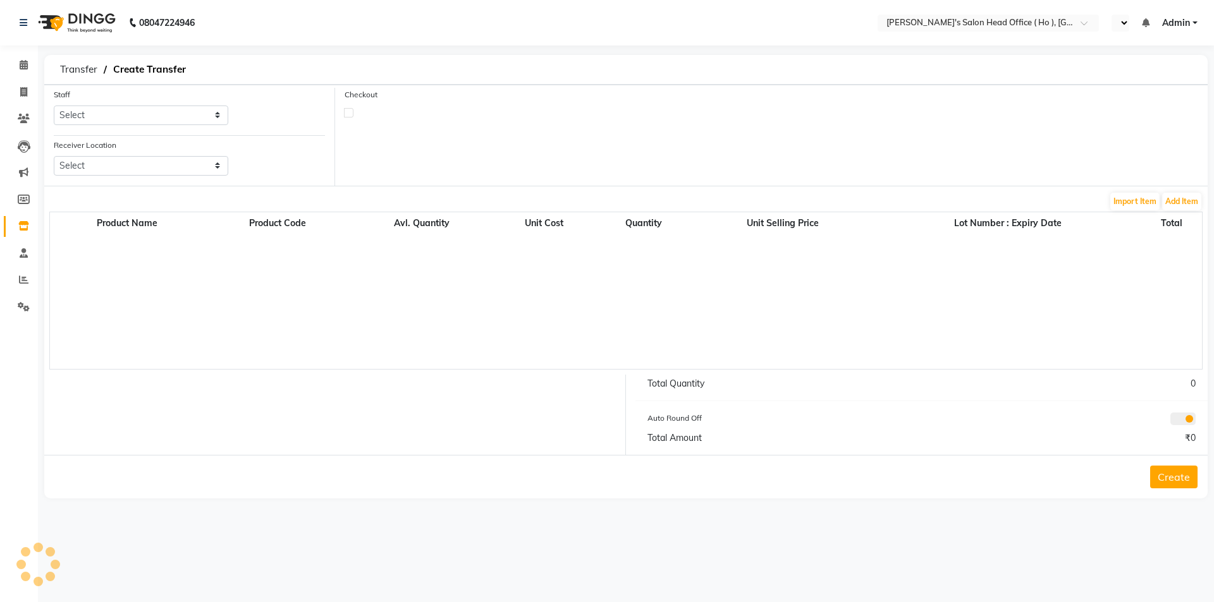
select select "en"
click at [19, 225] on icon at bounding box center [23, 225] width 11 height 9
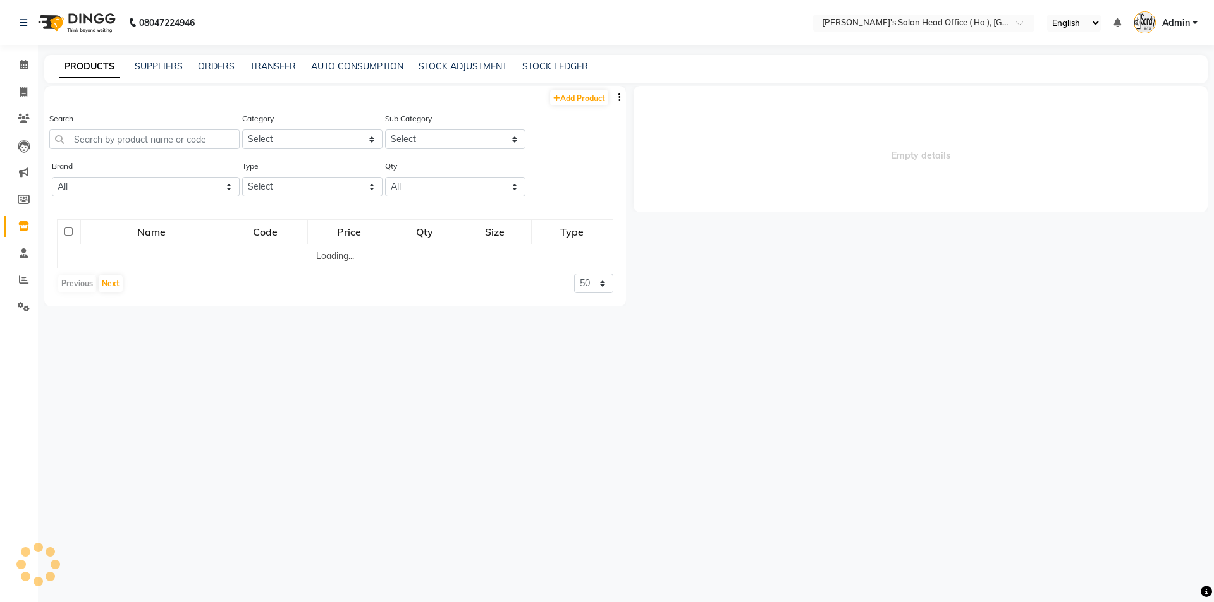
click at [448, 73] on div "PRODUCTS SUPPLIERS ORDERS TRANSFER AUTO CONSUMPTION STOCK ADJUSTMENT STOCK LEDG…" at bounding box center [625, 69] width 1163 height 28
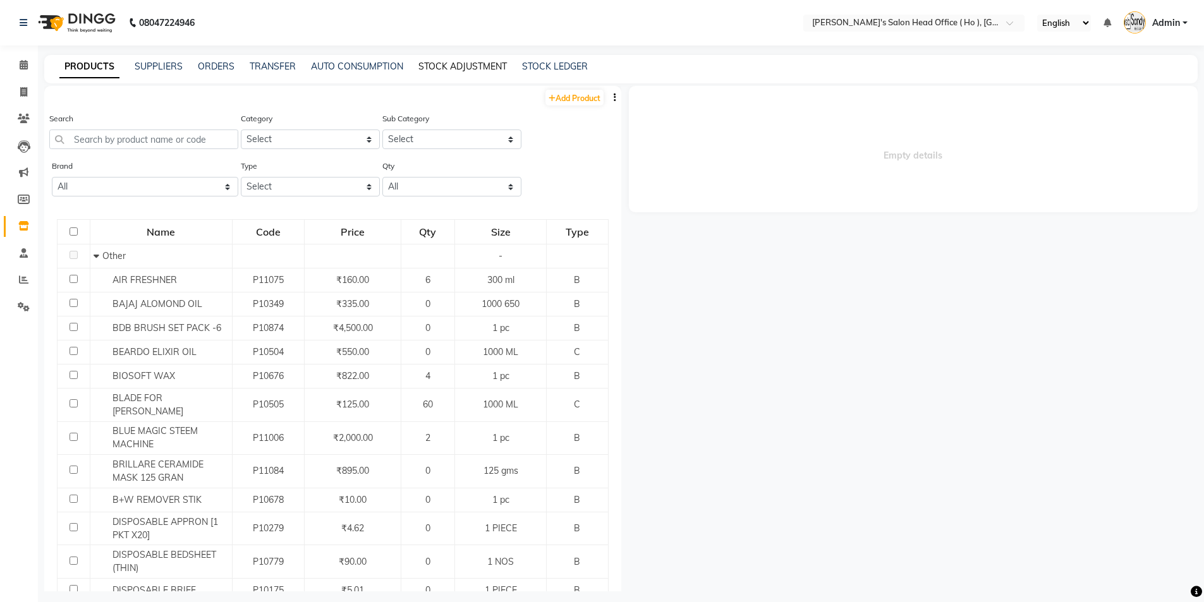
click at [450, 71] on div "STOCK ADJUSTMENT" at bounding box center [462, 66] width 88 height 13
click at [467, 66] on link "STOCK ADJUSTMENT" at bounding box center [462, 66] width 88 height 11
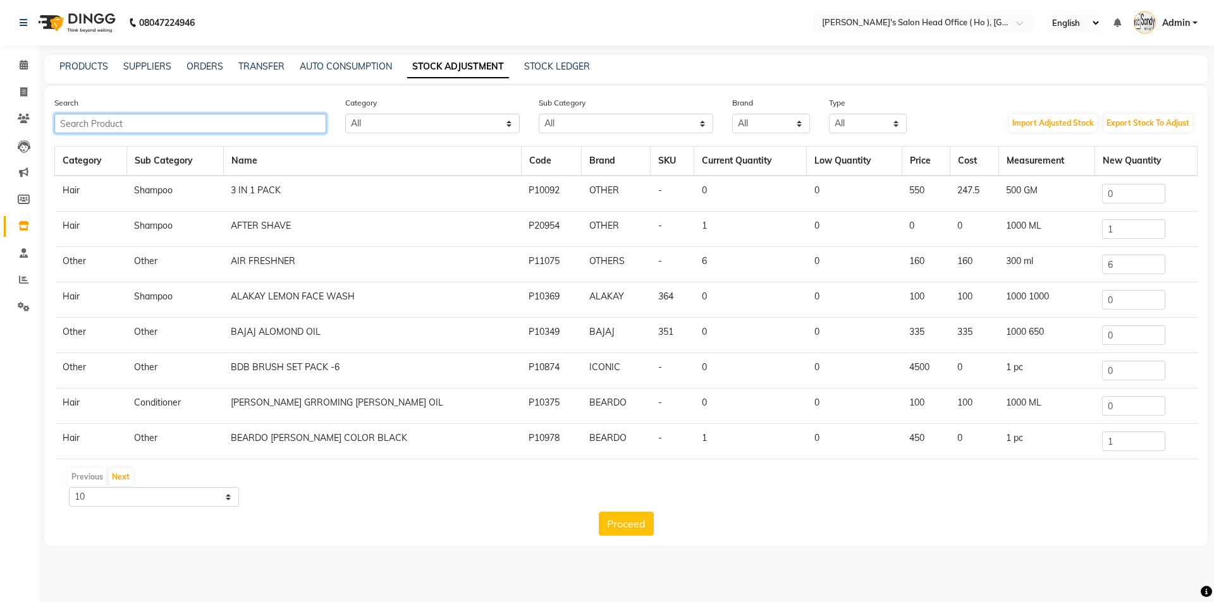
click at [253, 120] on input "text" at bounding box center [190, 124] width 272 height 20
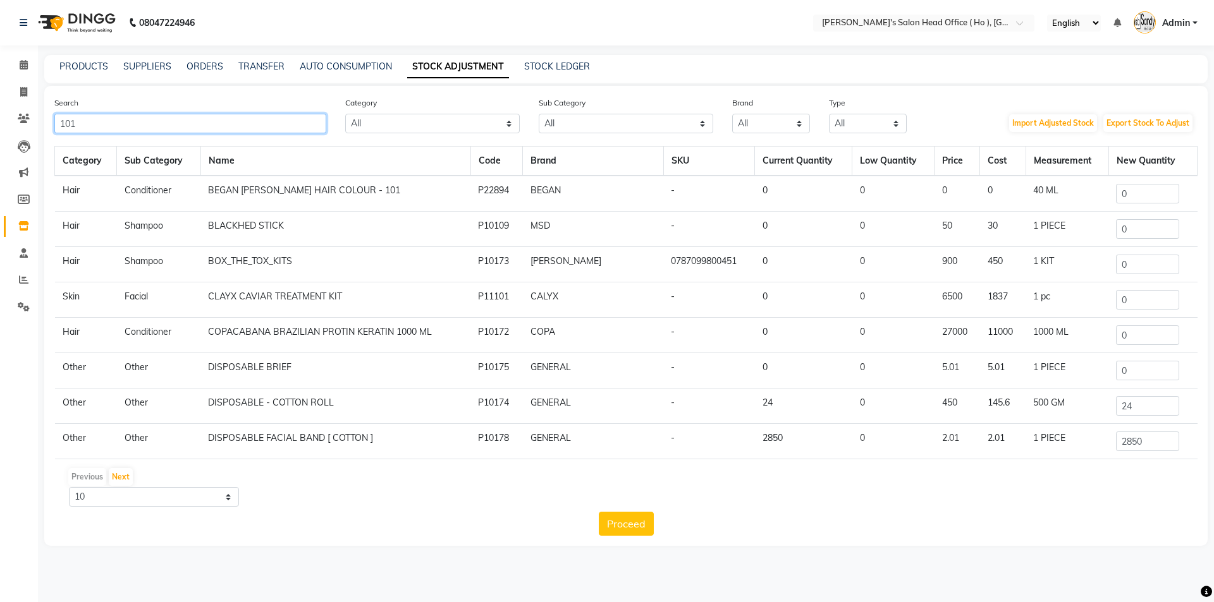
type input "101"
drag, startPoint x: 1111, startPoint y: 201, endPoint x: 1120, endPoint y: 198, distance: 8.8
click at [1116, 200] on input "0" at bounding box center [1147, 194] width 63 height 20
drag, startPoint x: 1120, startPoint y: 198, endPoint x: 1058, endPoint y: 197, distance: 62.6
click at [1059, 197] on tr "Hair Conditioner BEGAN [PERSON_NAME] HAIR COLOUR - 101 P22894 BEGAN - 0 0 0 0 4…" at bounding box center [626, 194] width 1142 height 36
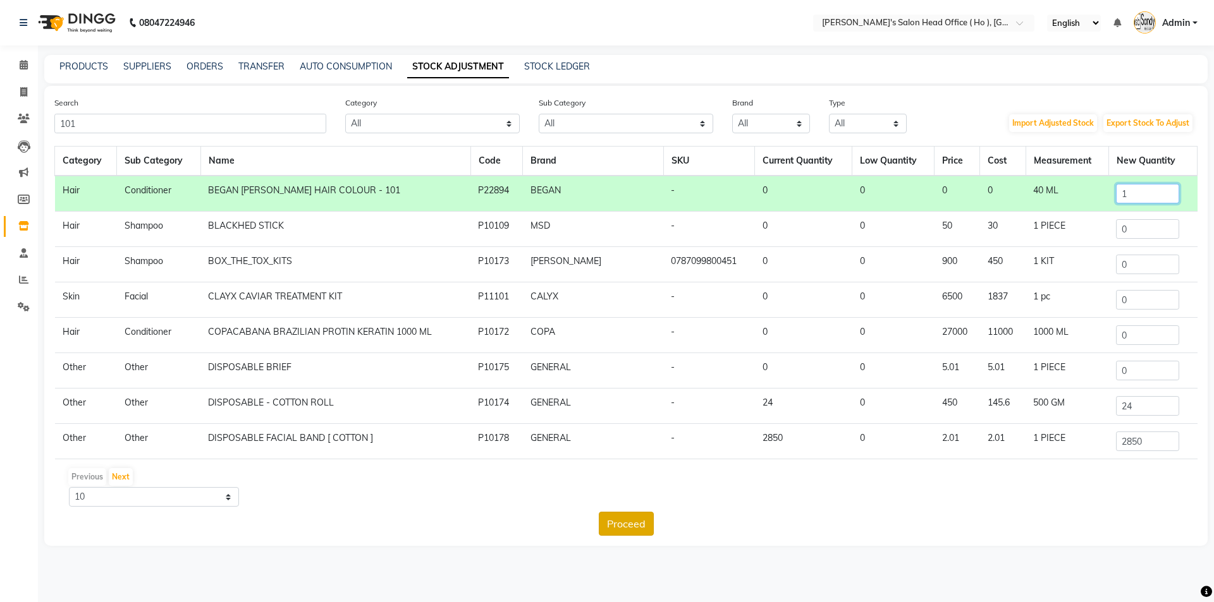
type input "1"
drag, startPoint x: 632, startPoint y: 526, endPoint x: 626, endPoint y: 510, distance: 17.6
click at [632, 526] on button "Proceed" at bounding box center [626, 524] width 55 height 24
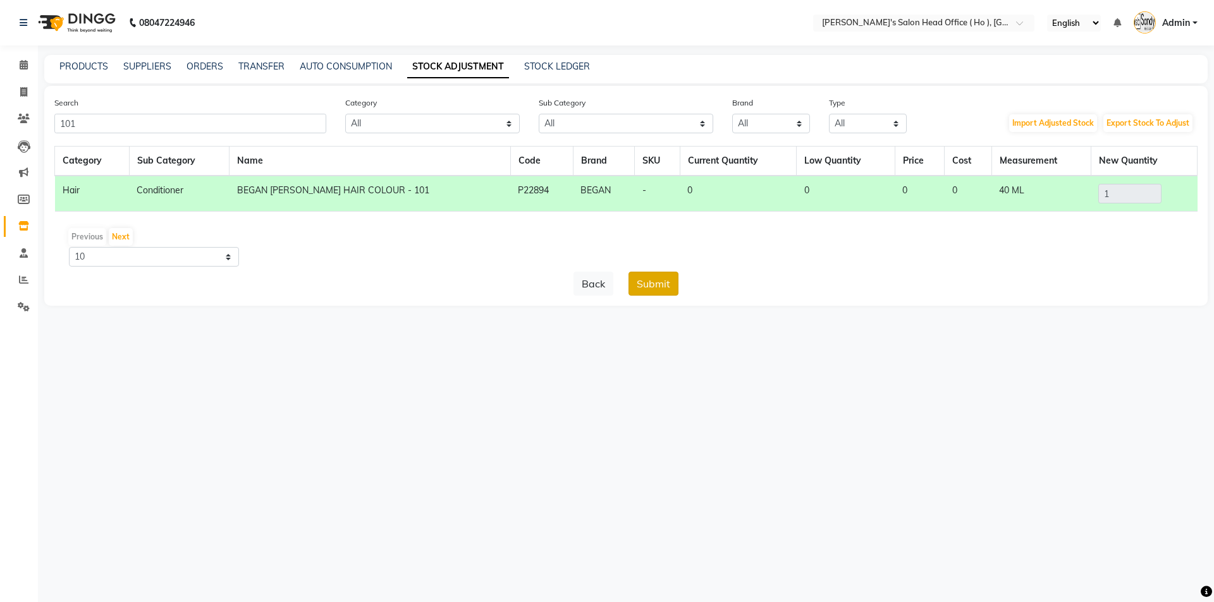
drag, startPoint x: 649, startPoint y: 283, endPoint x: 645, endPoint y: 291, distance: 9.3
click at [649, 284] on button "Submit" at bounding box center [653, 284] width 50 height 24
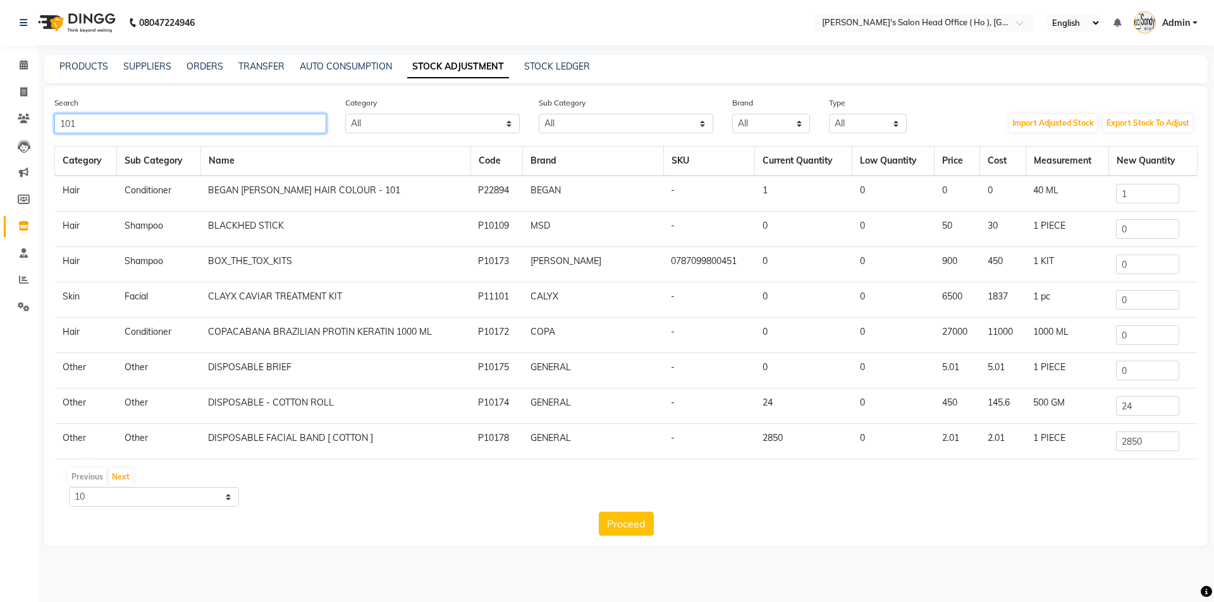
drag, startPoint x: 237, startPoint y: 124, endPoint x: 0, endPoint y: 111, distance: 237.4
click at [0, 111] on app-home "08047224946 Select Location × [PERSON_NAME]'s Salon Head Office ( Ho ), Univers…" at bounding box center [607, 282] width 1214 height 565
paste input "Lotus Puravitals Cleanser"
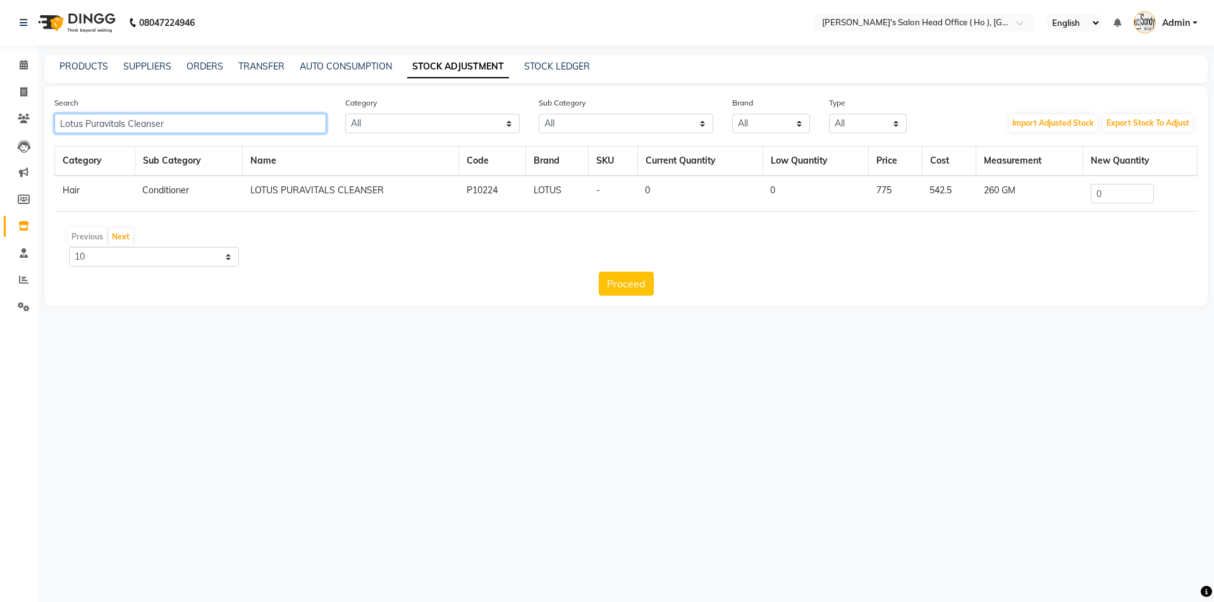
type input "Lotus Puravitals Cleanser"
drag, startPoint x: 1133, startPoint y: 186, endPoint x: 928, endPoint y: 188, distance: 205.5
click at [931, 188] on tr "Hair Conditioner LOTUS PURAVITALS CLEANSER P10224 LOTUS - 0 0 775 542.5 260 GM 0" at bounding box center [626, 194] width 1142 height 36
type input "2"
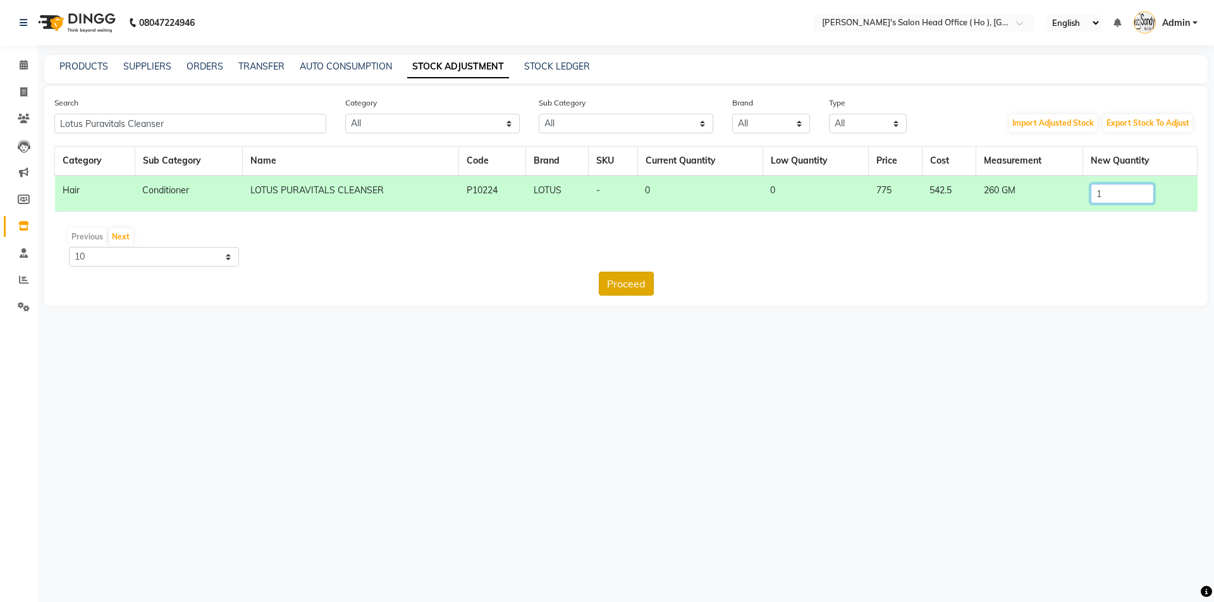
type input "1"
click at [625, 283] on button "Proceed" at bounding box center [626, 284] width 55 height 24
click at [652, 283] on button "Submit" at bounding box center [653, 284] width 50 height 24
